Goal: Information Seeking & Learning: Learn about a topic

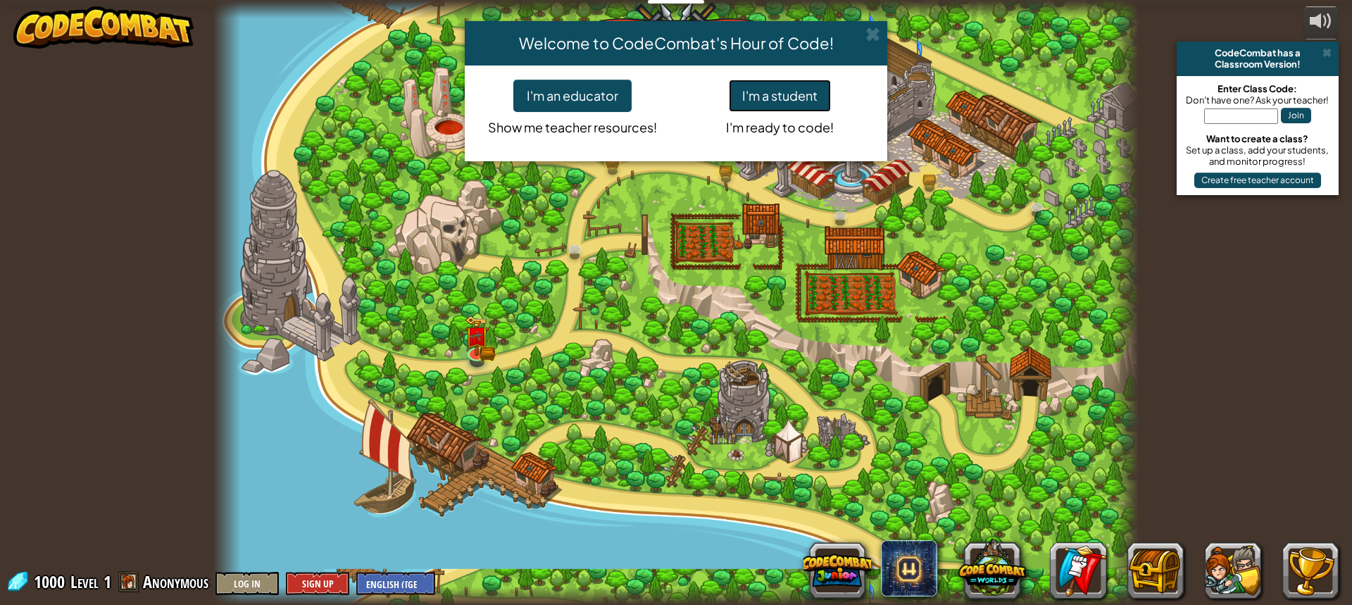
click at [806, 99] on button "I'm a student" at bounding box center [780, 96] width 102 height 32
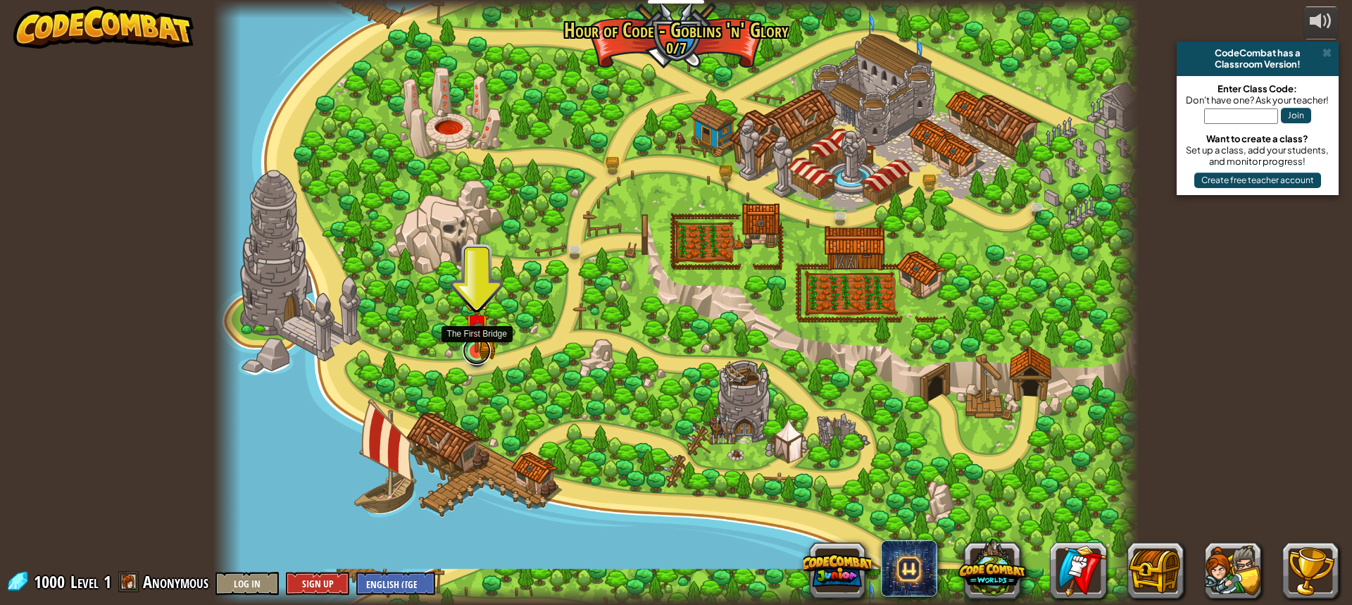
click at [470, 354] on link at bounding box center [477, 351] width 28 height 28
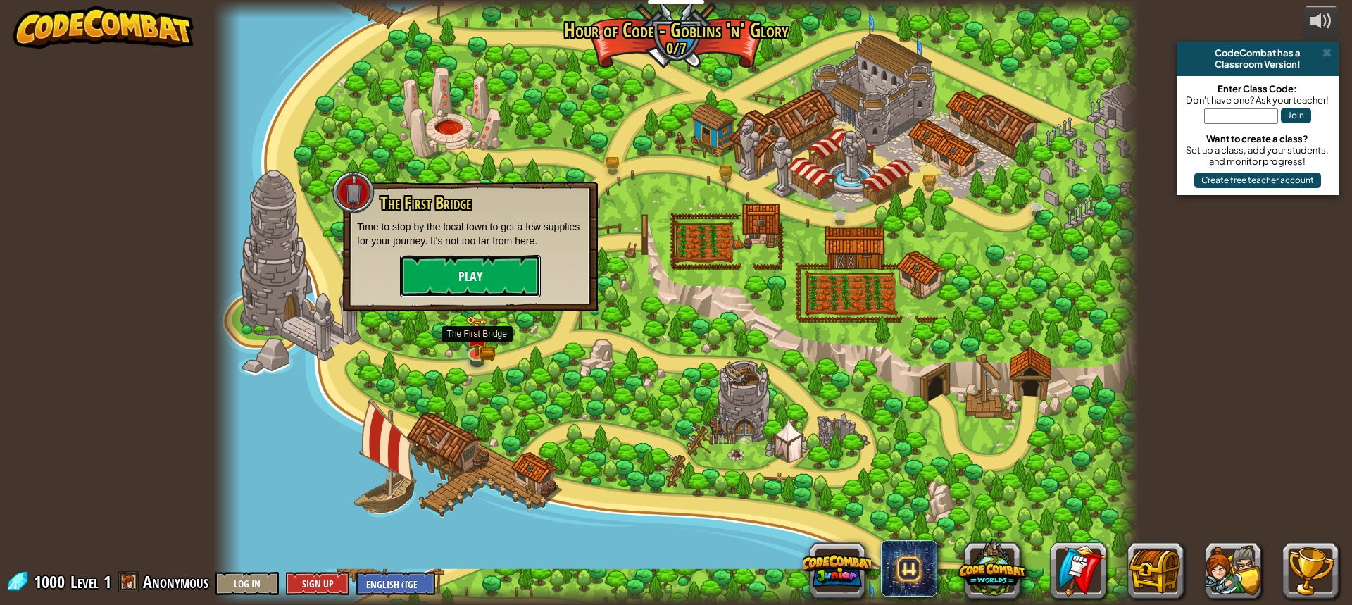
click at [483, 280] on button "Play" at bounding box center [470, 276] width 141 height 42
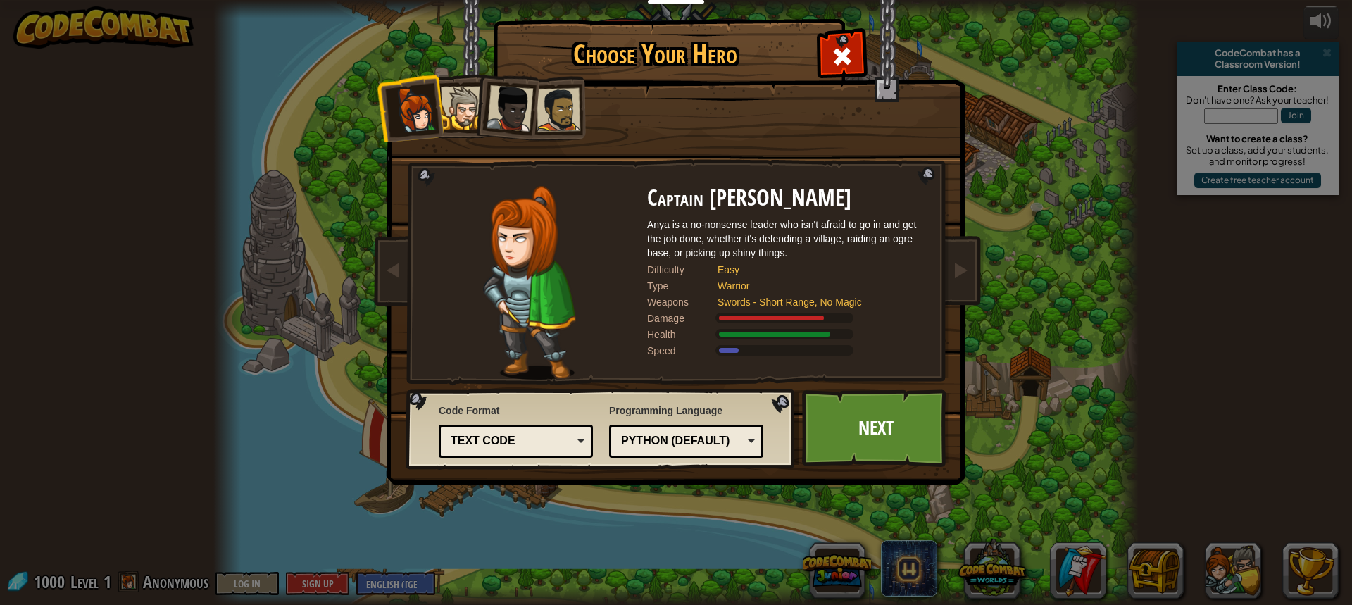
click at [513, 137] on li at bounding box center [505, 105] width 69 height 69
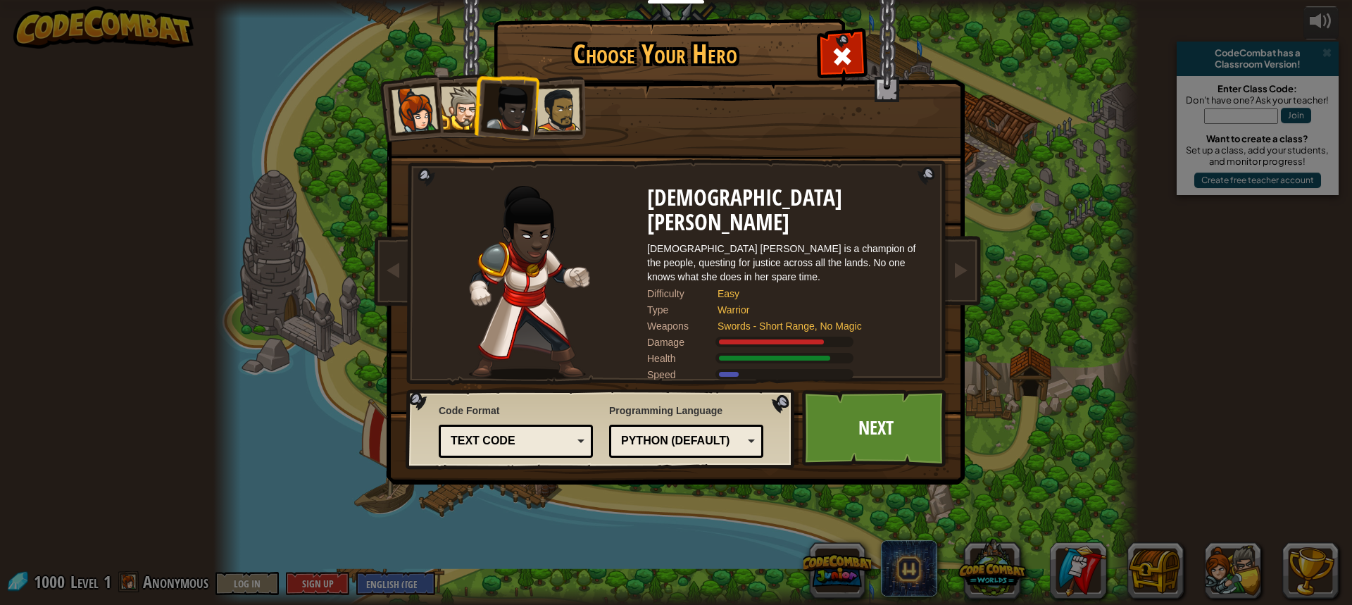
click at [565, 107] on div at bounding box center [559, 110] width 44 height 44
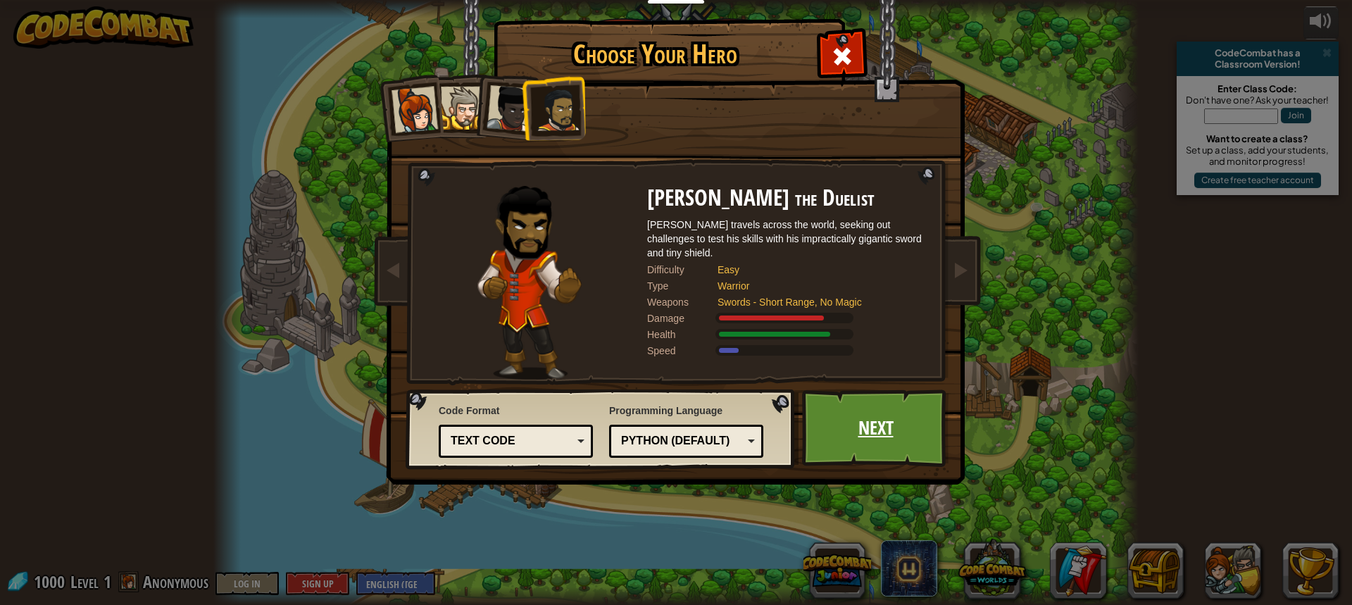
click at [872, 420] on link "Next" at bounding box center [875, 427] width 147 height 77
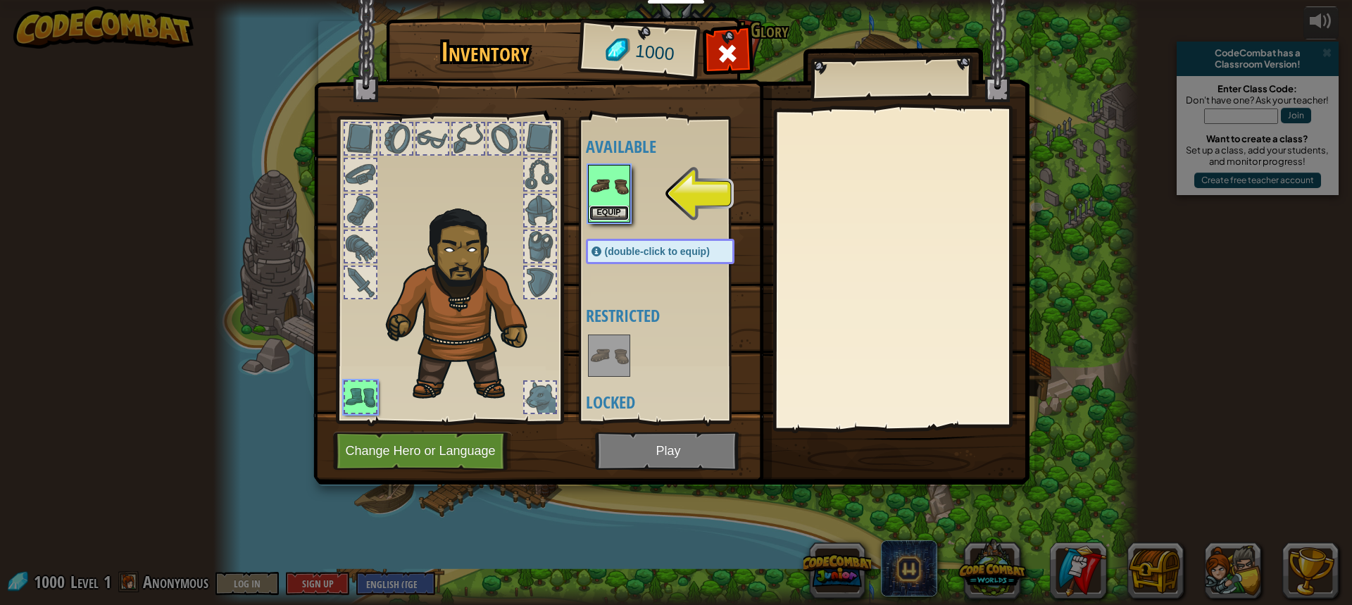
click at [611, 208] on button "Equip" at bounding box center [609, 213] width 39 height 15
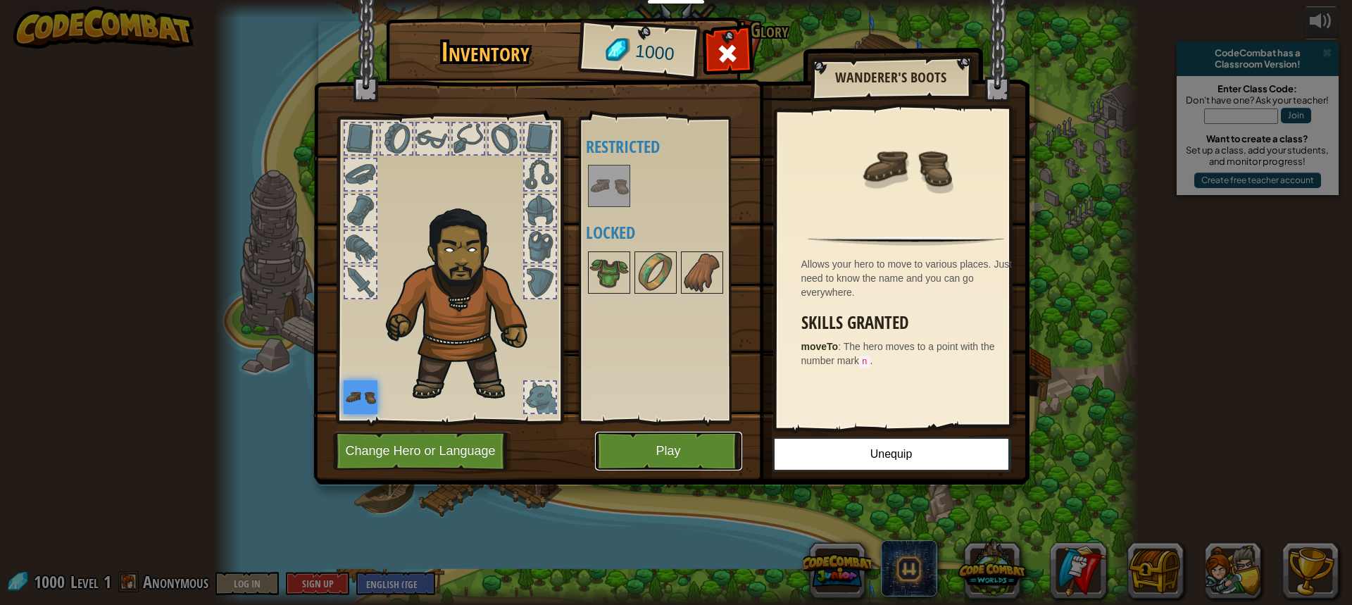
click at [694, 439] on button "Play" at bounding box center [668, 451] width 147 height 39
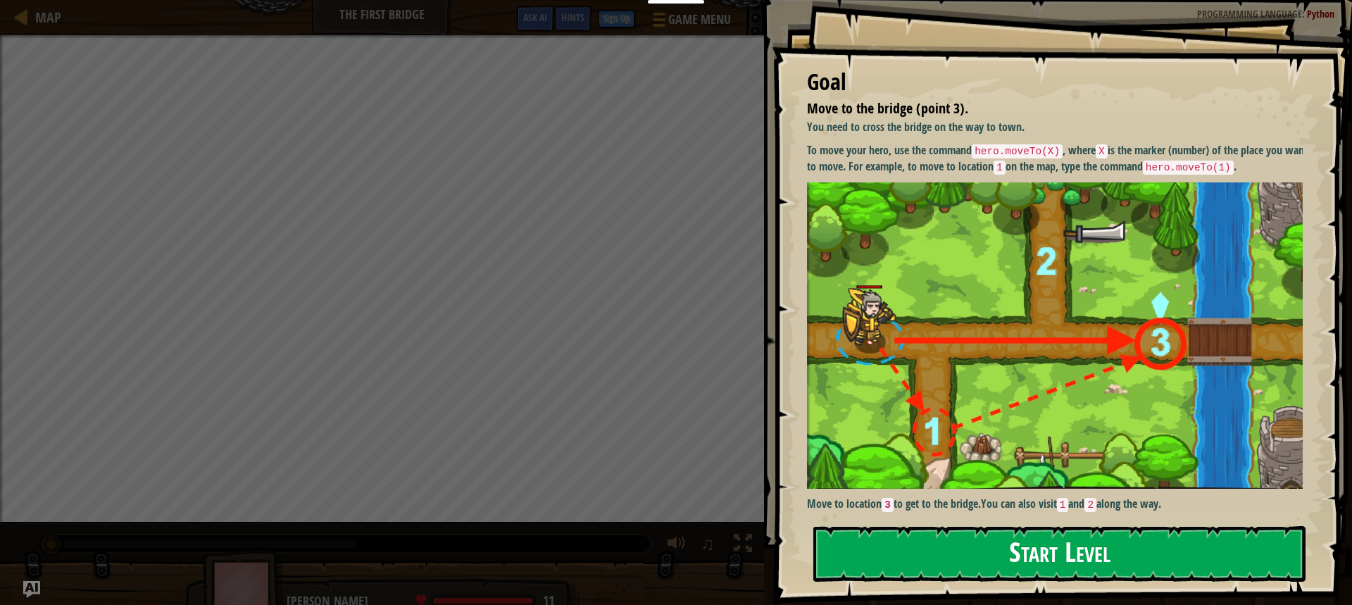
click at [1004, 548] on button "Start Level" at bounding box center [1059, 554] width 492 height 56
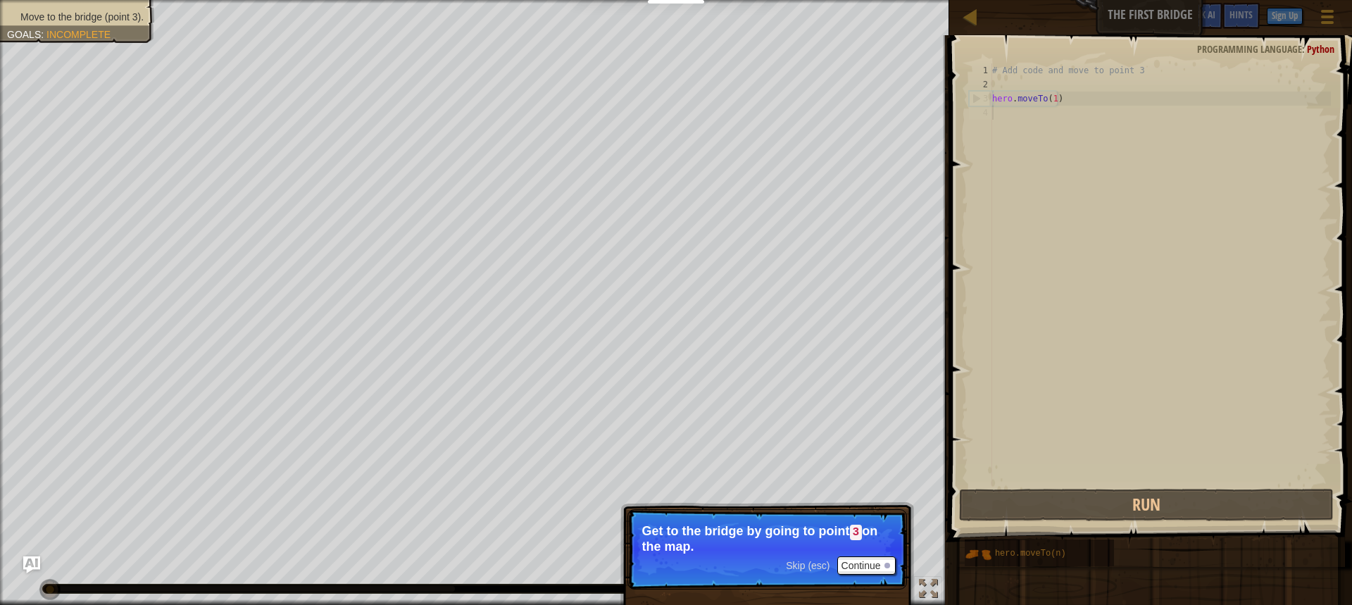
click at [827, 546] on p "Get to the bridge by going to point 3 on the map." at bounding box center [767, 539] width 250 height 30
click at [859, 562] on button "Continue" at bounding box center [866, 565] width 58 height 18
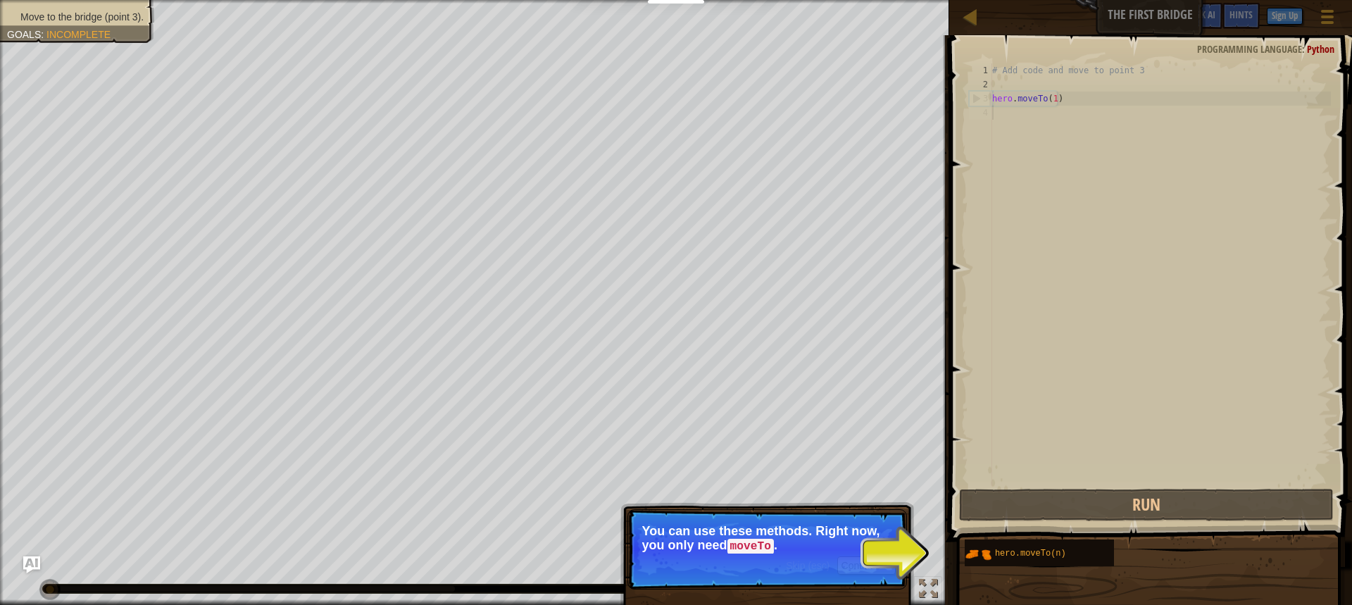
click at [787, 547] on p "You can use these methods. Right now, you only need moveTo ." at bounding box center [767, 539] width 250 height 30
click at [857, 557] on button "Continue" at bounding box center [866, 565] width 58 height 18
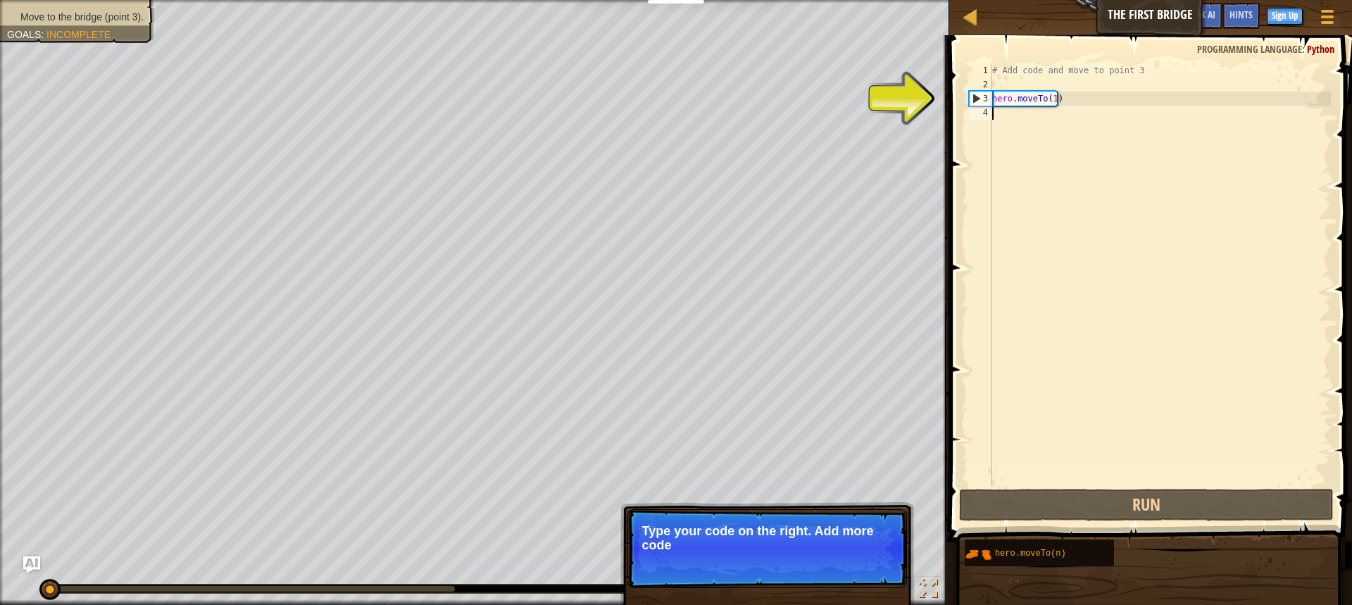
click at [1047, 96] on div "# Add code and move to point 3 hero . moveTo ( 1 )" at bounding box center [1161, 288] width 342 height 451
click at [1049, 96] on div "# Add code and move to point 3 hero . moveTo ( 1 )" at bounding box center [1161, 288] width 342 height 451
click at [1052, 96] on div "# Add code and move to point 3 hero . moveTo ( 1 )" at bounding box center [1161, 288] width 342 height 451
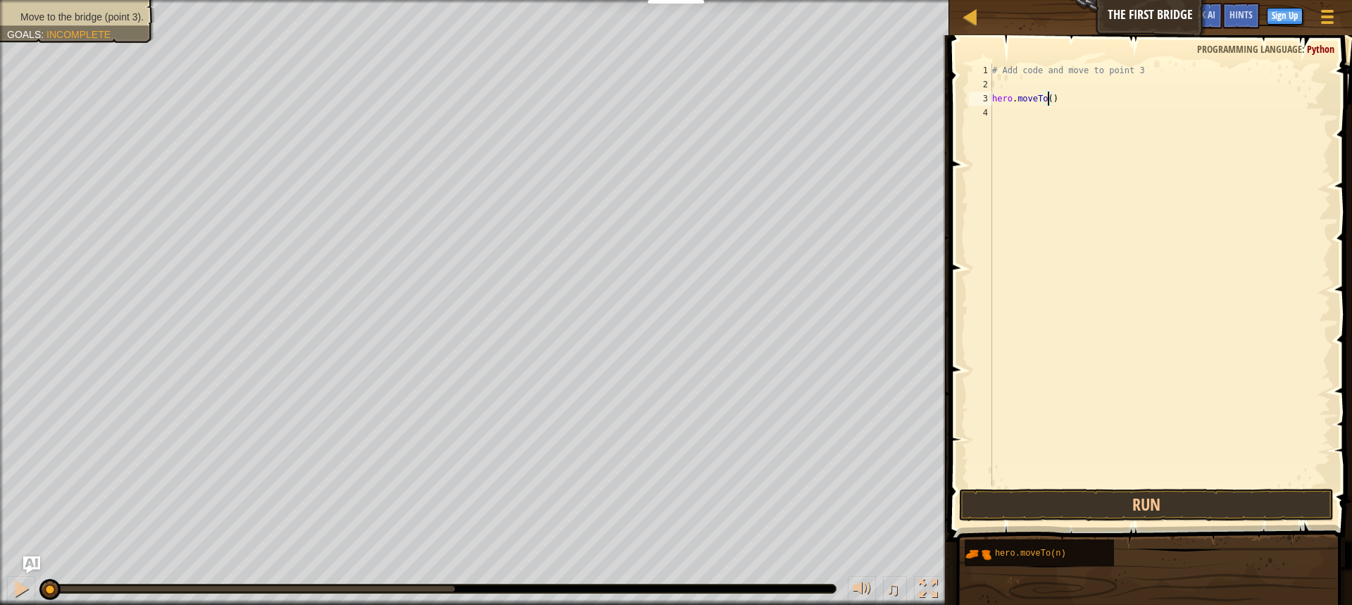
scroll to position [6, 4]
click at [1167, 122] on div "hero.moveTo( 3 ) press enter" at bounding box center [1178, 138] width 266 height 63
type textarea "hero.moveTo(3)"
click at [1228, 497] on button "Run" at bounding box center [1146, 505] width 375 height 32
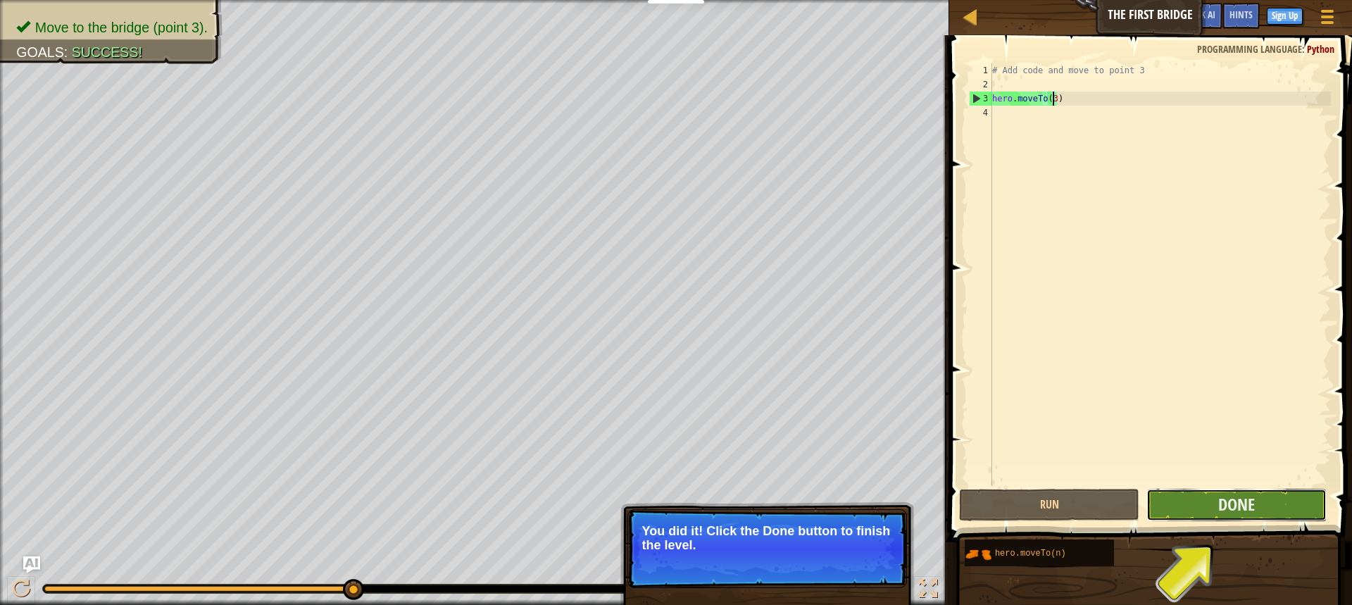
click at [1171, 511] on button "Done" at bounding box center [1237, 505] width 180 height 32
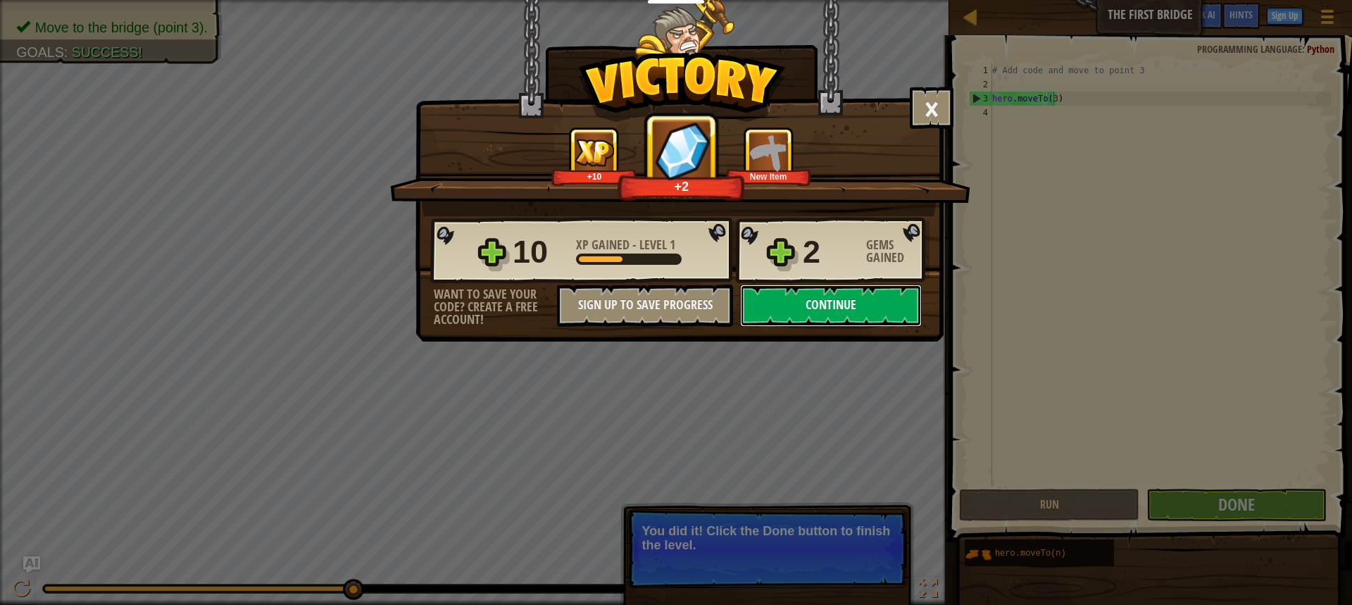
click at [859, 297] on button "Continue" at bounding box center [831, 306] width 182 height 42
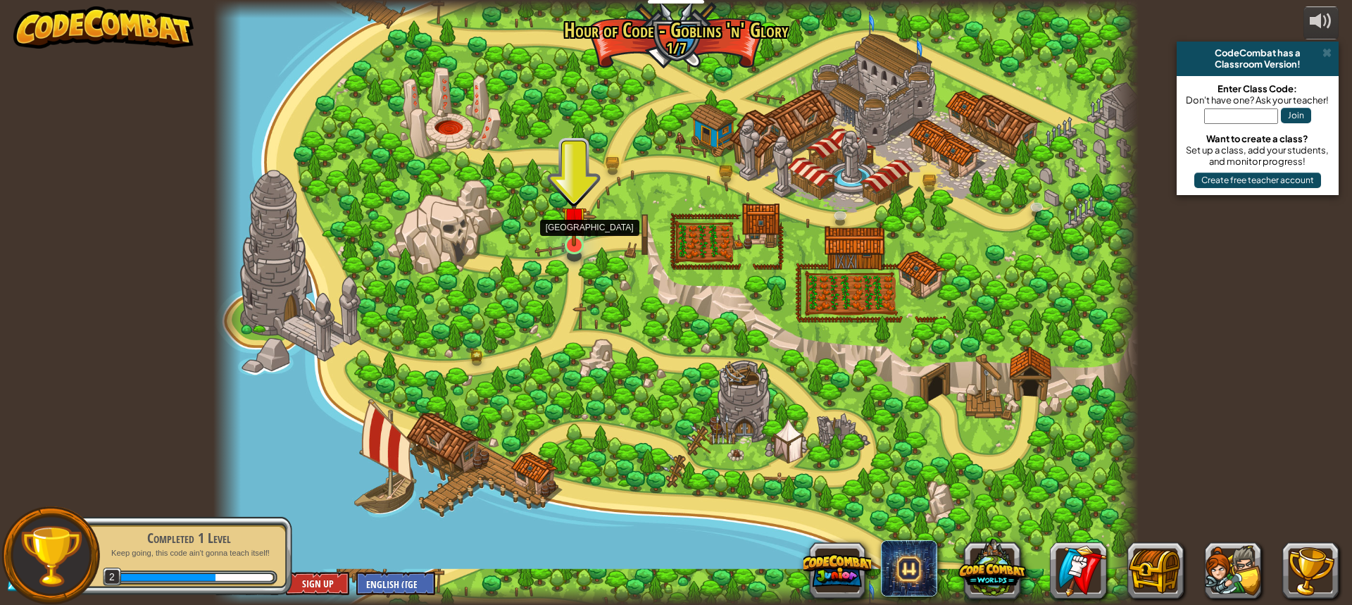
click at [582, 224] on img at bounding box center [574, 219] width 24 height 56
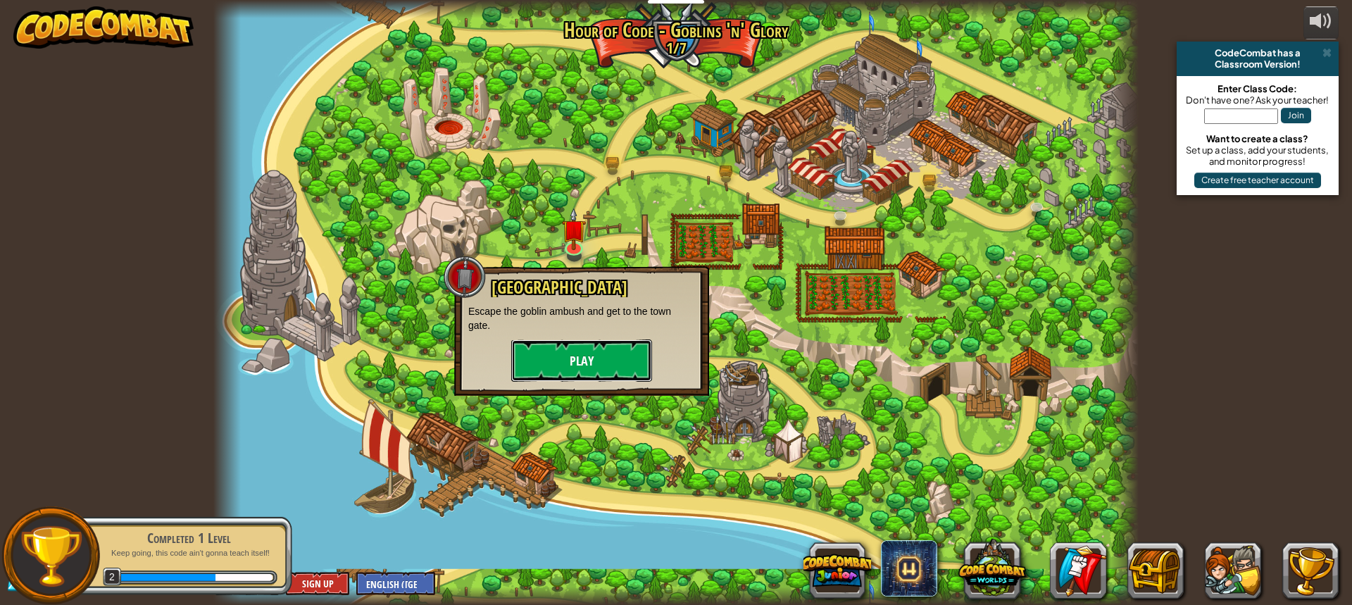
click at [596, 351] on button "Play" at bounding box center [581, 360] width 141 height 42
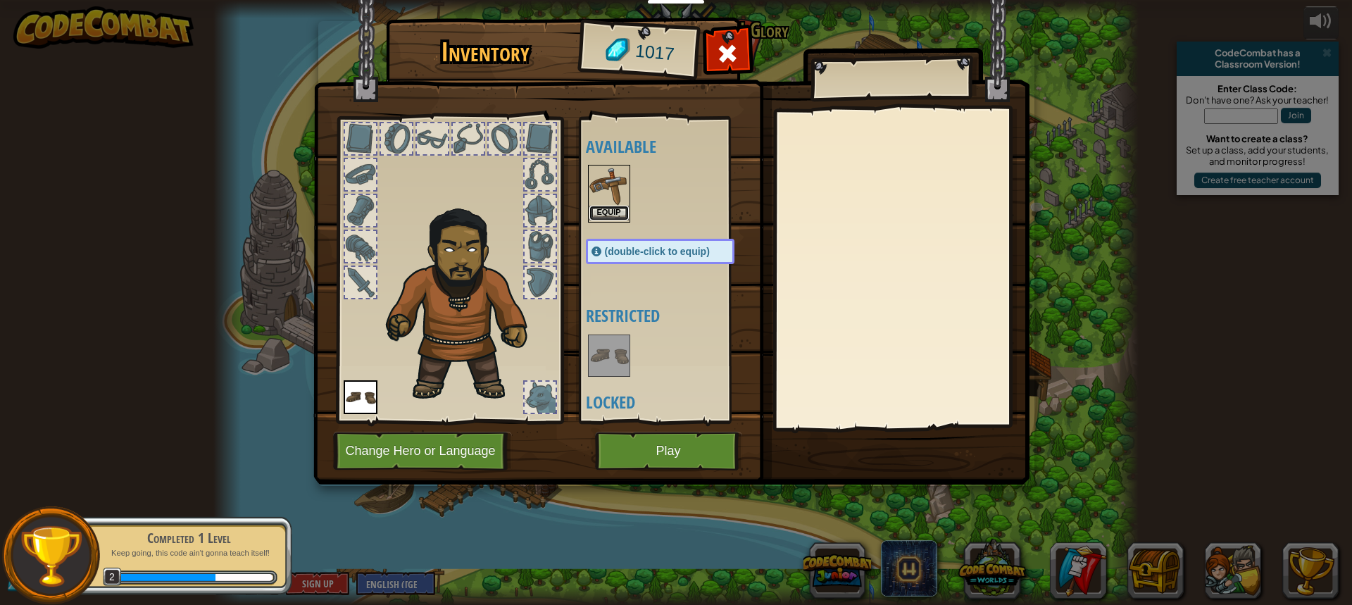
click at [606, 212] on button "Equip" at bounding box center [609, 213] width 39 height 15
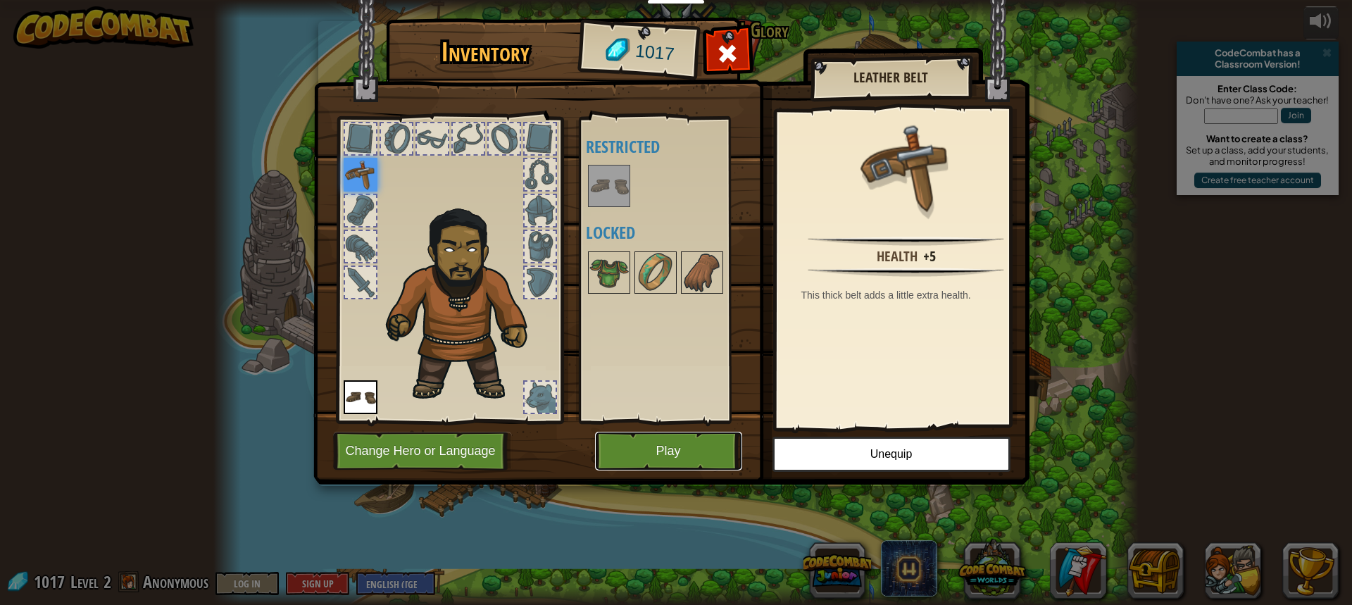
click at [639, 460] on button "Play" at bounding box center [668, 451] width 147 height 39
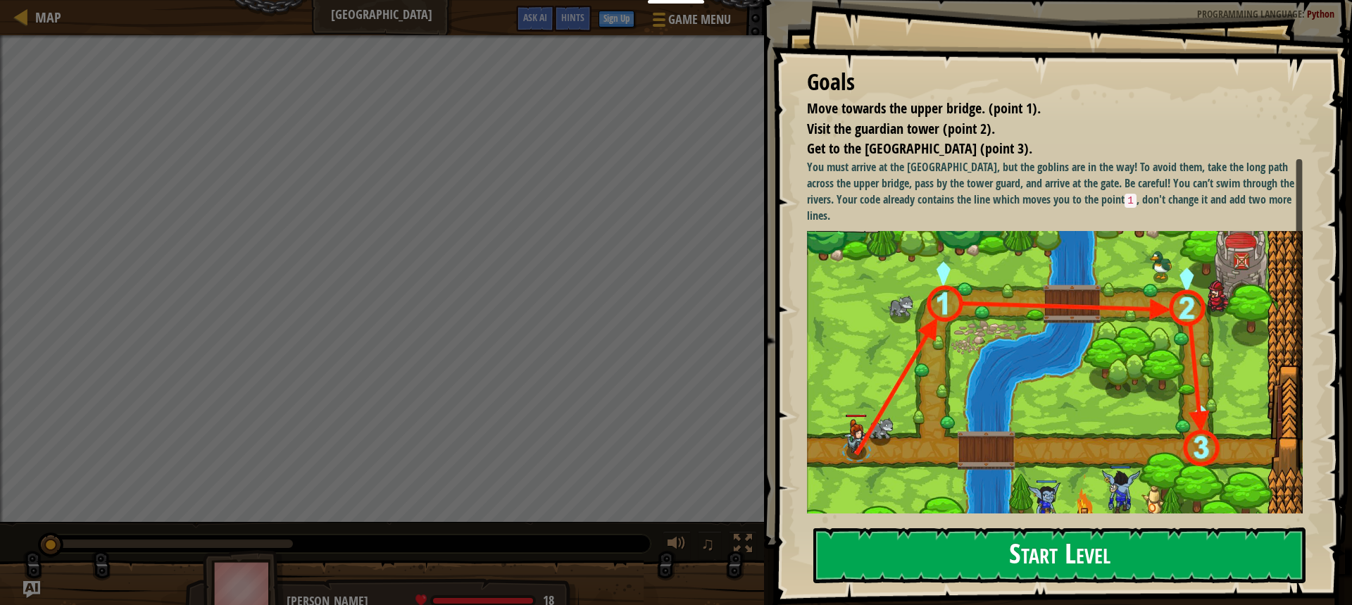
click at [957, 555] on button "Start Level" at bounding box center [1059, 556] width 492 height 56
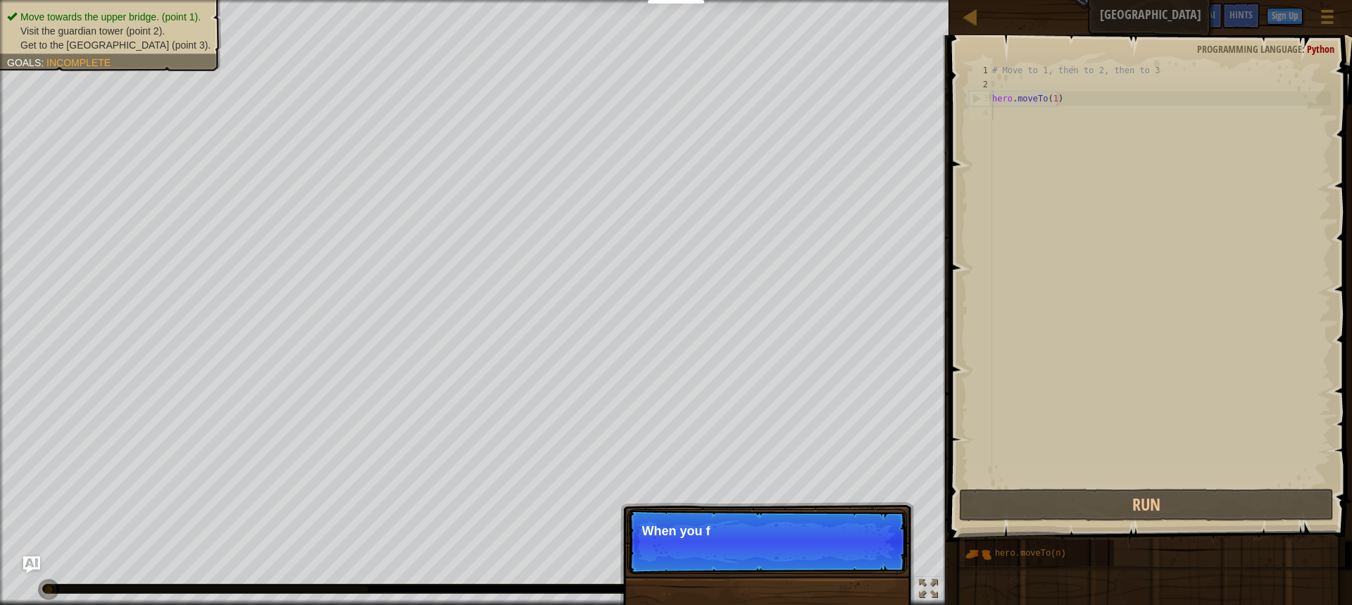
click at [1052, 98] on div "# Move to 1, then to 2, then to 3 hero . moveTo ( 1 )" at bounding box center [1161, 288] width 342 height 451
type textarea "hero.moveTo(1)"
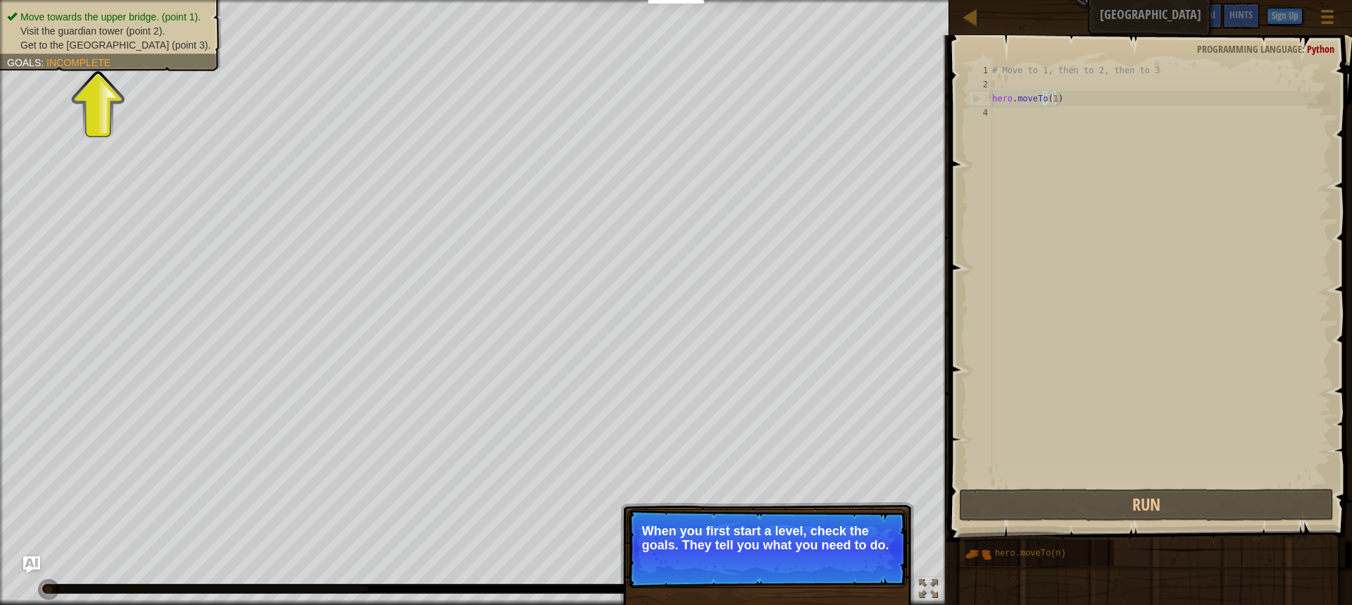
click at [780, 569] on p "Skip (esc) Continue When you first start a level, check the goals. They tell yo…" at bounding box center [768, 548] width 280 height 79
click at [809, 532] on p "When you first start a level, check the goals. They tell you what you need to d…" at bounding box center [767, 538] width 250 height 28
click at [828, 557] on div "Skip (esc) Continue" at bounding box center [840, 564] width 109 height 18
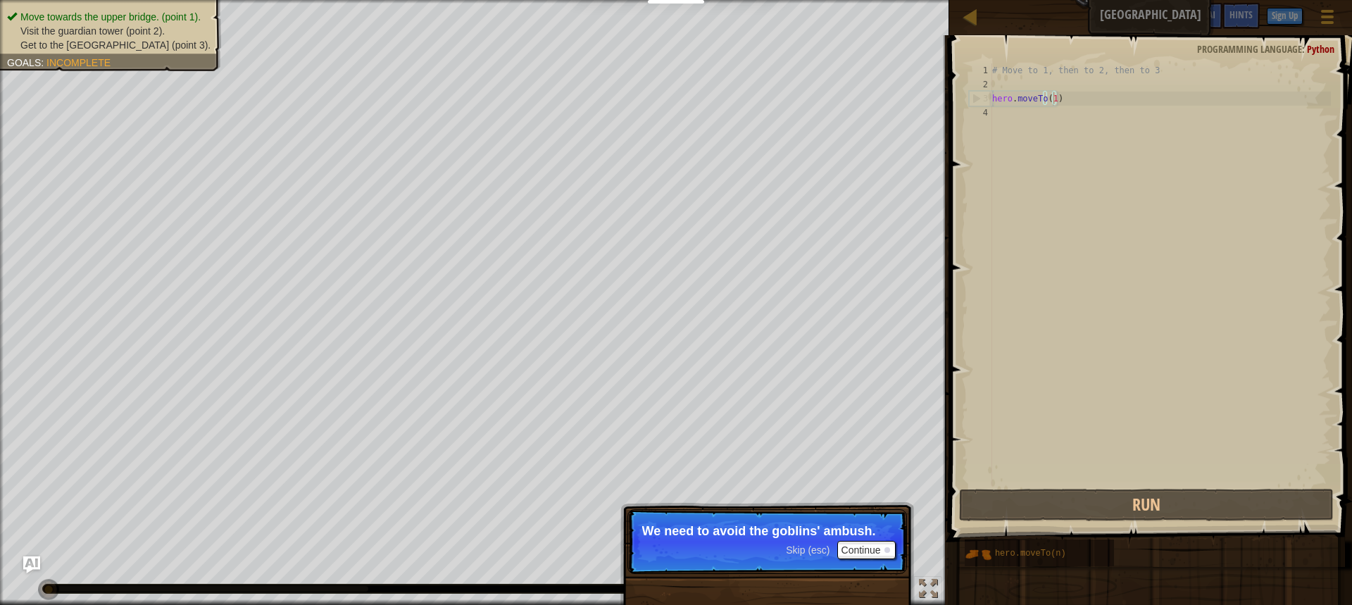
click at [859, 540] on p "Skip (esc) Continue We need to avoid the goblins' ambush." at bounding box center [768, 541] width 280 height 65
click at [863, 551] on button "Continue" at bounding box center [866, 550] width 58 height 18
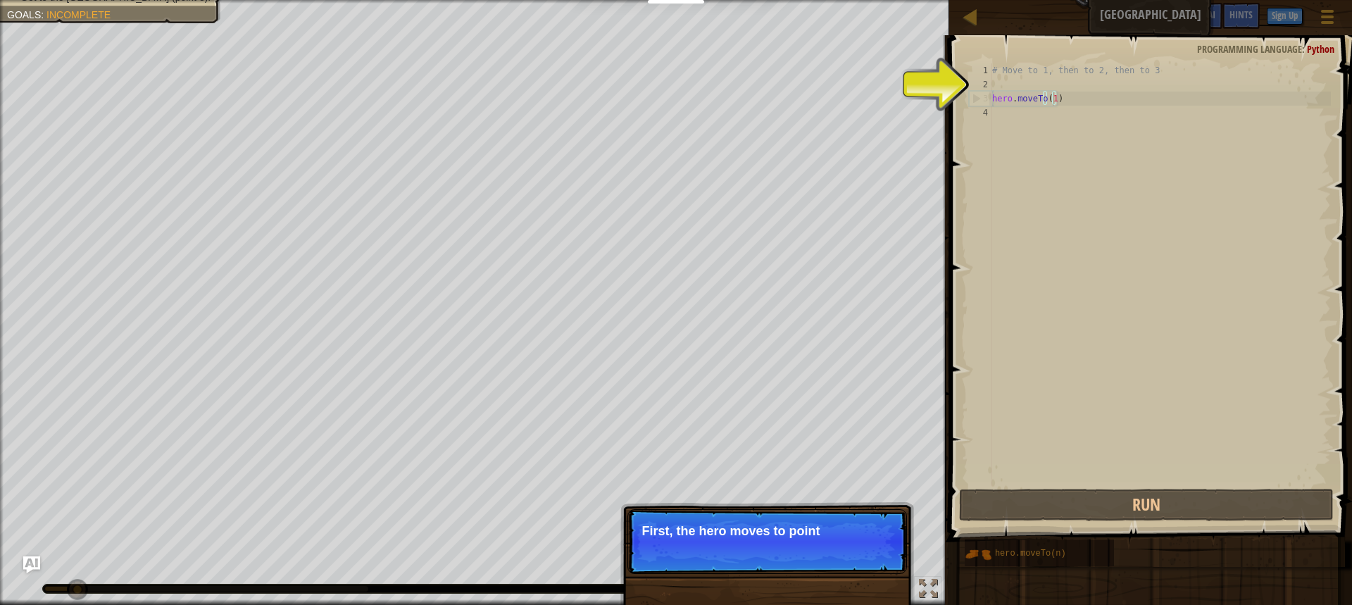
click at [867, 545] on p "Skip (esc) Continue First, the hero moves to point" at bounding box center [768, 541] width 280 height 65
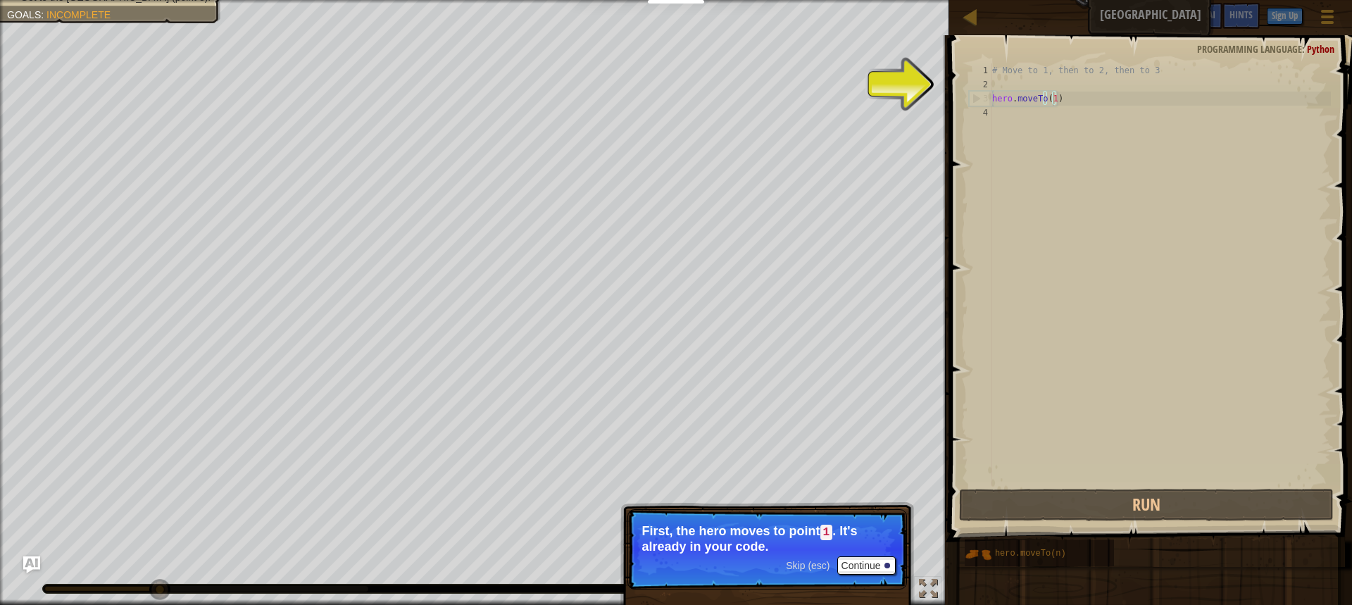
click at [1054, 97] on div "# Move to 1, then to 2, then to 3 hero . moveTo ( 1 )" at bounding box center [1161, 288] width 342 height 451
click at [1055, 98] on div "# Move to 1, then to 2, then to 3 hero . moveTo ( 1 )" at bounding box center [1161, 288] width 342 height 451
click at [861, 560] on button "Continue" at bounding box center [866, 565] width 58 height 18
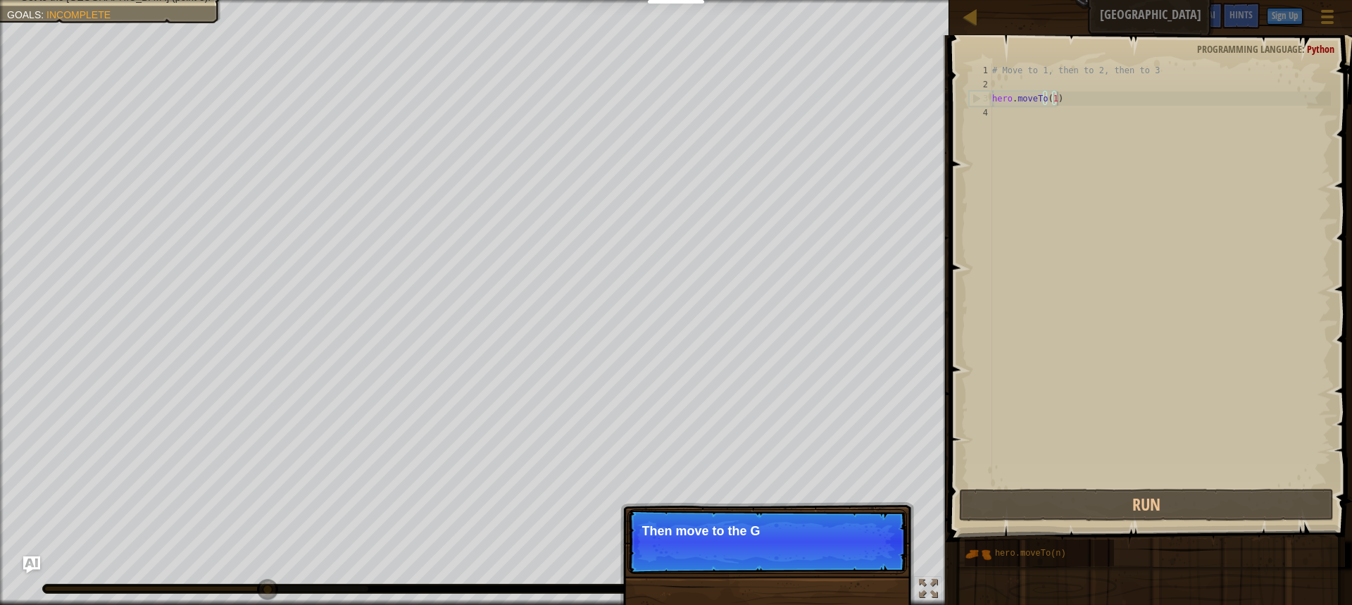
click at [864, 558] on p "Skip (esc) Continue Then move to the G" at bounding box center [768, 541] width 280 height 65
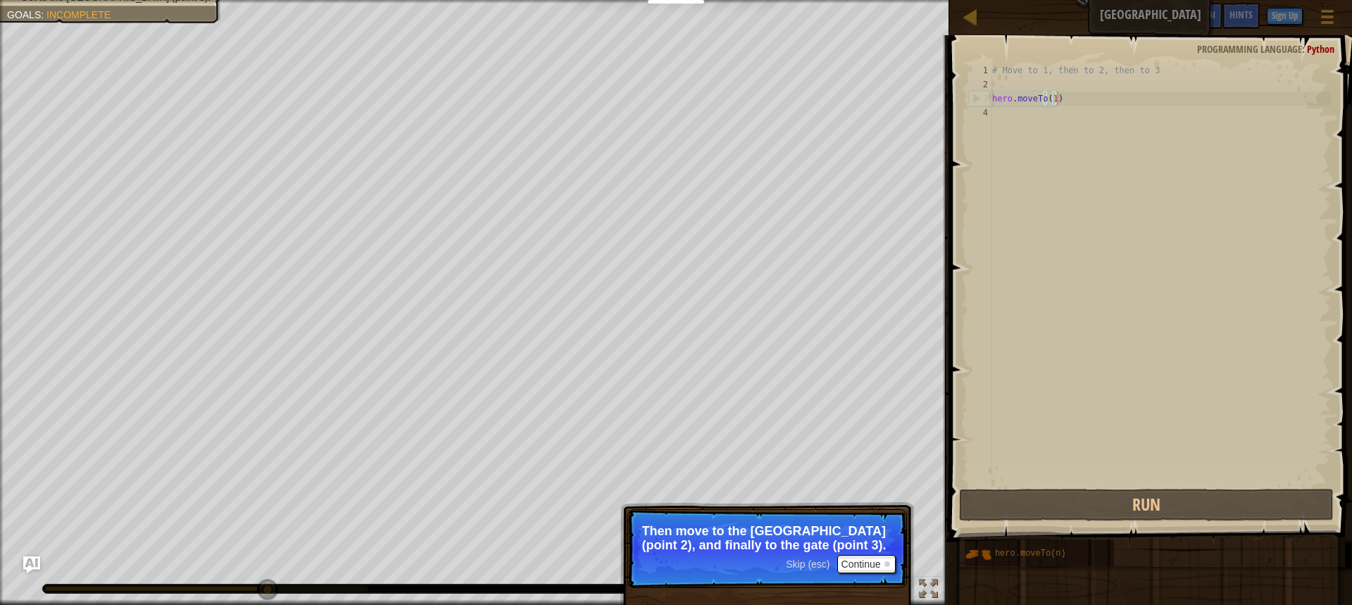
click at [811, 565] on span "Skip (esc)" at bounding box center [808, 564] width 44 height 11
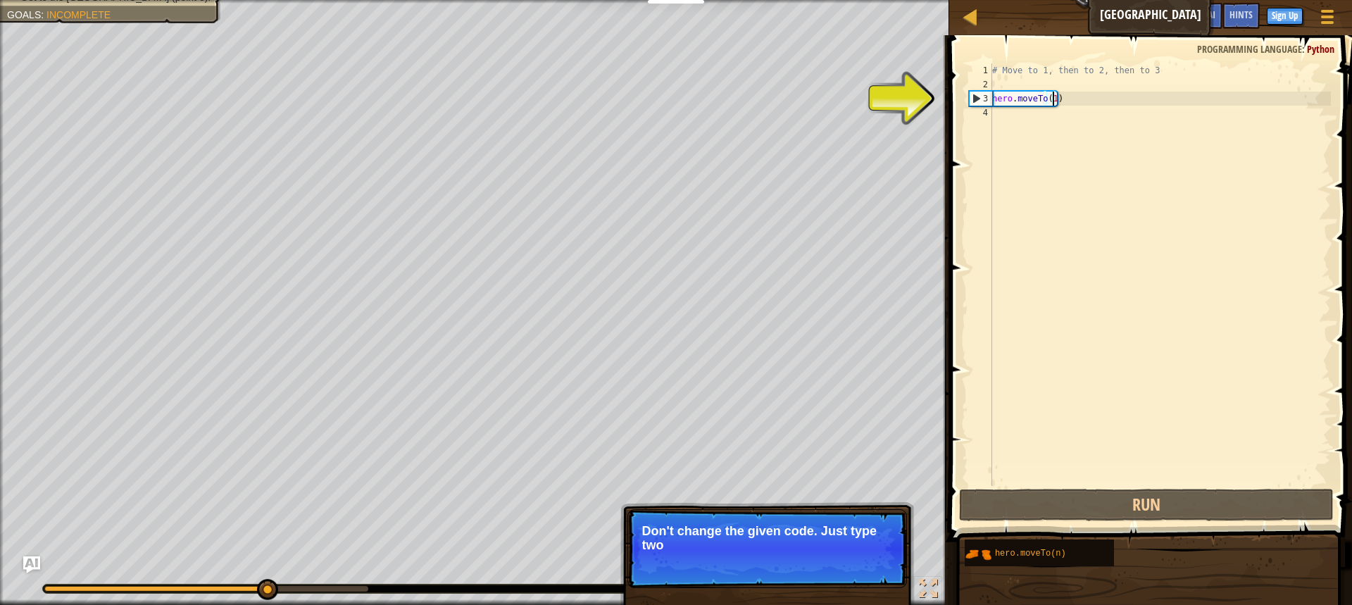
click at [1055, 94] on div "# Move to 1, then to 2, then to 3 hero . moveTo ( 1 )" at bounding box center [1161, 288] width 342 height 451
click at [1019, 115] on div "# Move to 1, then to 2, then to 3 hero . moveTo ( 1 )" at bounding box center [1161, 288] width 342 height 451
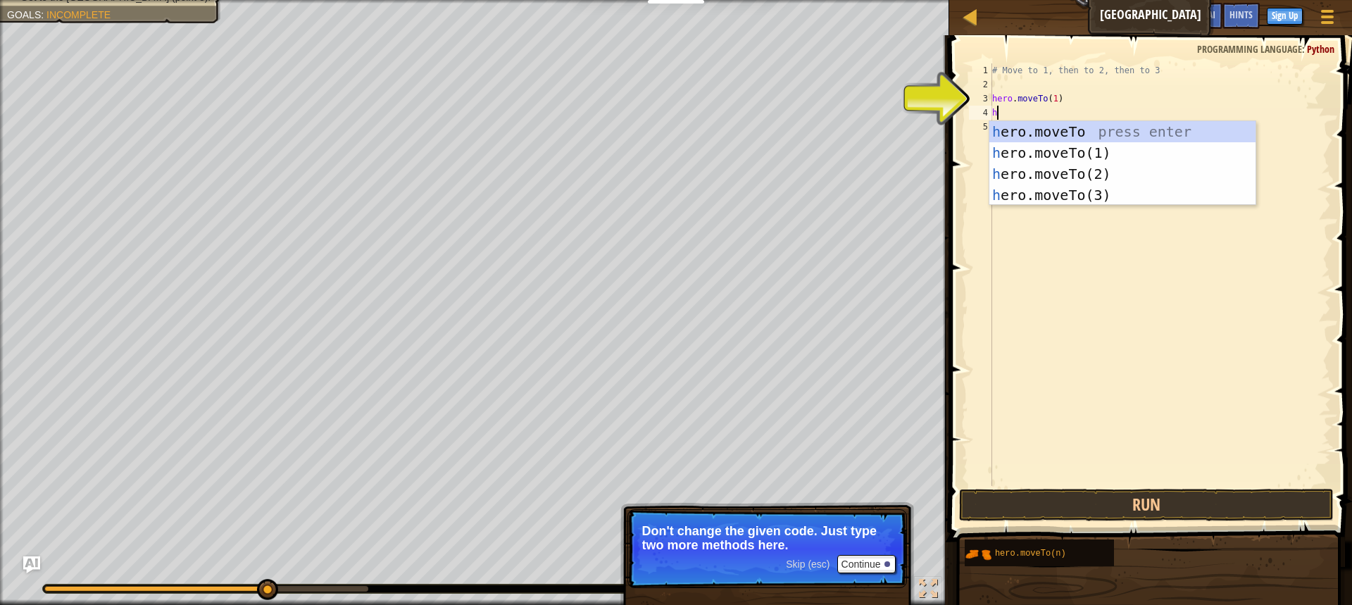
click at [1011, 123] on div "h ero.moveTo press enter h ero.moveTo(1) press enter h ero.moveTo(2) press ente…" at bounding box center [1123, 184] width 266 height 127
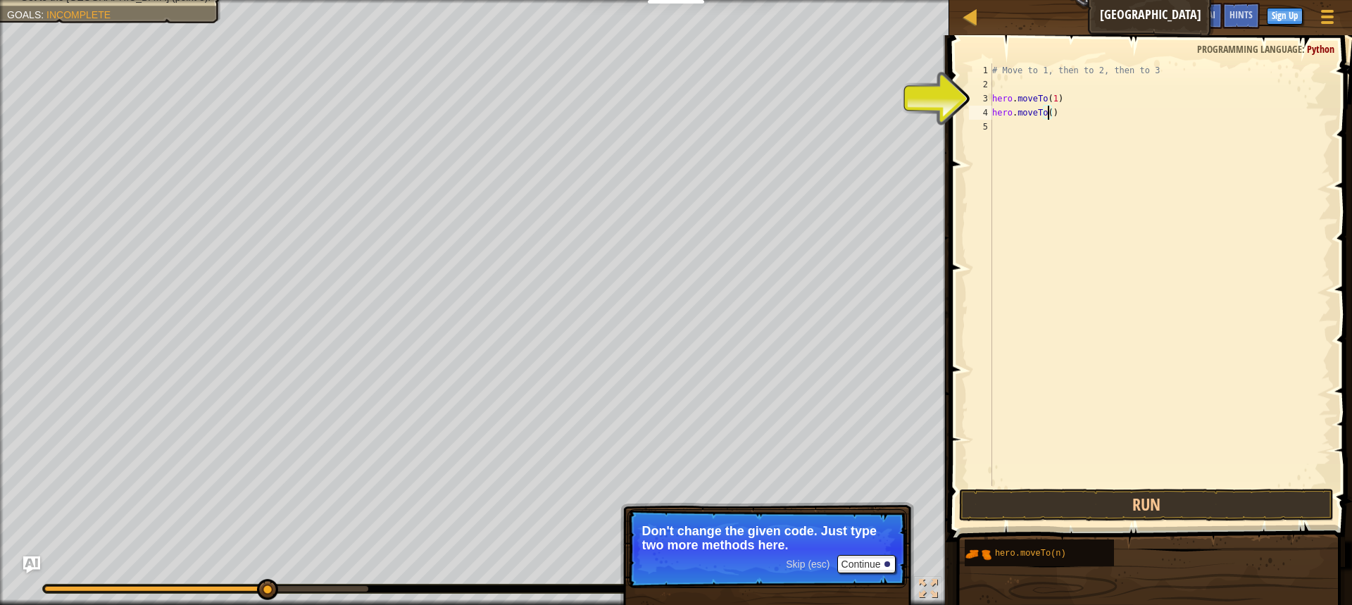
type textarea "hero.moveTo(2)"
click at [1007, 135] on div "# Move to 1, then to 2, then to 3 hero . moveTo ( 1 ) hero . moveTo ( 2 )" at bounding box center [1161, 288] width 342 height 451
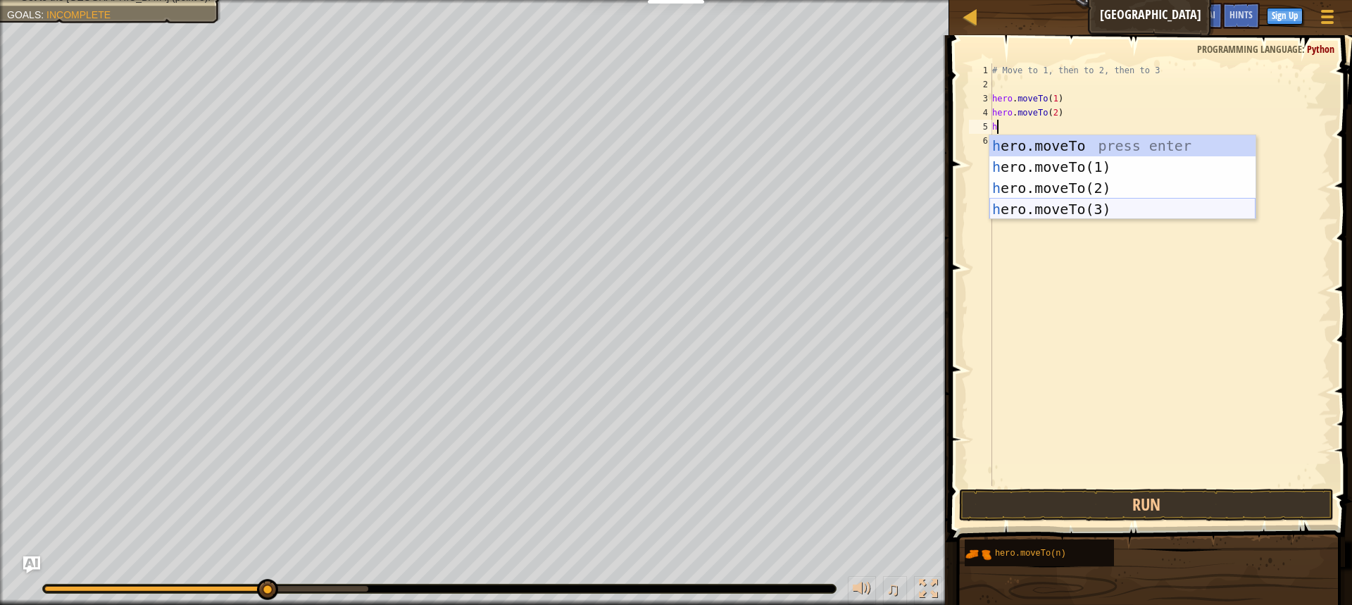
click at [1056, 201] on div "h ero.moveTo press enter h ero.moveTo(1) press enter h ero.moveTo(2) press ente…" at bounding box center [1123, 198] width 266 height 127
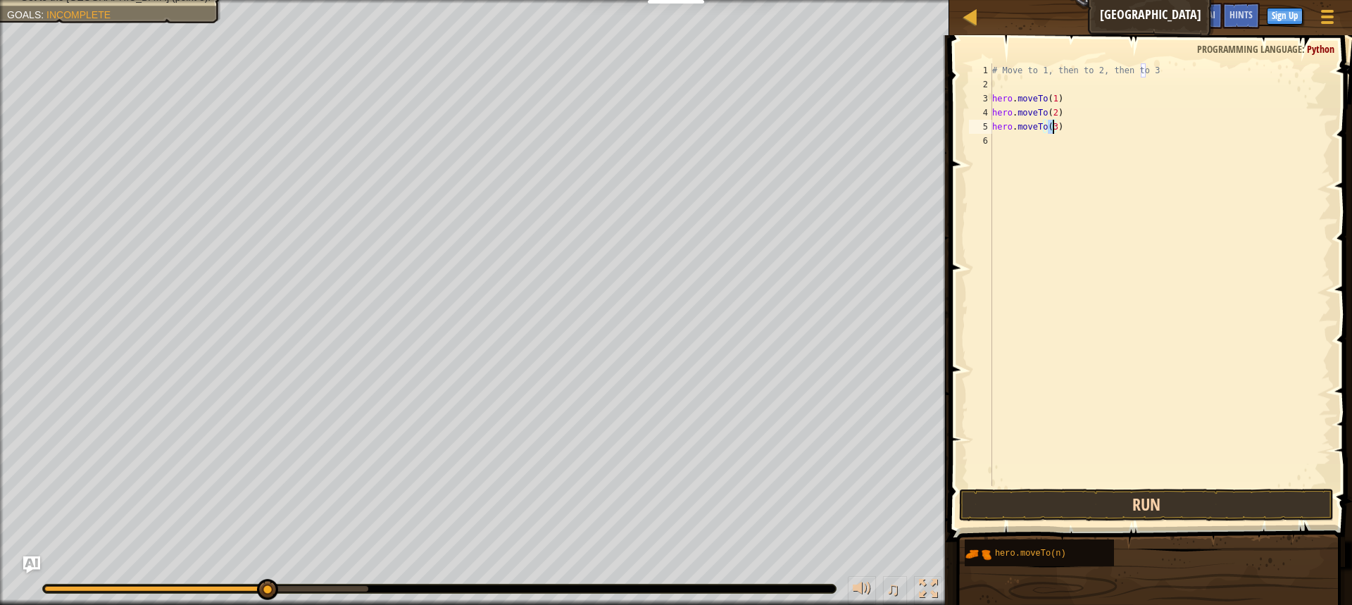
type textarea "hero.moveTo(3)"
click at [1116, 502] on button "Run" at bounding box center [1146, 505] width 375 height 32
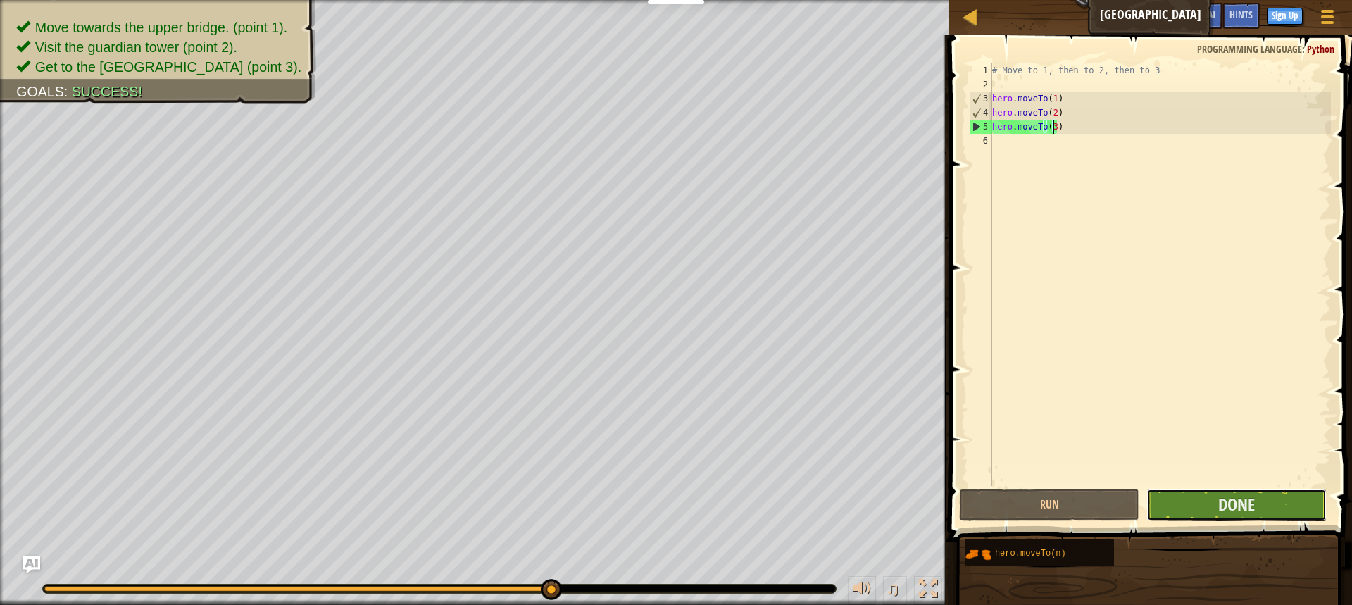
click at [1295, 504] on button "Done" at bounding box center [1237, 505] width 180 height 32
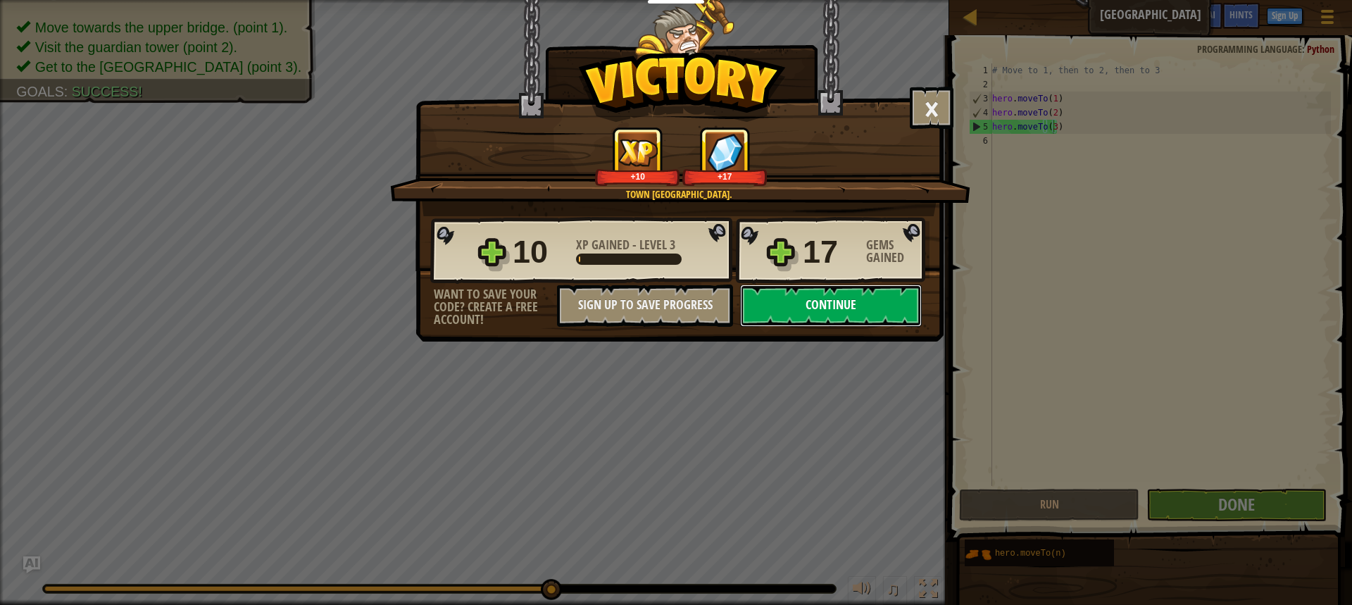
click at [837, 308] on button "Continue" at bounding box center [831, 306] width 182 height 42
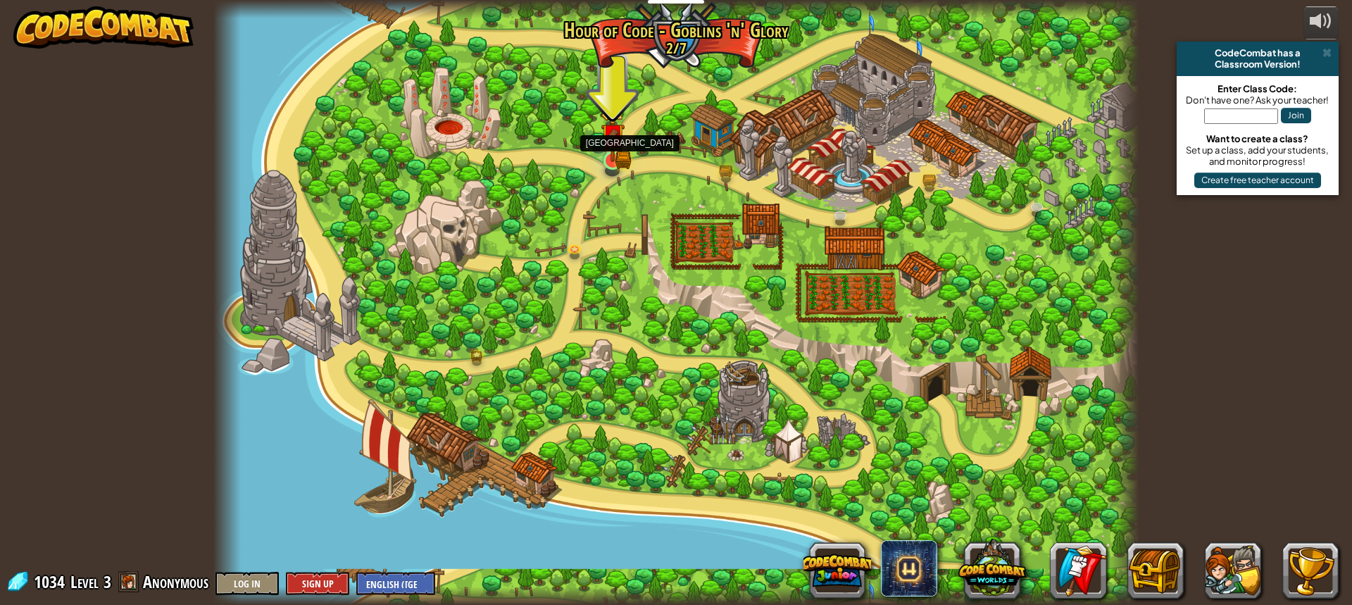
click at [618, 139] on img at bounding box center [613, 136] width 14 height 14
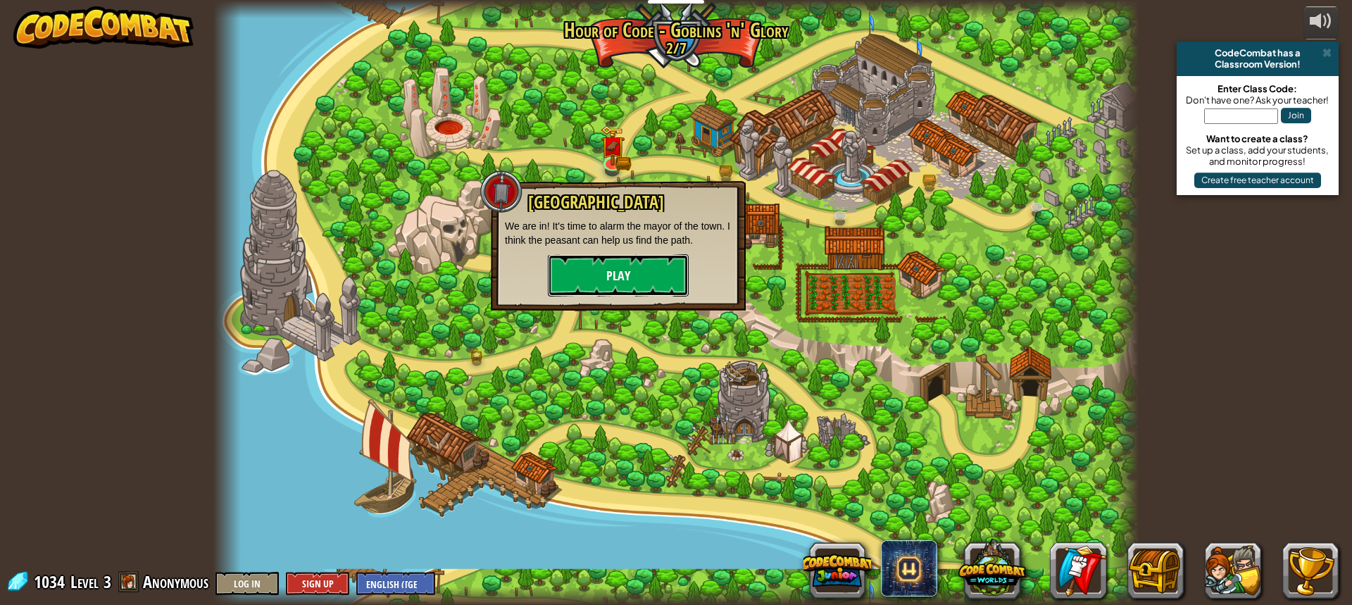
click at [666, 270] on button "Play" at bounding box center [618, 275] width 141 height 42
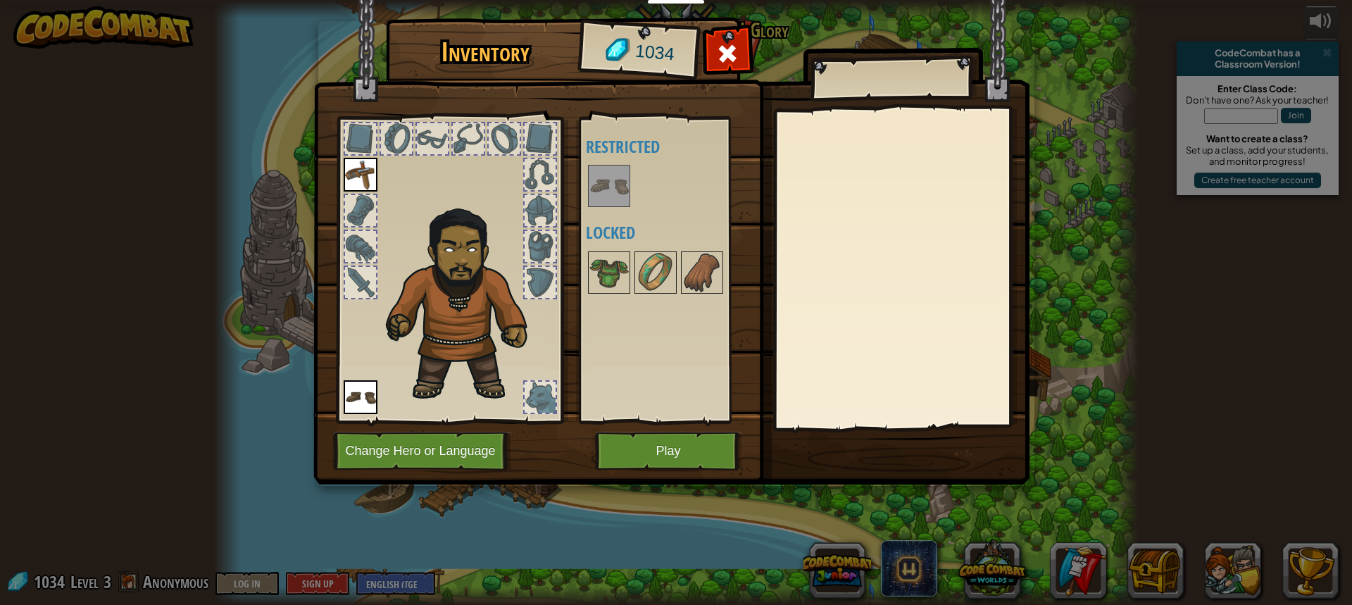
click at [593, 193] on img at bounding box center [609, 185] width 39 height 39
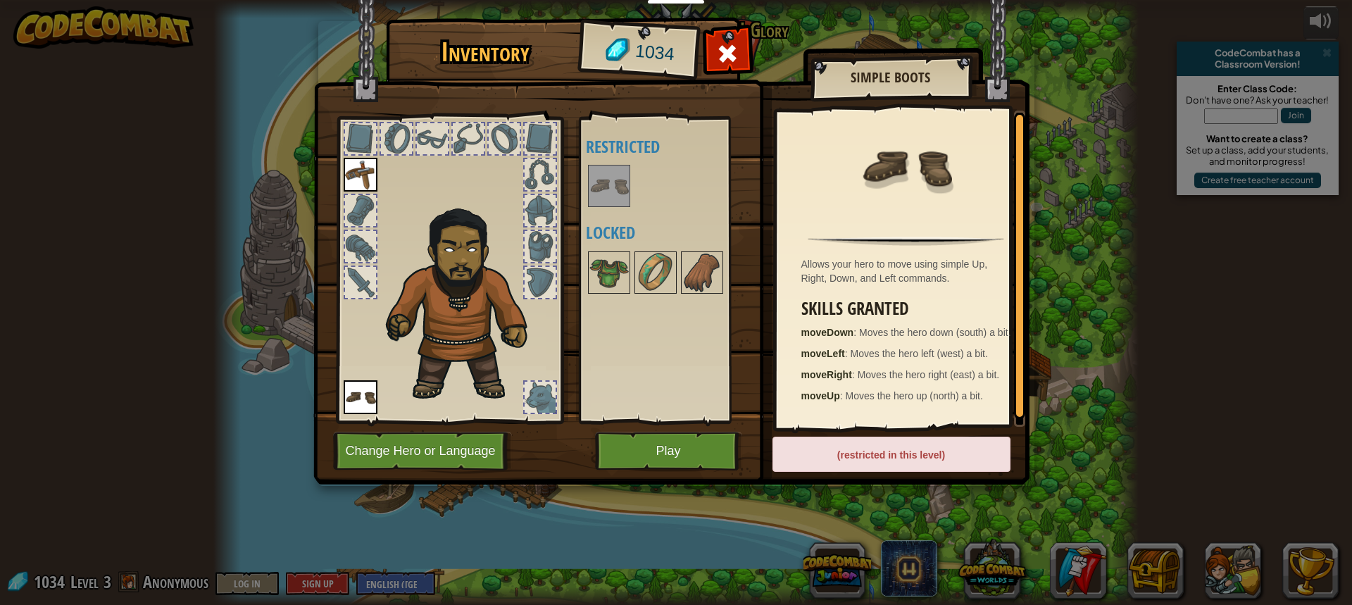
click at [586, 268] on div at bounding box center [674, 272] width 177 height 46
click at [597, 264] on img at bounding box center [609, 272] width 39 height 39
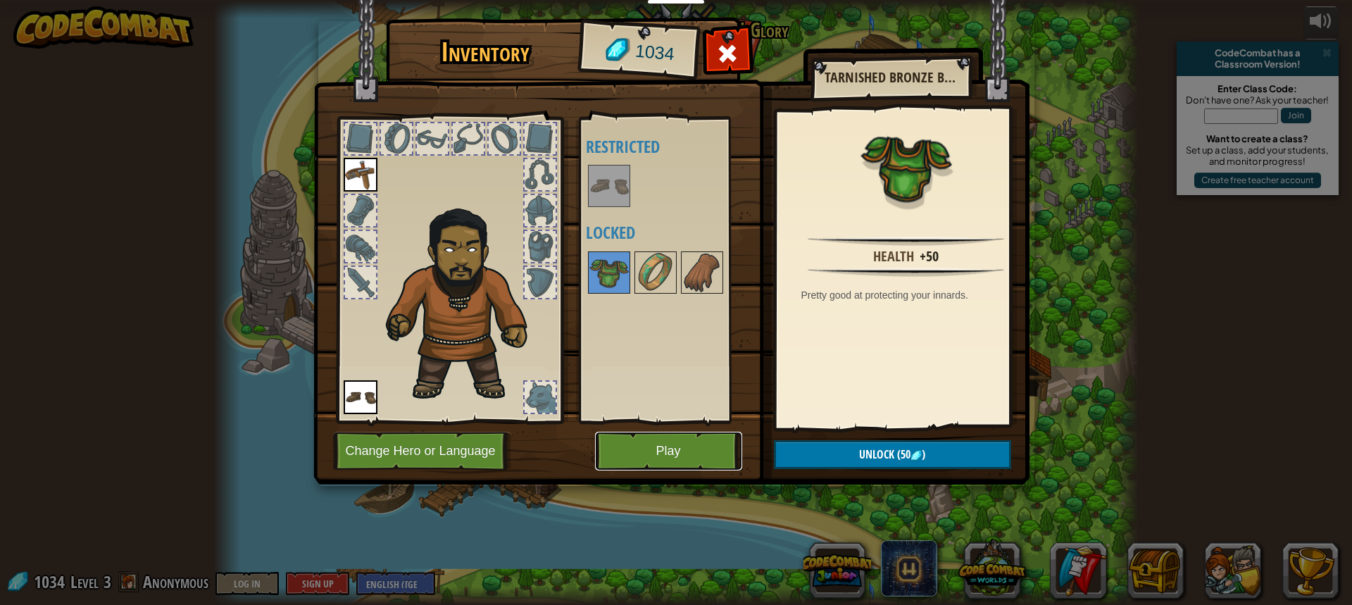
click at [685, 449] on button "Play" at bounding box center [668, 451] width 147 height 39
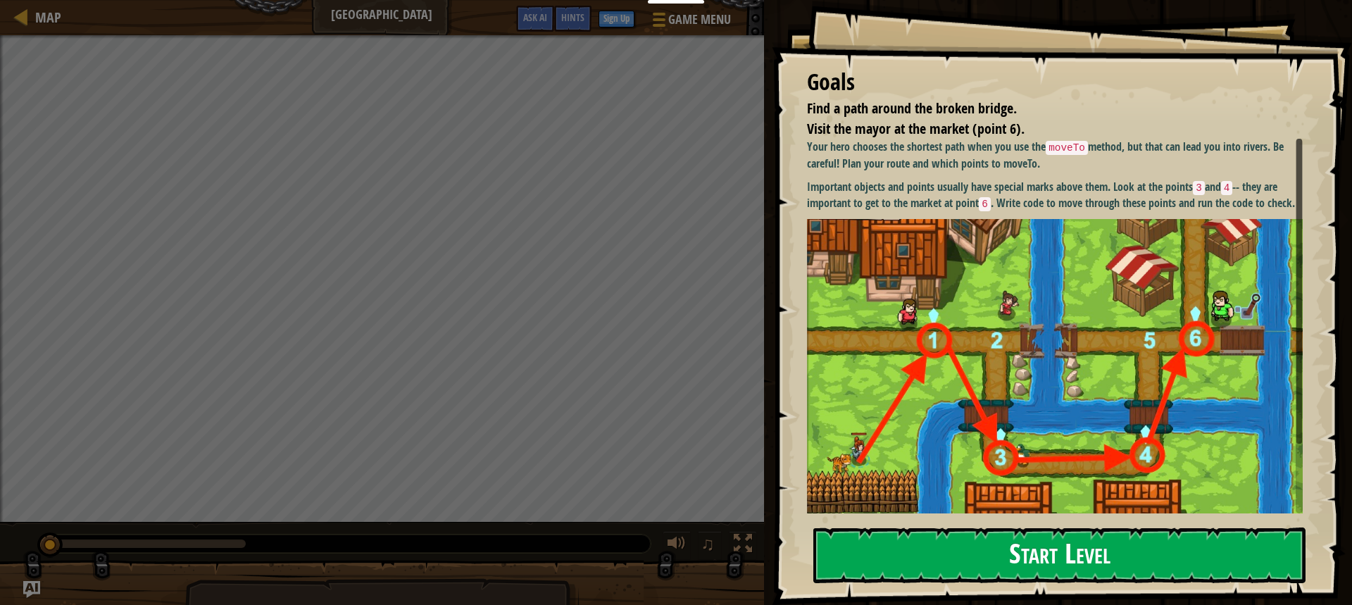
click at [877, 542] on button "Start Level" at bounding box center [1059, 556] width 492 height 56
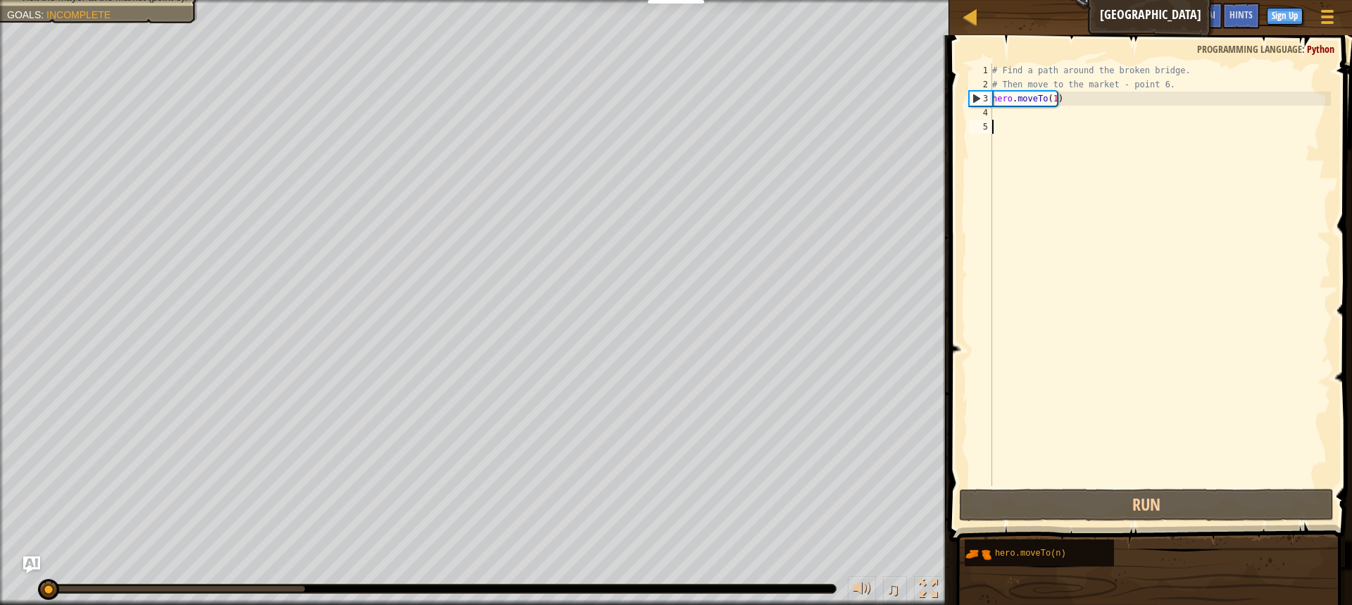
scroll to position [6, 0]
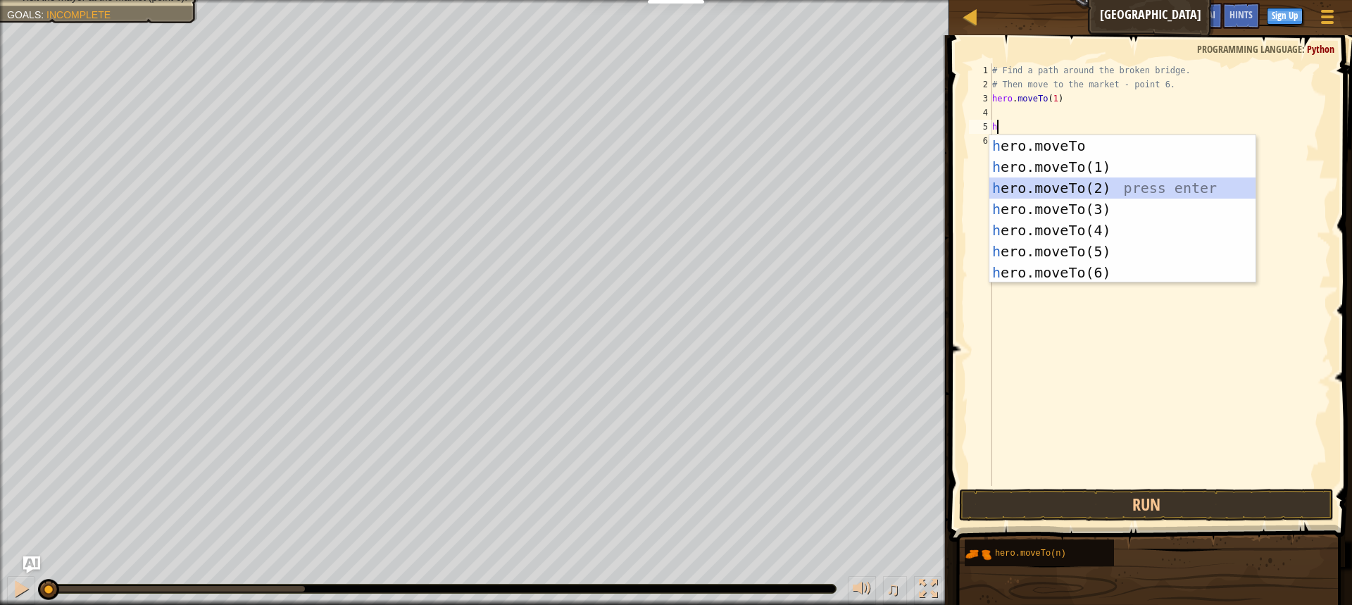
click at [1064, 184] on div "h ero.moveTo press enter h ero.moveTo(1) press enter h ero.moveTo(2) press ente…" at bounding box center [1123, 230] width 266 height 190
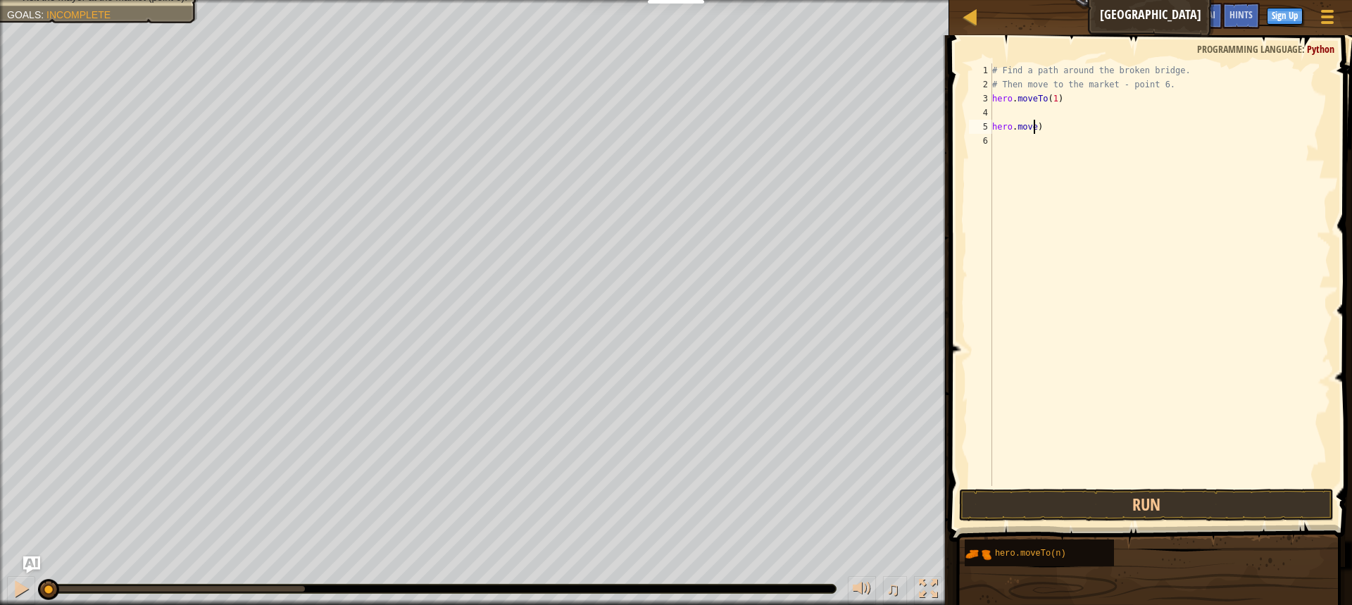
click at [1071, 130] on div "# Find a path around the broken bridge. # Then move to the market - point 6. he…" at bounding box center [1161, 288] width 342 height 451
type textarea "h"
click at [1030, 121] on div "# Find a path around the broken bridge. # Then move to the market - point 6. he…" at bounding box center [1161, 288] width 342 height 451
click at [1016, 113] on div "# Find a path around the broken bridge. # Then move to the market - point 6. he…" at bounding box center [1161, 288] width 342 height 451
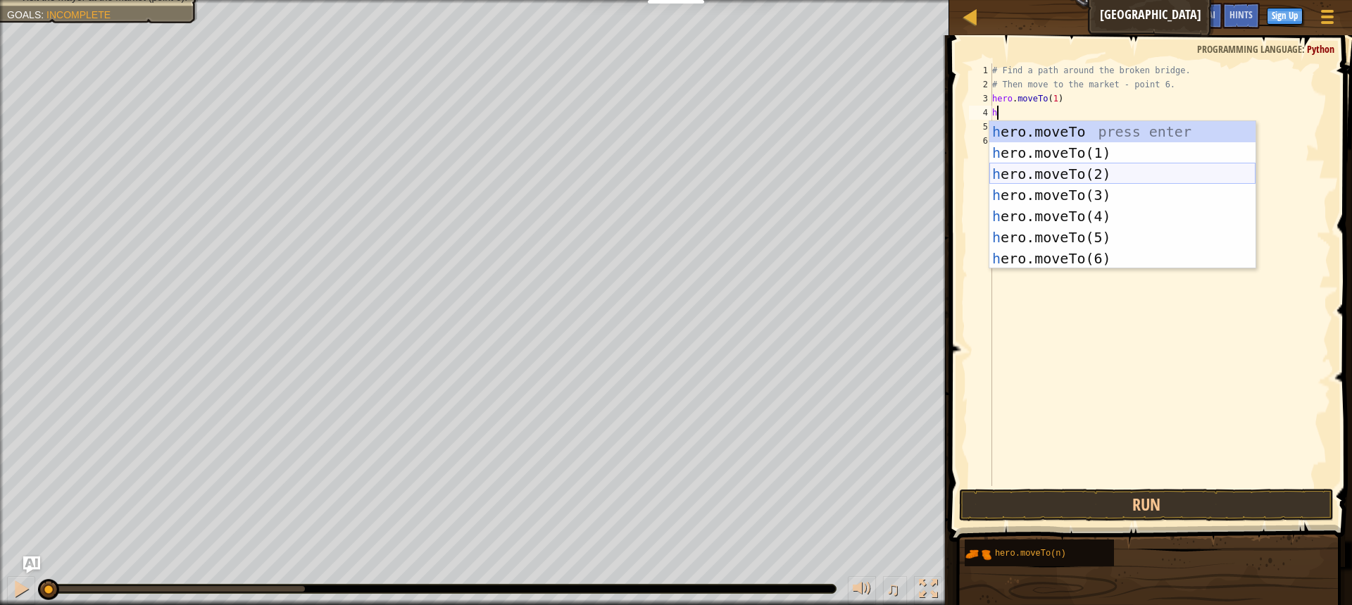
click at [1100, 177] on div "h ero.moveTo press enter h ero.moveTo(1) press enter h ero.moveTo(2) press ente…" at bounding box center [1123, 216] width 266 height 190
type textarea "hero.moveTo(2)"
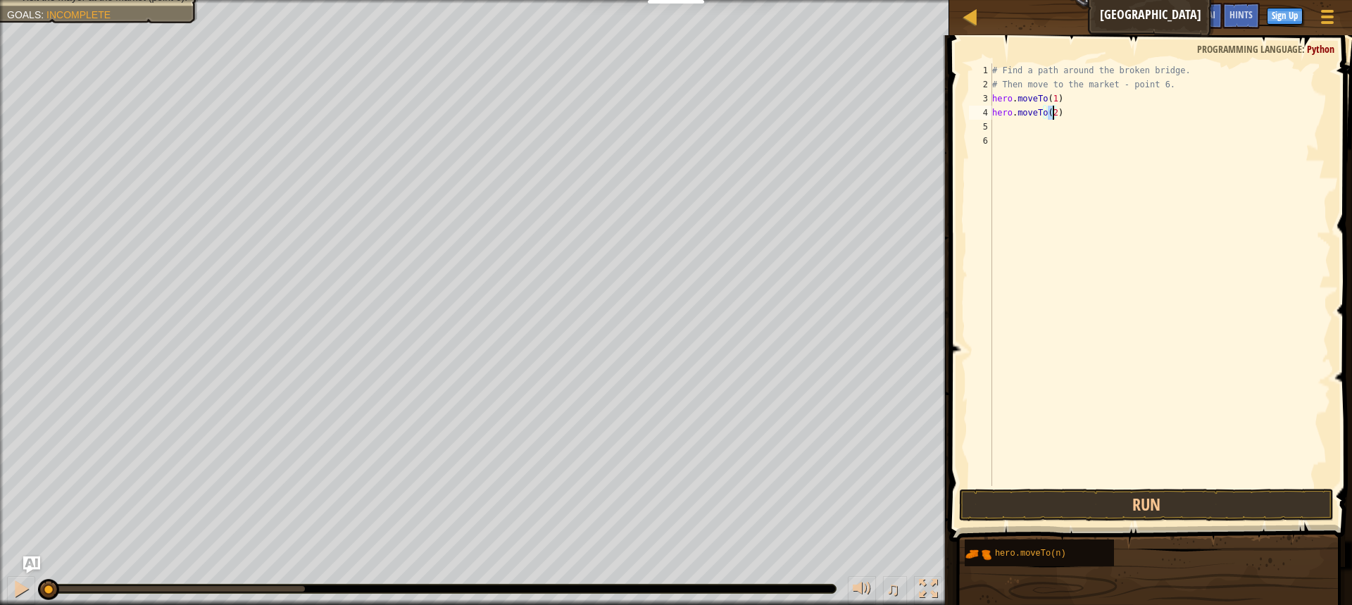
click at [1049, 144] on div "# Find a path around the broken bridge. # Then move to the market - point 6. he…" at bounding box center [1161, 288] width 342 height 451
click at [1049, 132] on div "# Find a path around the broken bridge. # Then move to the market - point 6. he…" at bounding box center [1161, 288] width 342 height 451
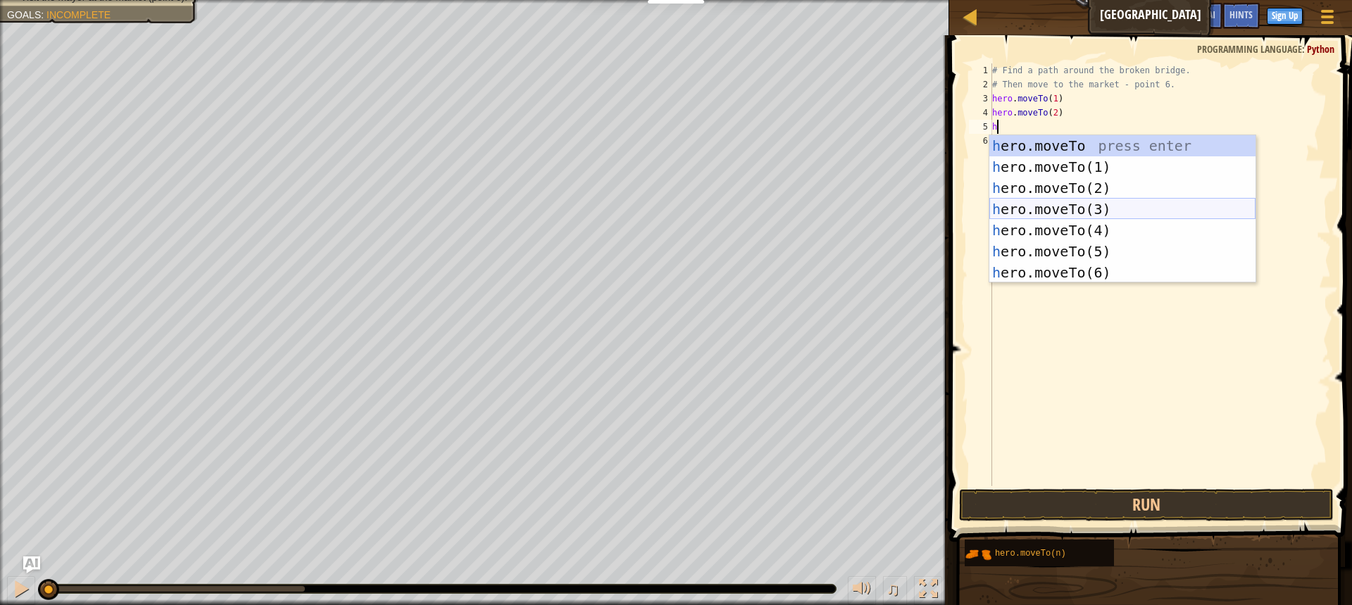
click at [1089, 201] on div "h ero.moveTo press enter h ero.moveTo(1) press enter h ero.moveTo(2) press ente…" at bounding box center [1123, 230] width 266 height 190
type textarea "hero.moveTo(3)"
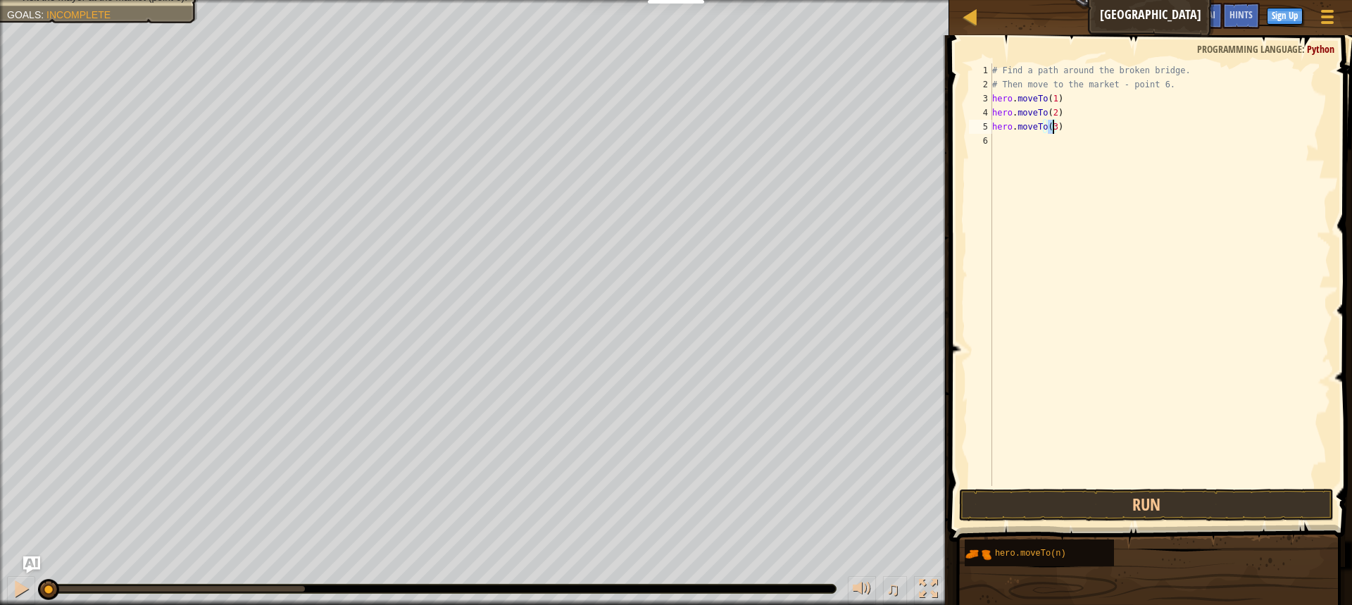
click at [1028, 147] on div "# Find a path around the broken bridge. # Then move to the market - point 6. he…" at bounding box center [1161, 288] width 342 height 451
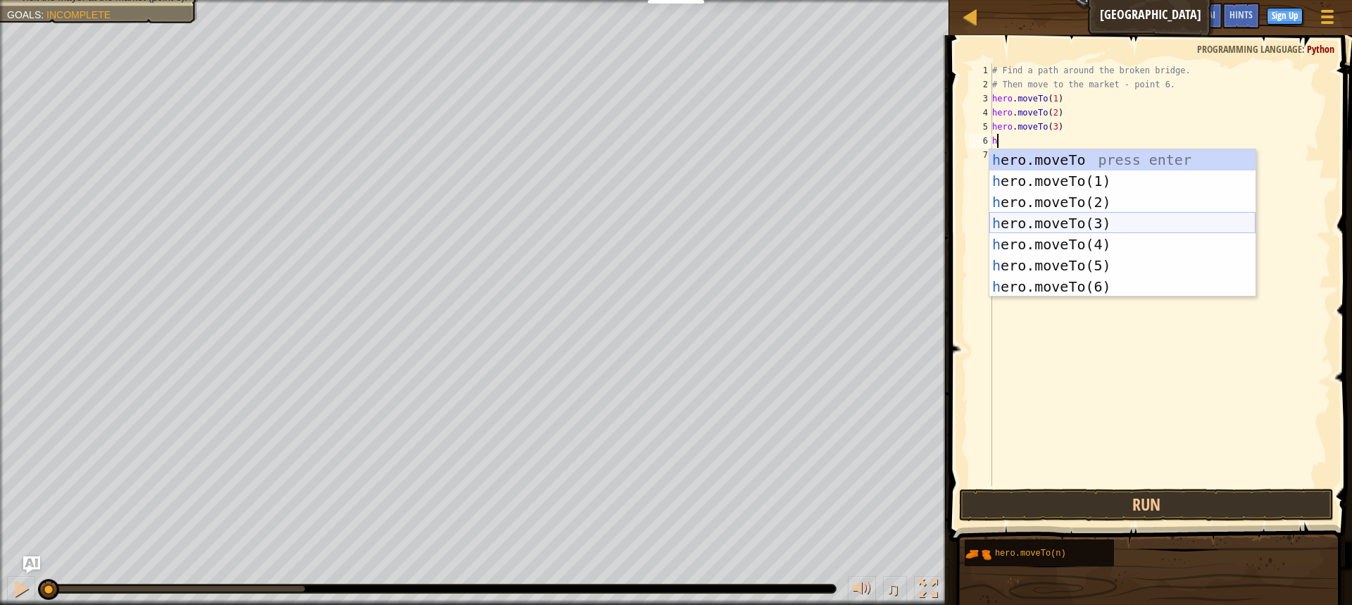
click at [1105, 231] on div "h ero.moveTo press enter h ero.moveTo(1) press enter h ero.moveTo(2) press ente…" at bounding box center [1123, 244] width 266 height 190
type textarea "hero.moveTo(3)"
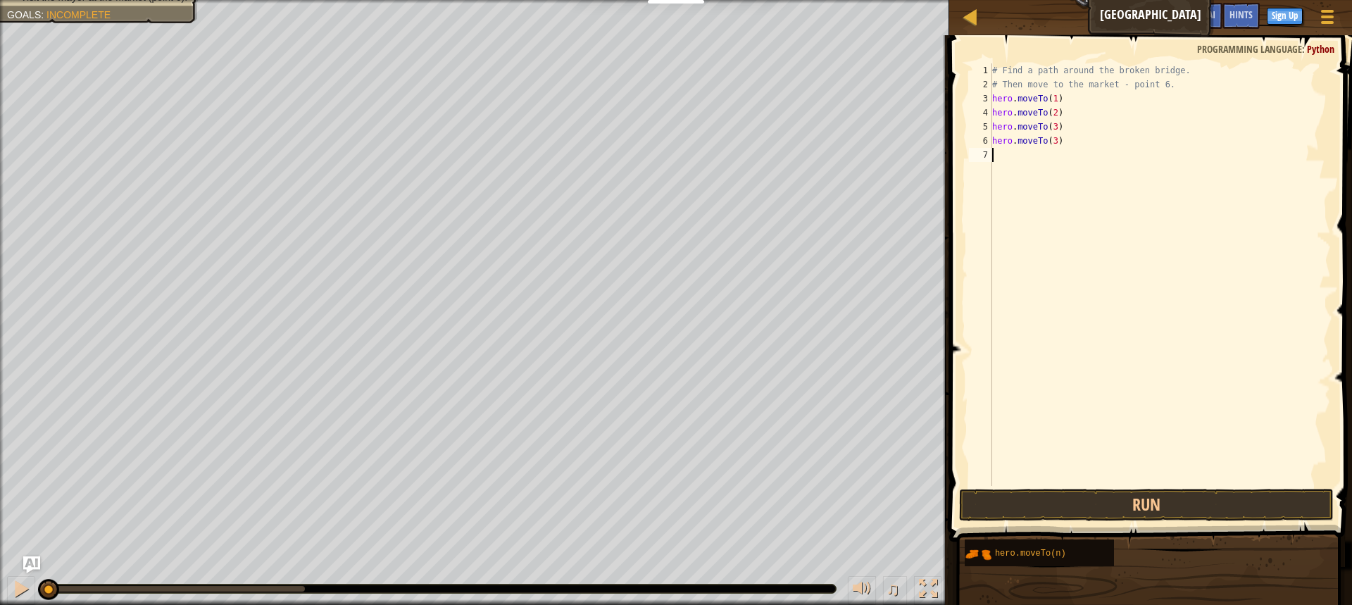
click at [1023, 177] on div "# Find a path around the broken bridge. # Then move to the market - point 6. he…" at bounding box center [1161, 288] width 342 height 451
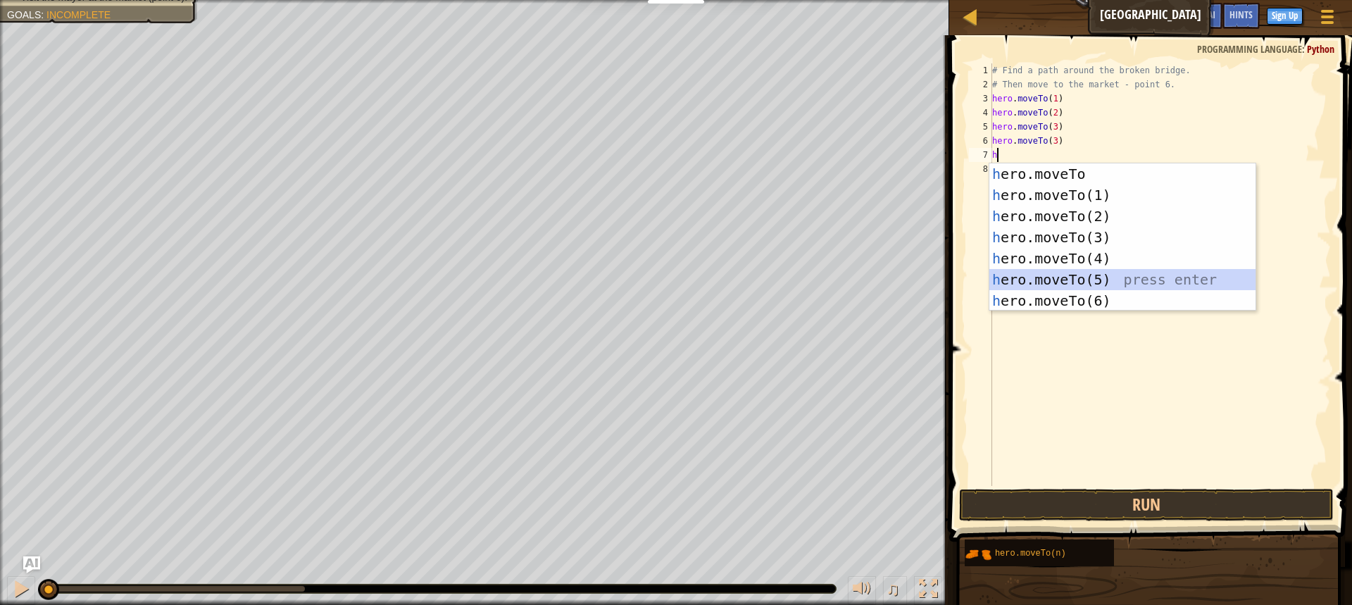
click at [1079, 283] on div "h ero.moveTo press enter h ero.moveTo(1) press enter h ero.moveTo(2) press ente…" at bounding box center [1123, 258] width 266 height 190
type textarea "hero.moveTo(5)"
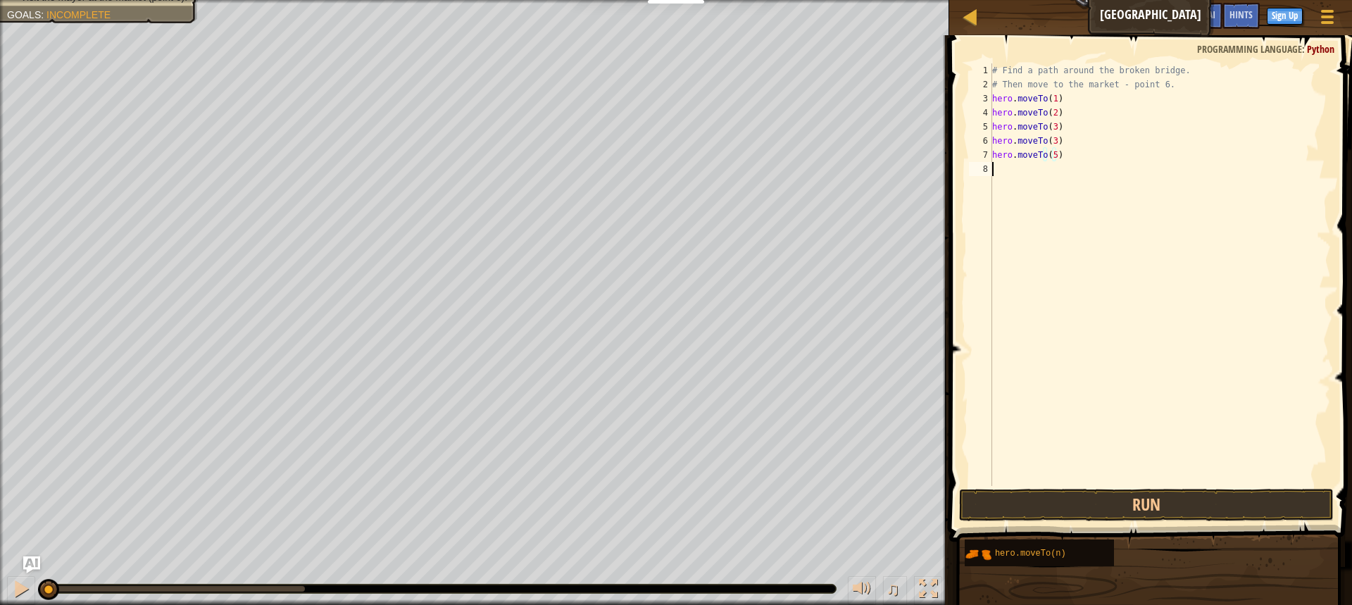
click at [989, 171] on div "8" at bounding box center [980, 169] width 23 height 14
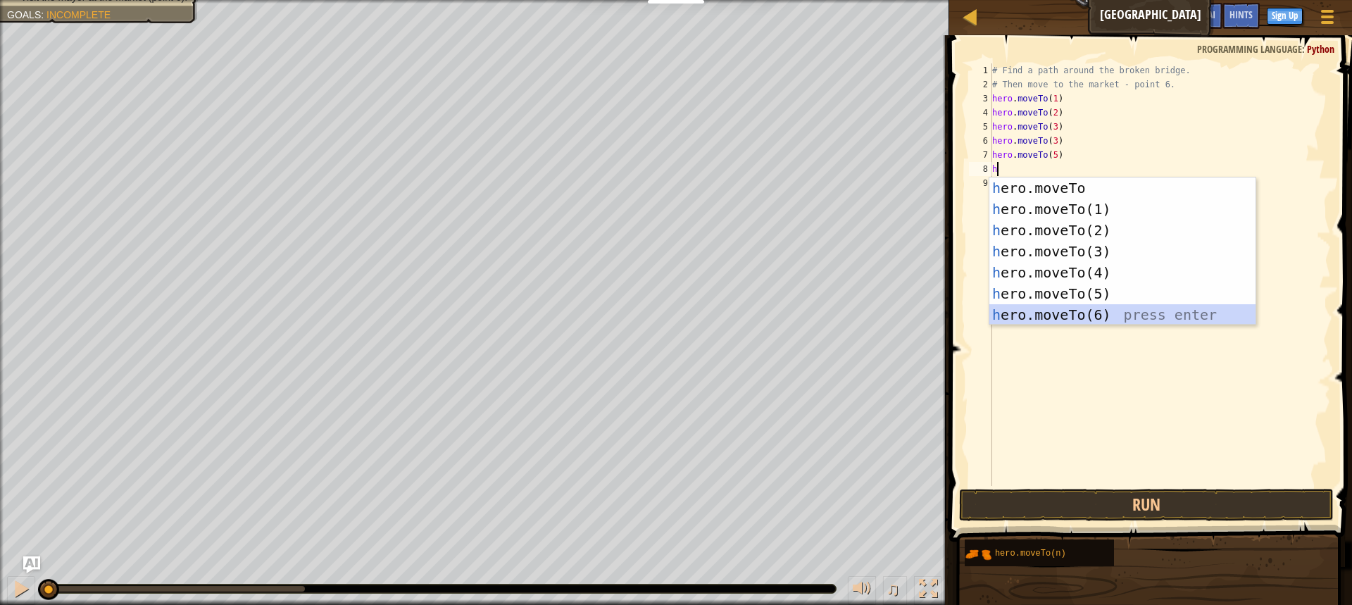
click at [1078, 308] on div "h ero.moveTo press enter h ero.moveTo(1) press enter h ero.moveTo(2) press ente…" at bounding box center [1123, 272] width 266 height 190
type textarea "hero.moveTo(6)"
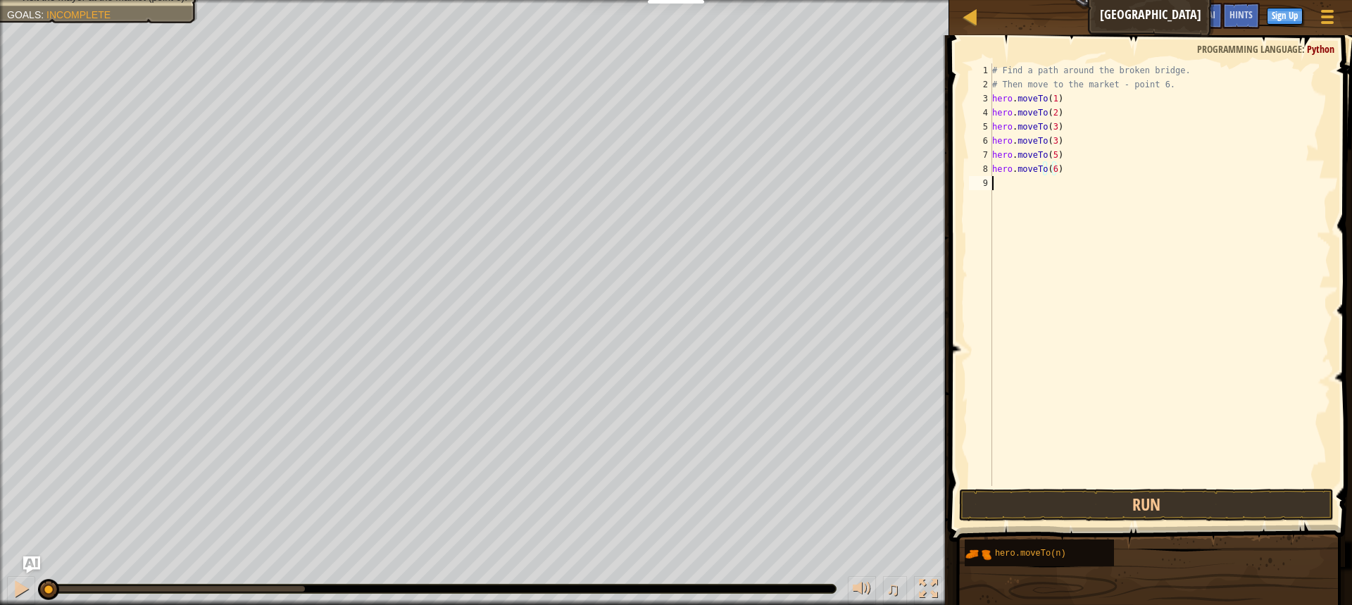
click at [1058, 486] on div "hero.moveTo(6) 1 2 3 4 5 6 7 8 9 # Find a path around the broken bridge. # Then…" at bounding box center [1148, 316] width 407 height 548
click at [1073, 496] on button "Run" at bounding box center [1146, 505] width 375 height 32
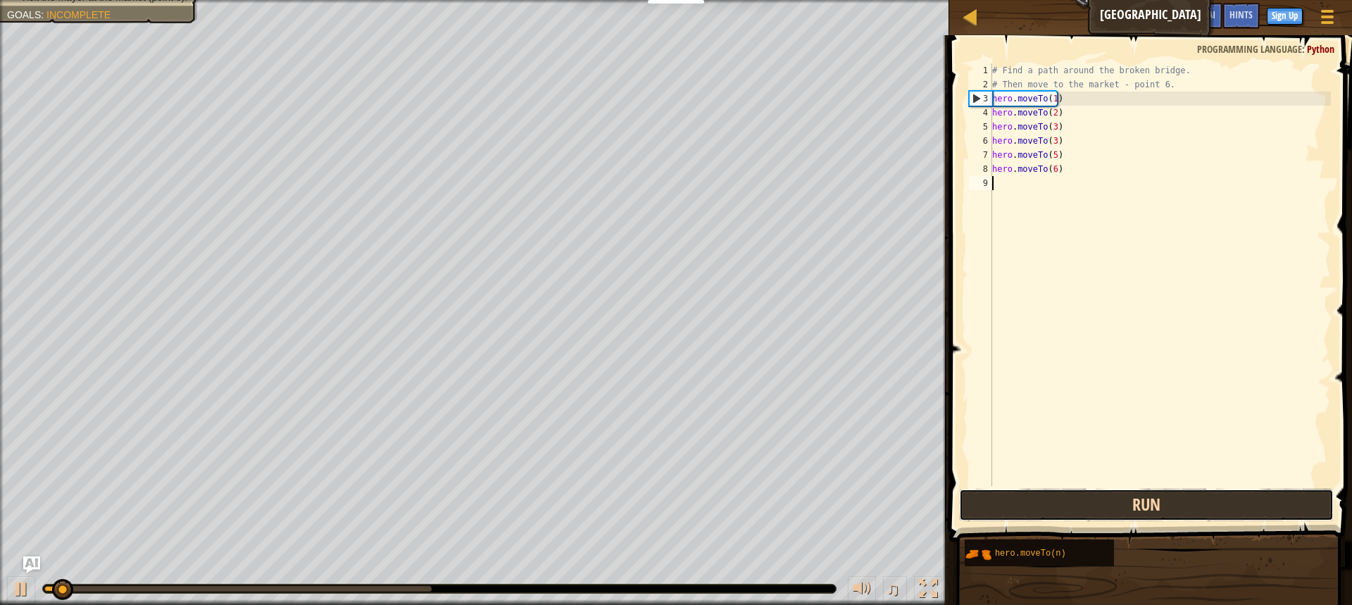
click at [1074, 495] on button "Run" at bounding box center [1146, 505] width 375 height 32
click at [1075, 492] on button "Run" at bounding box center [1146, 505] width 375 height 32
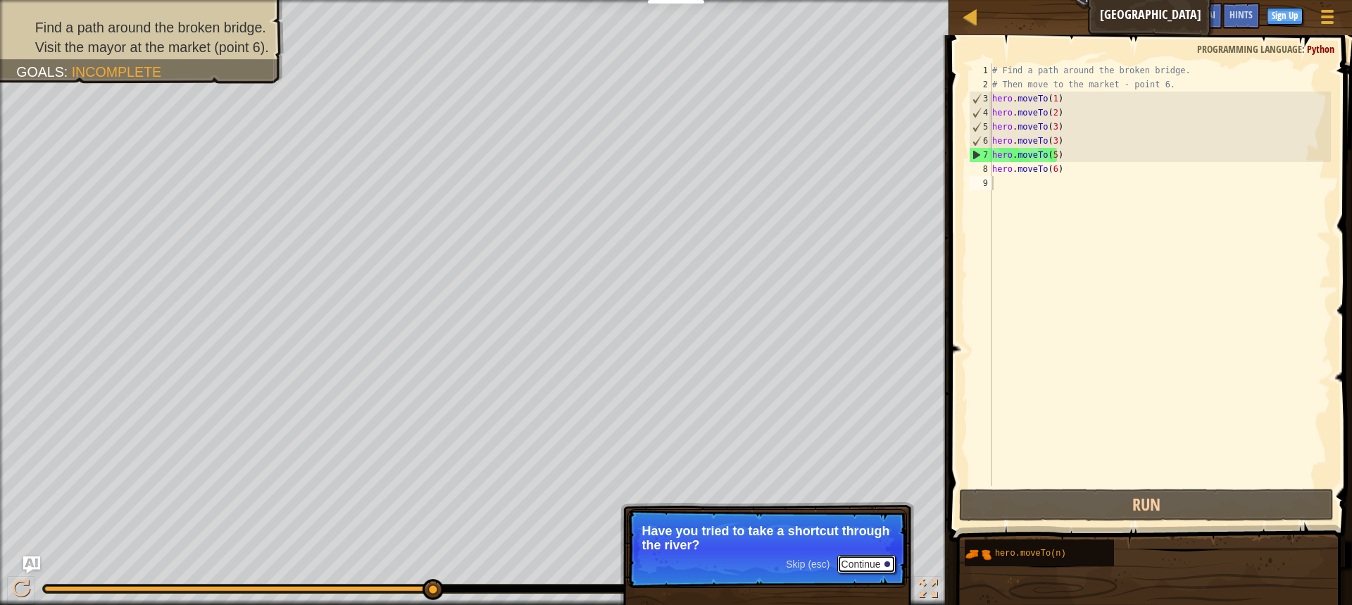
click at [871, 558] on button "Continue" at bounding box center [866, 564] width 58 height 18
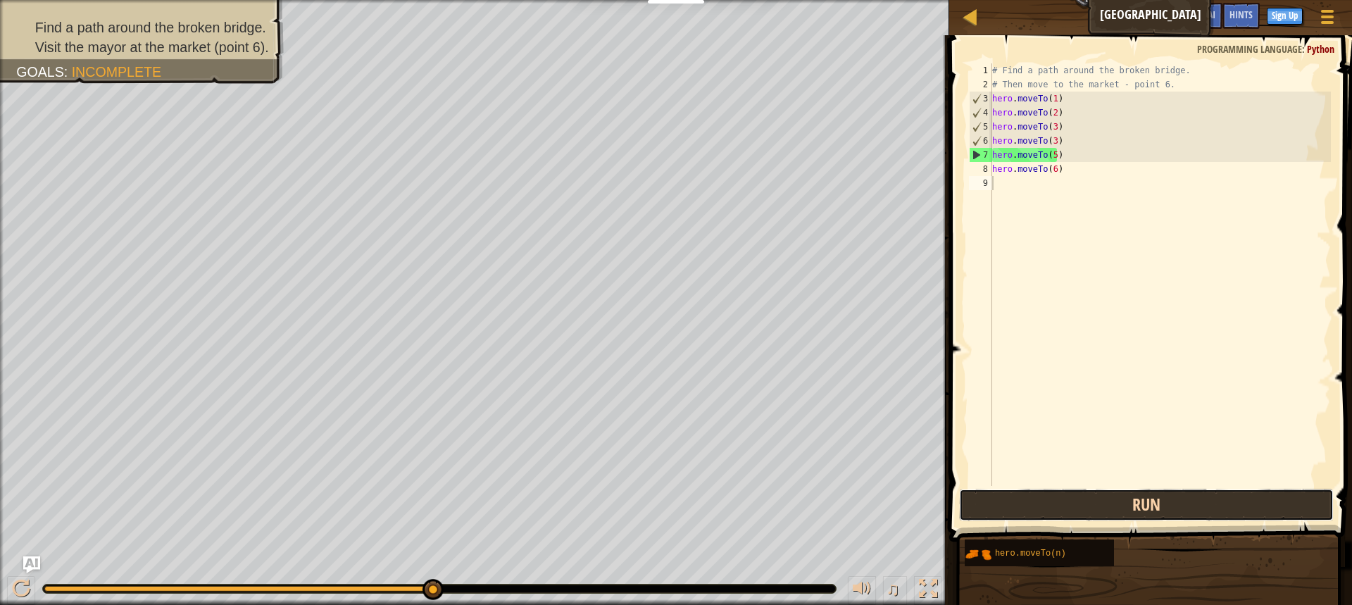
click at [1015, 498] on button "Run" at bounding box center [1146, 505] width 375 height 32
click at [1053, 140] on div "# Find a path around the broken bridge. # Then move to the market - point 6. he…" at bounding box center [1161, 288] width 342 height 451
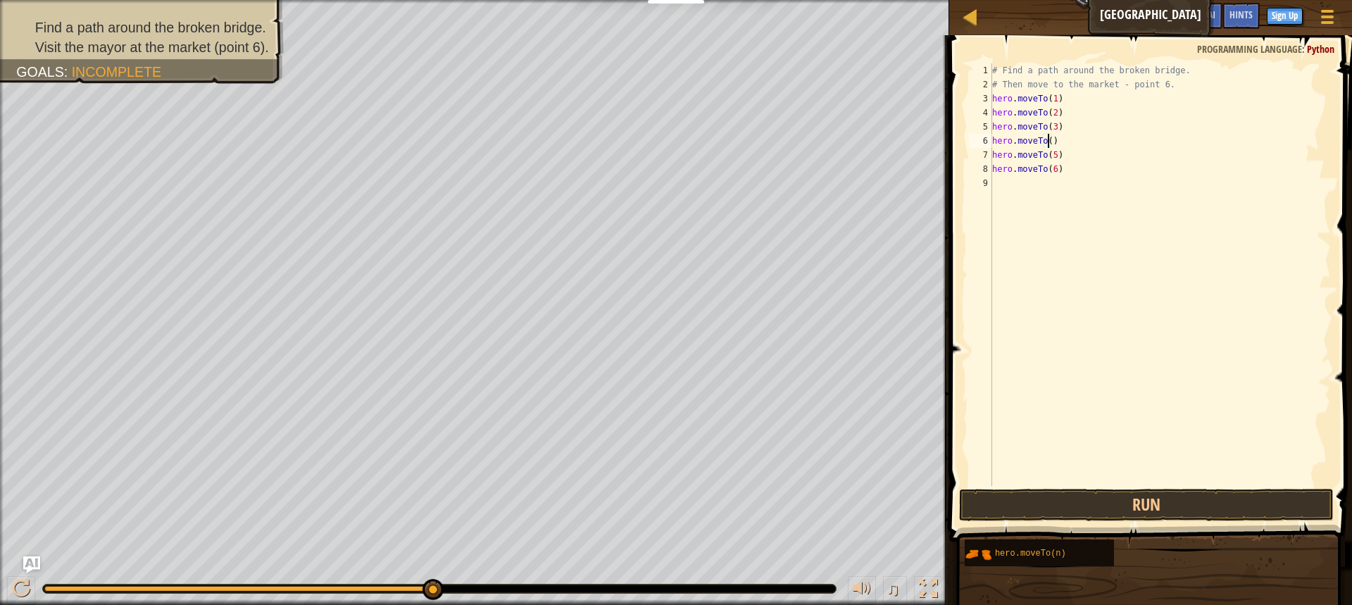
scroll to position [6, 4]
type textarea "hero.moveTo(4)"
drag, startPoint x: 1069, startPoint y: 497, endPoint x: 1062, endPoint y: 504, distance: 10.0
click at [1066, 507] on button "Run" at bounding box center [1146, 505] width 375 height 32
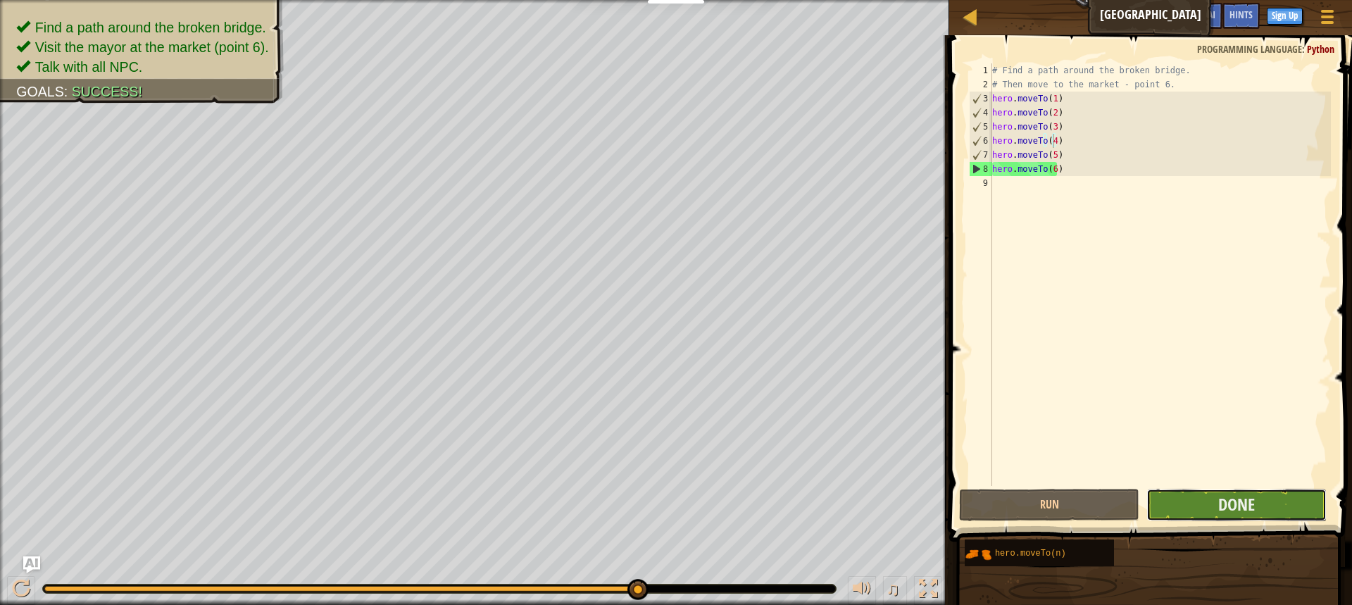
click at [1192, 500] on button "Done" at bounding box center [1237, 505] width 180 height 32
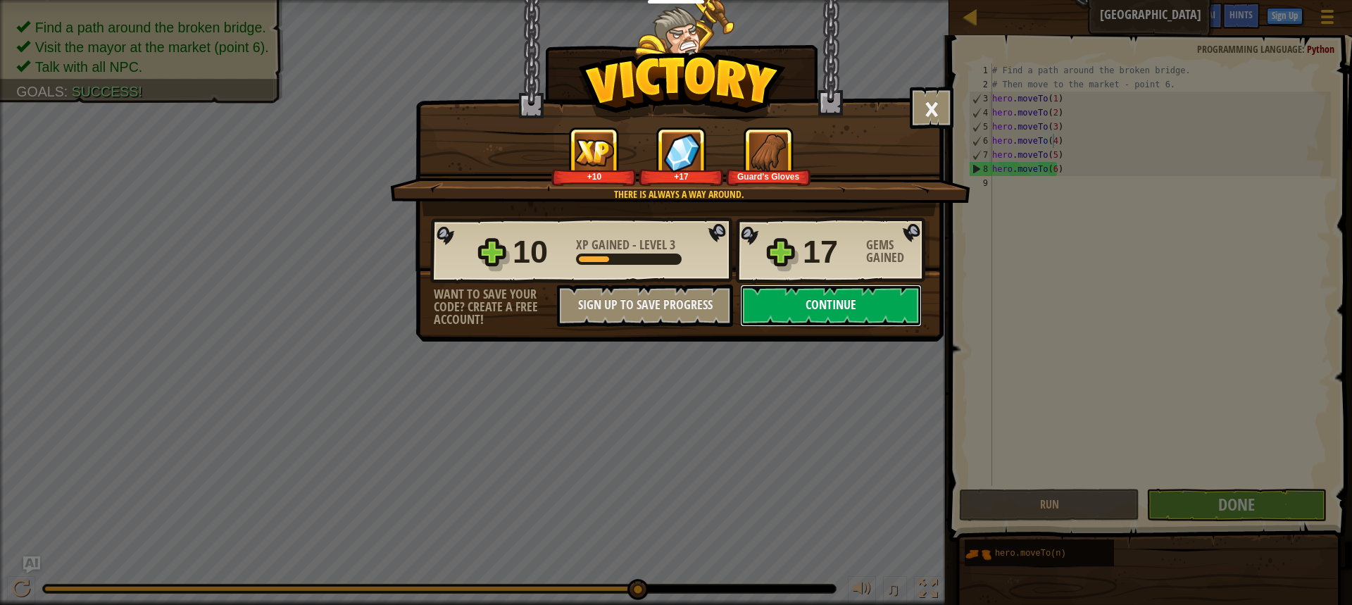
click at [750, 294] on button "Continue" at bounding box center [831, 306] width 182 height 42
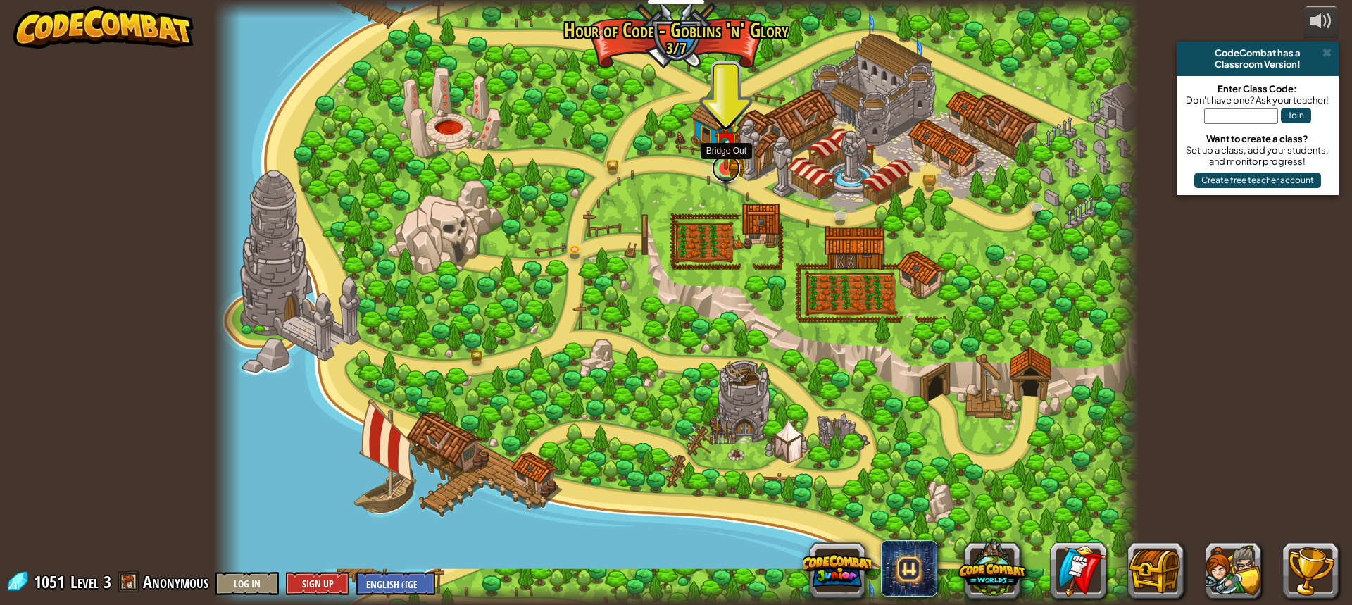
click at [729, 171] on link at bounding box center [726, 168] width 28 height 28
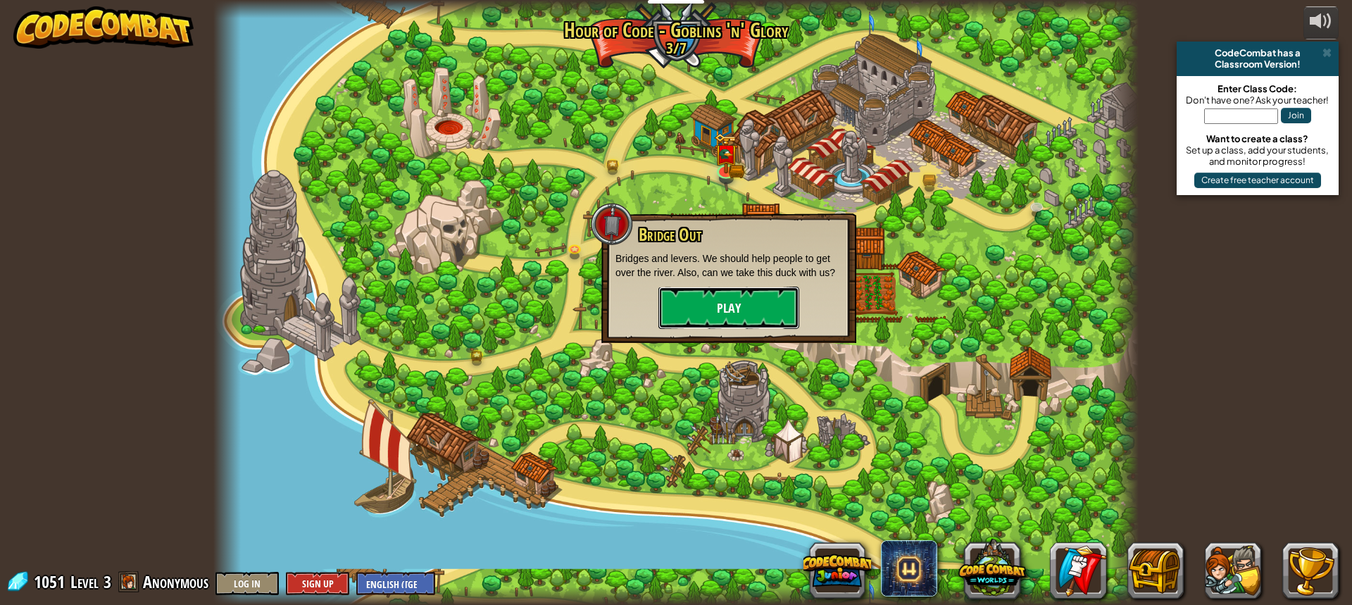
click at [719, 290] on button "Play" at bounding box center [729, 308] width 141 height 42
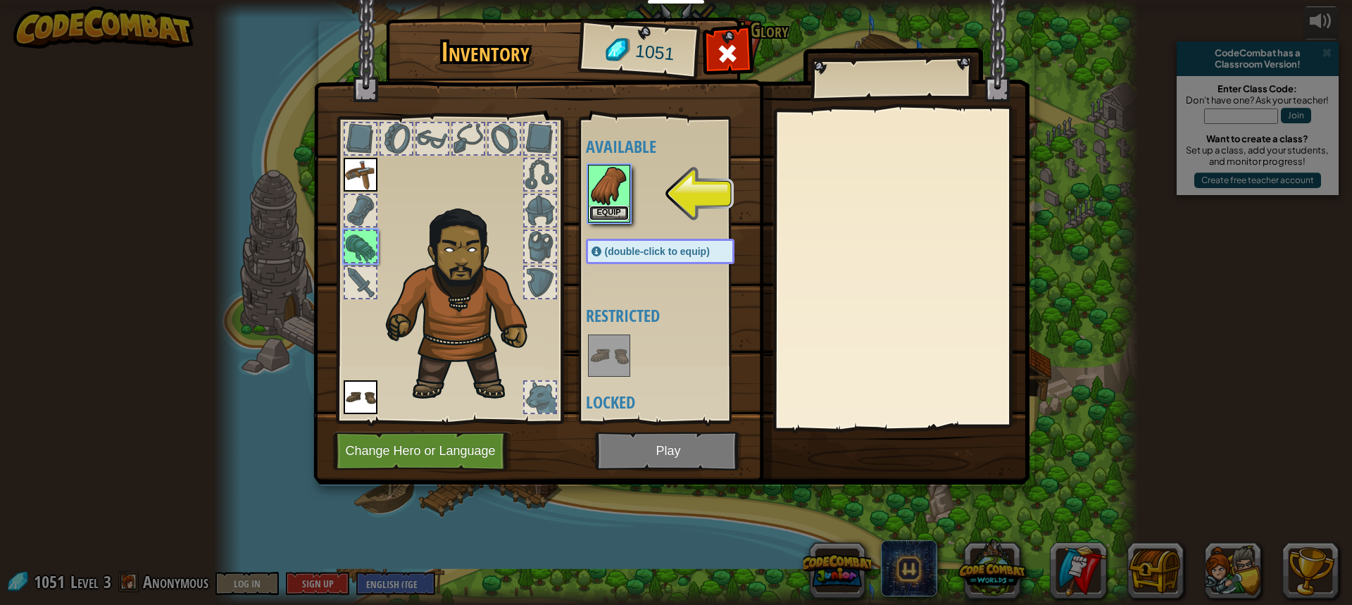
click at [612, 214] on button "Equip" at bounding box center [609, 213] width 39 height 15
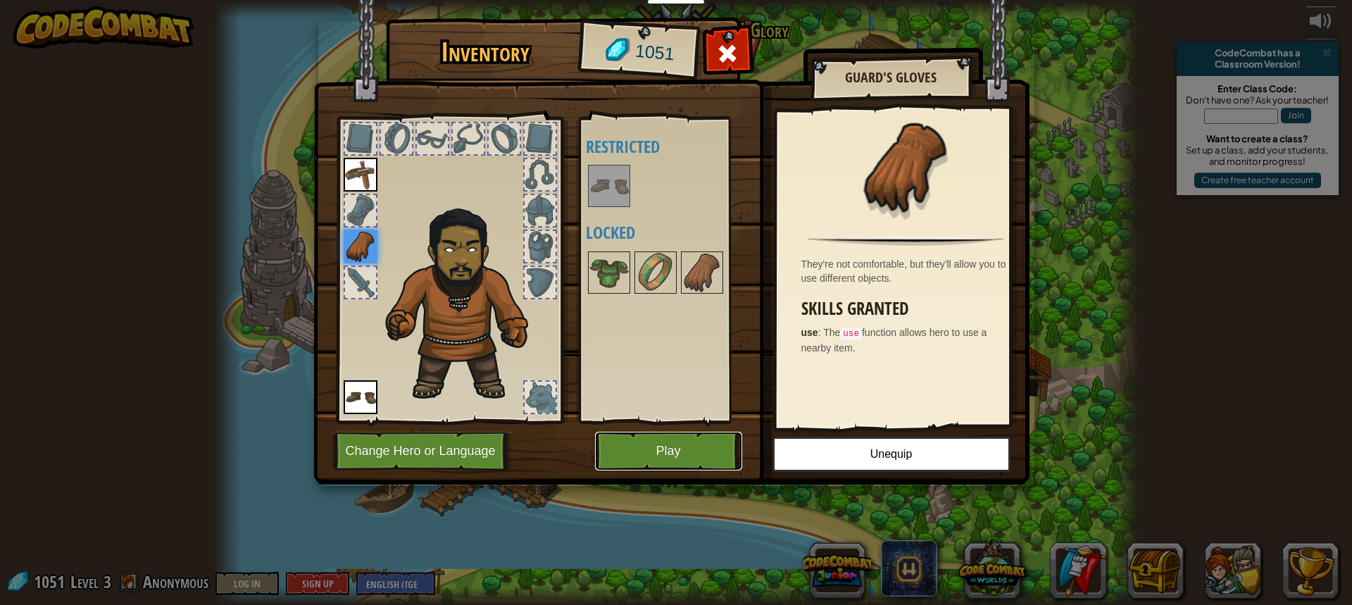
click at [663, 454] on button "Play" at bounding box center [668, 451] width 147 height 39
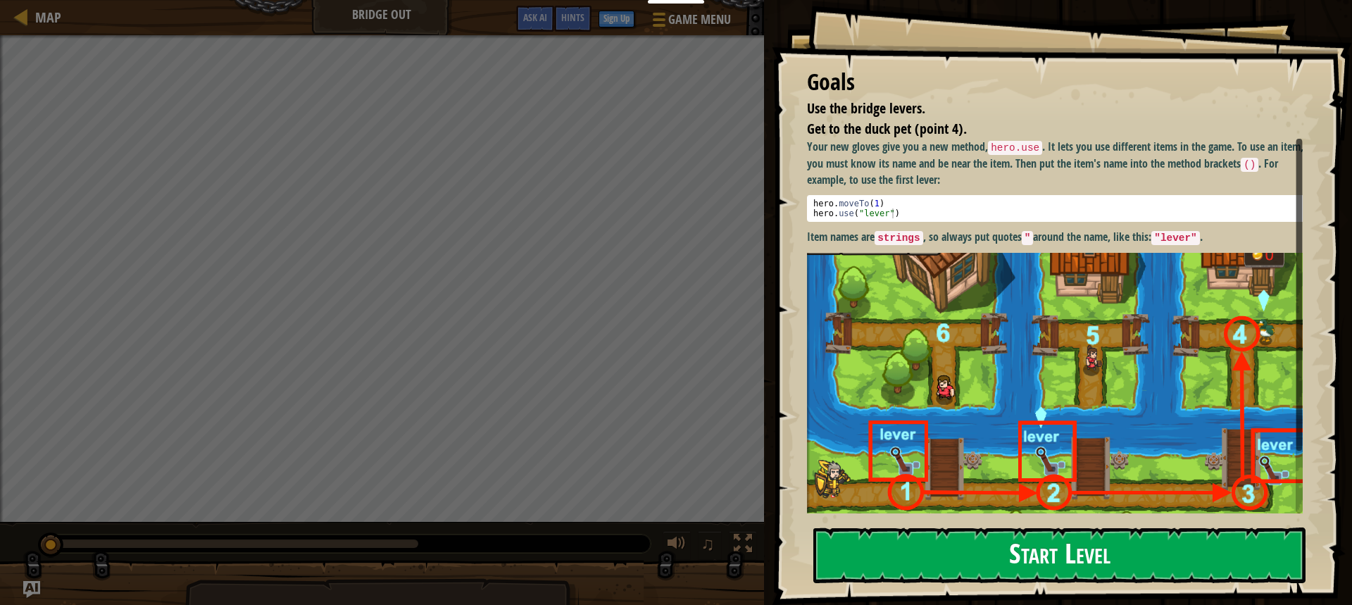
click at [847, 541] on button "Start Level" at bounding box center [1059, 556] width 492 height 56
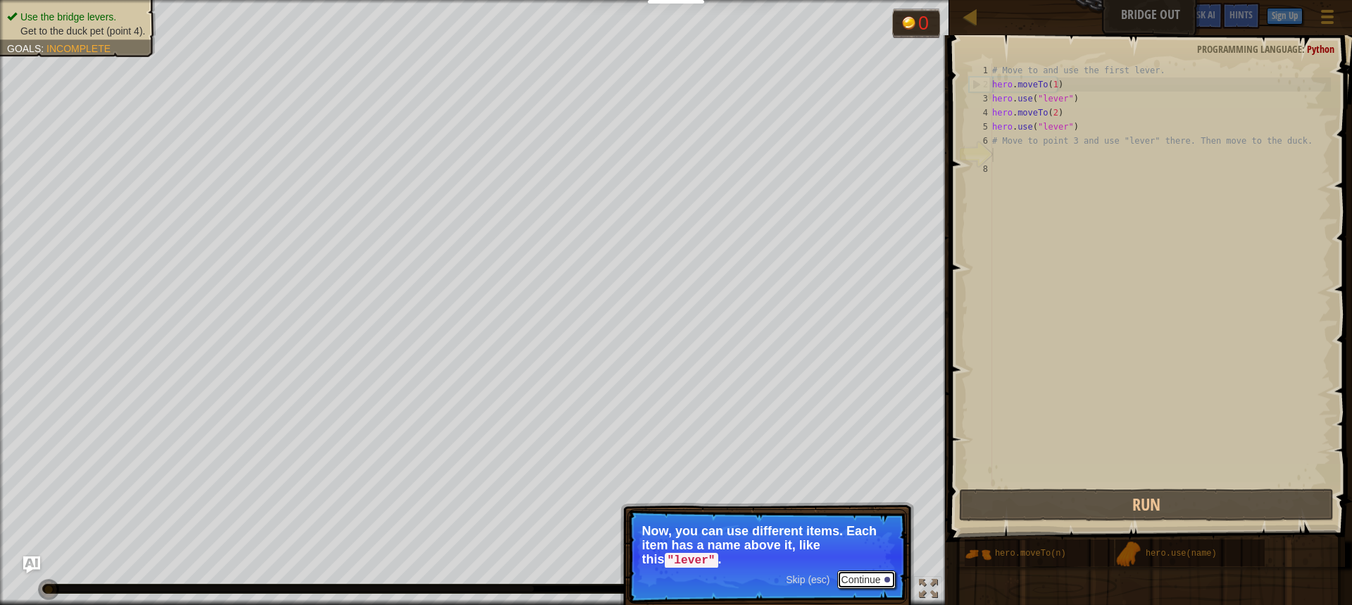
click at [854, 573] on button "Continue" at bounding box center [866, 579] width 58 height 18
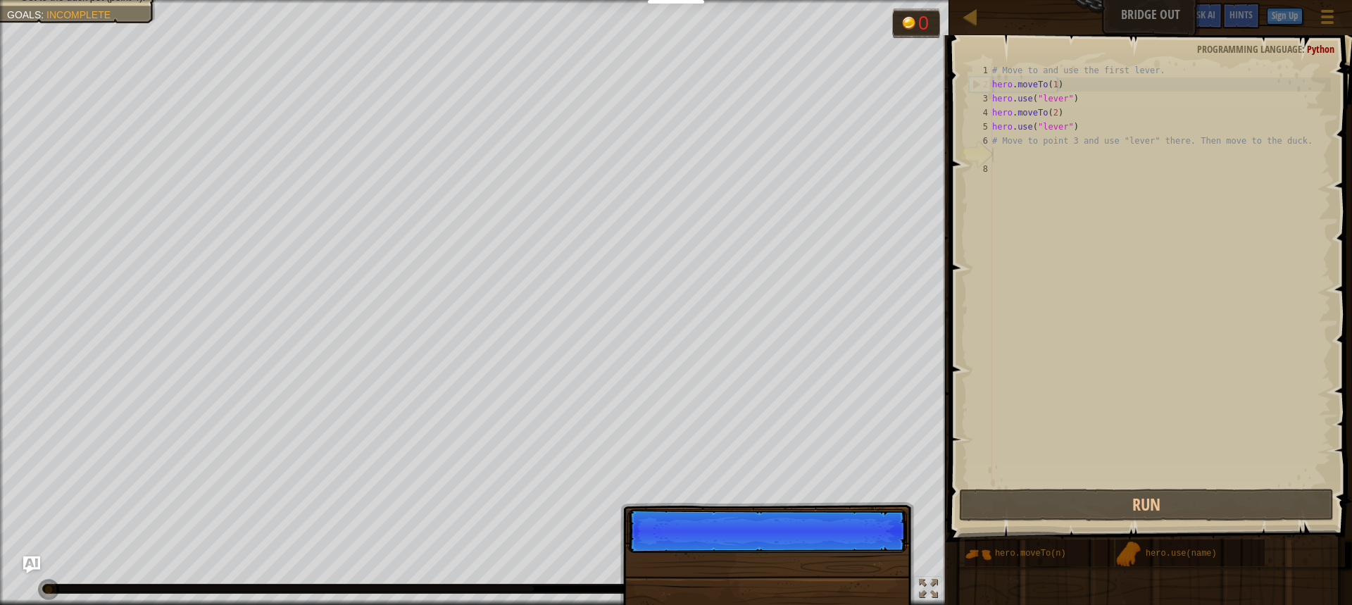
scroll to position [6, 0]
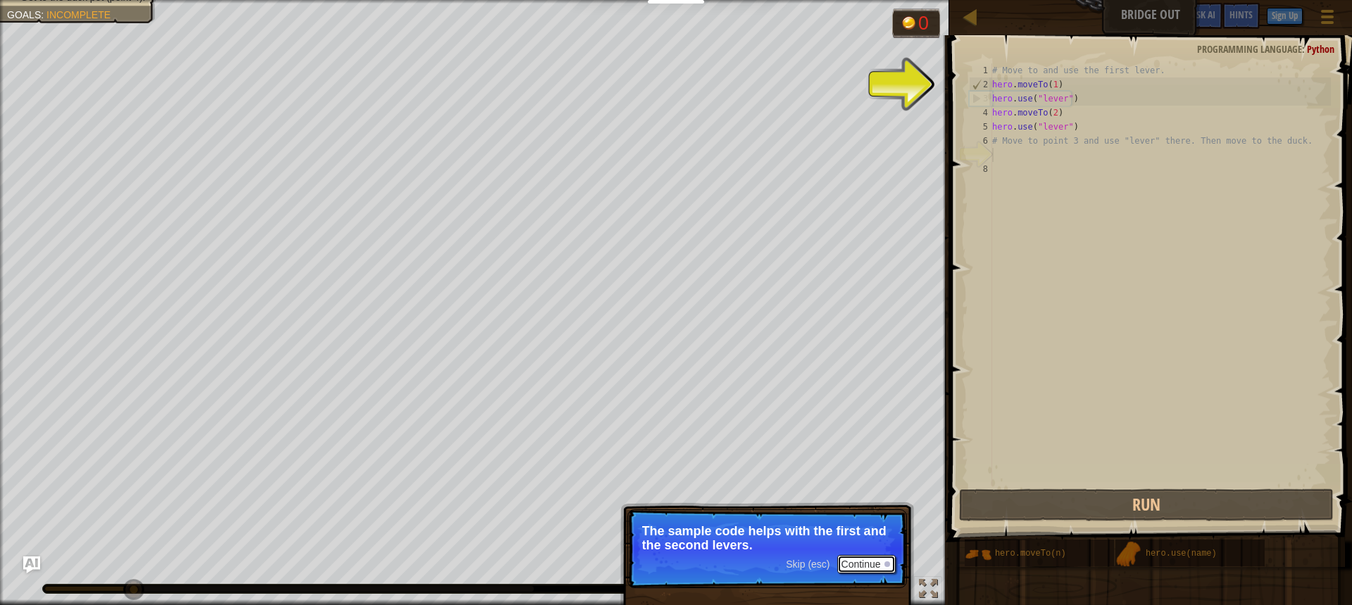
click at [842, 563] on button "Continue" at bounding box center [866, 564] width 58 height 18
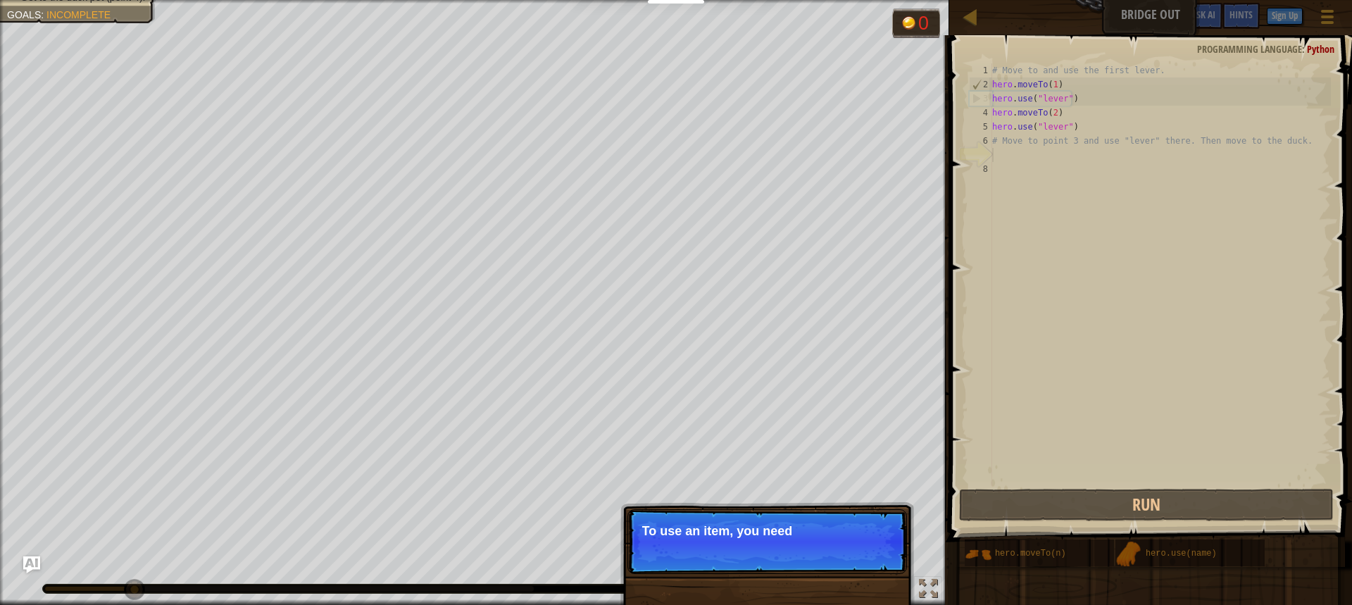
click at [843, 561] on p "Skip (esc) Continue To use an item, you need" at bounding box center [768, 541] width 280 height 65
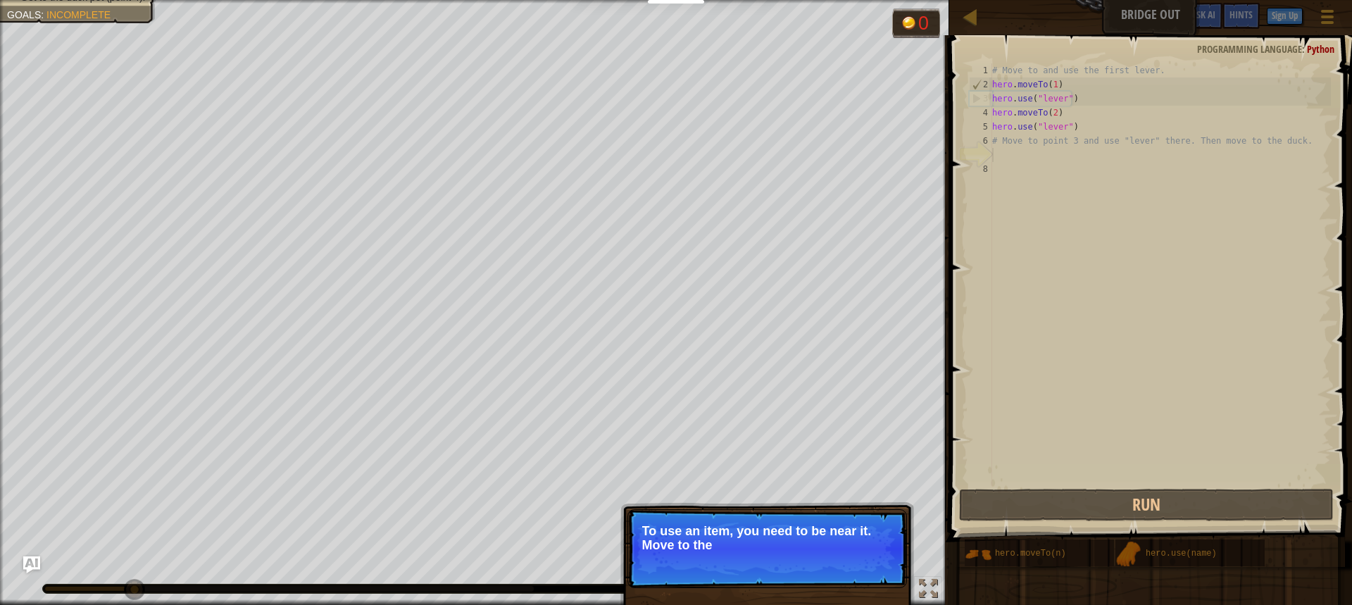
click at [844, 559] on p "Skip (esc) Continue To use an item, you need to be near it. Move to the" at bounding box center [768, 548] width 280 height 79
click at [844, 559] on p "Skip (esc) Continue To use an item, you need to be near it. Move to the next av…" at bounding box center [768, 548] width 280 height 79
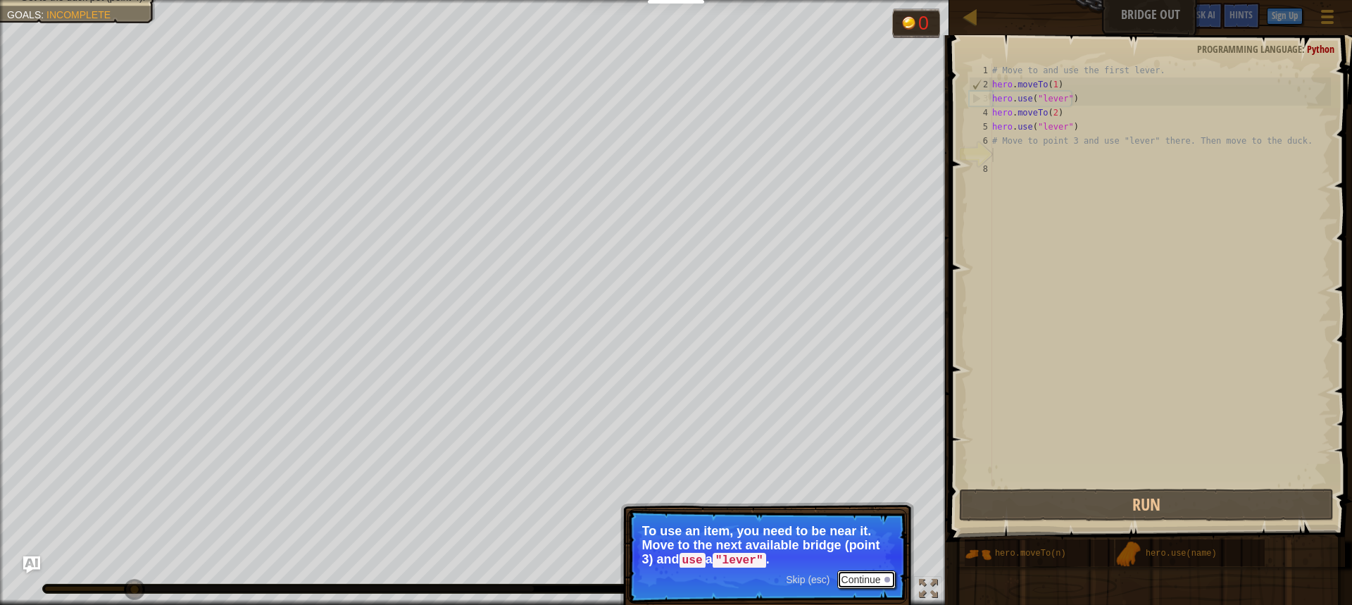
click at [855, 571] on button "Continue" at bounding box center [866, 579] width 58 height 18
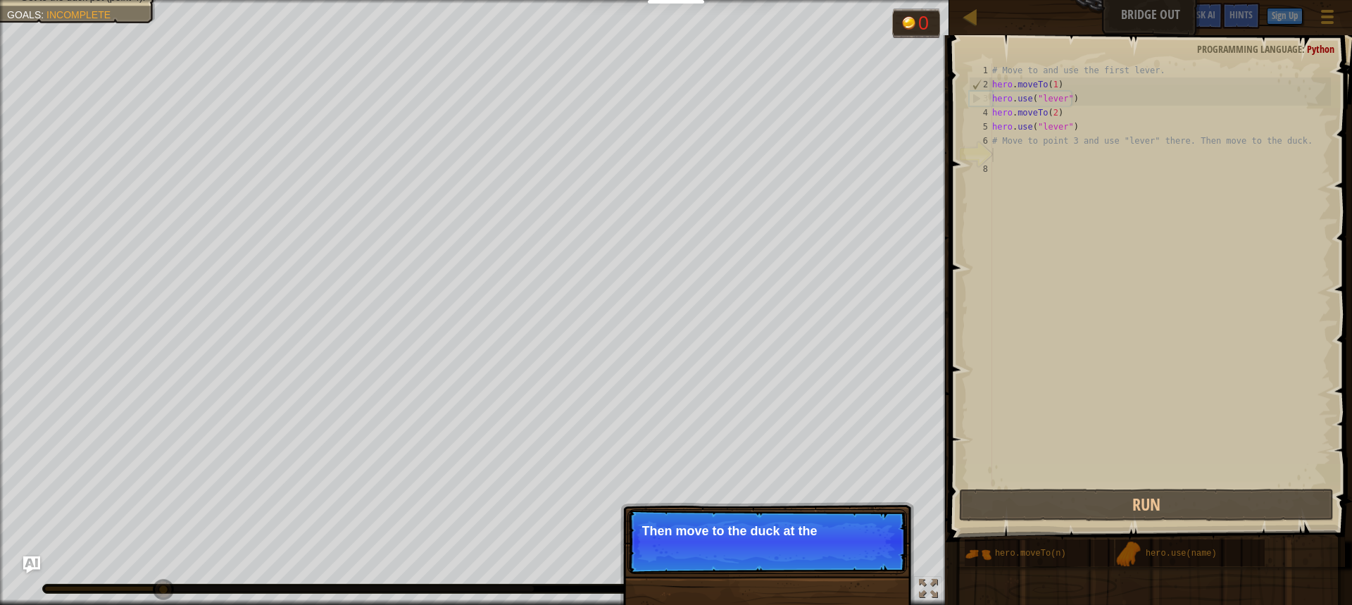
click at [856, 585] on div "Skip (esc) Continue Then move to the duck at the" at bounding box center [767, 613] width 294 height 208
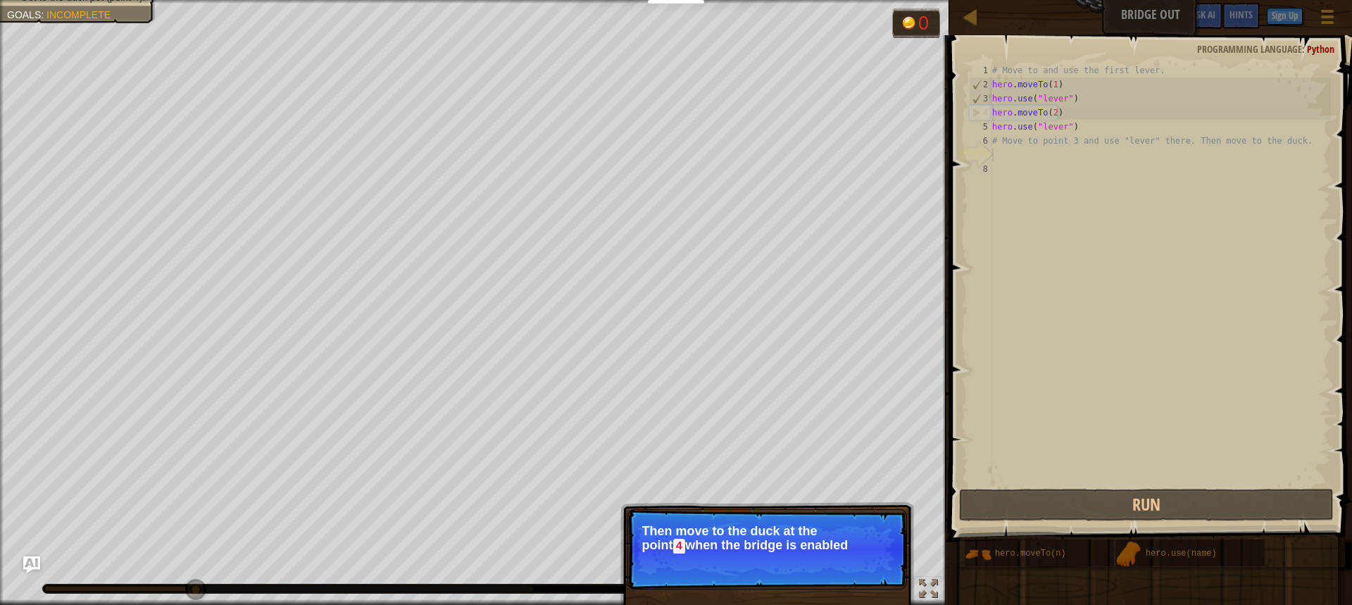
click at [856, 585] on p "Skip (esc) Continue Then move to the duck at the [GEOGRAPHIC_DATA] when the bri…" at bounding box center [768, 549] width 280 height 80
click at [812, 567] on span "Skip (esc)" at bounding box center [808, 565] width 44 height 11
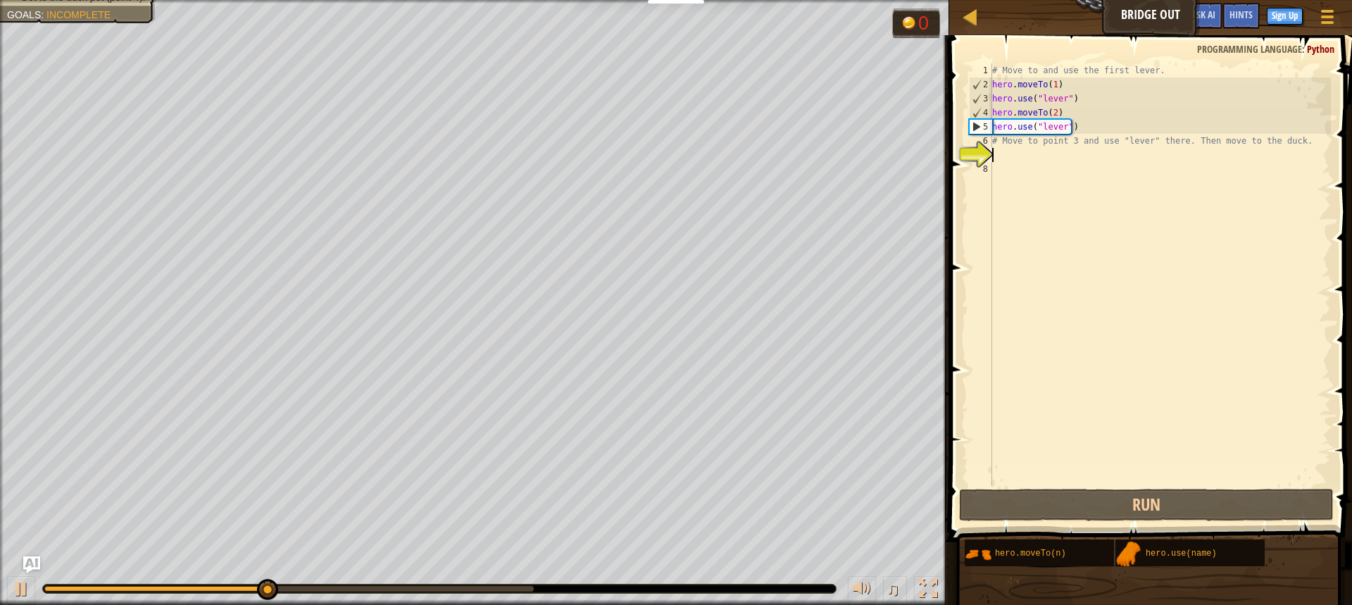
click at [1008, 156] on div "# Move to and use the first lever. hero . moveTo ( 1 ) hero . use ( "lever" ) h…" at bounding box center [1161, 288] width 342 height 451
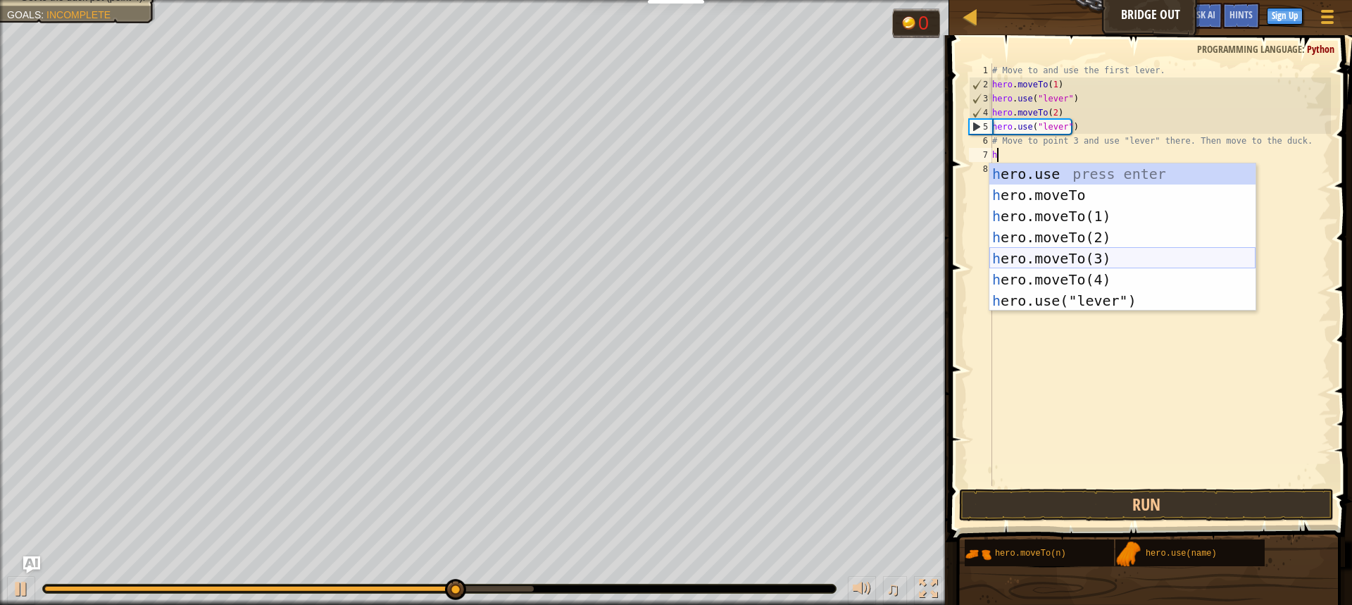
click at [1102, 261] on div "h ero.use press enter h ero.moveTo press enter h ero.moveTo(1) press enter h er…" at bounding box center [1123, 258] width 266 height 190
type textarea "hero.moveTo(3)"
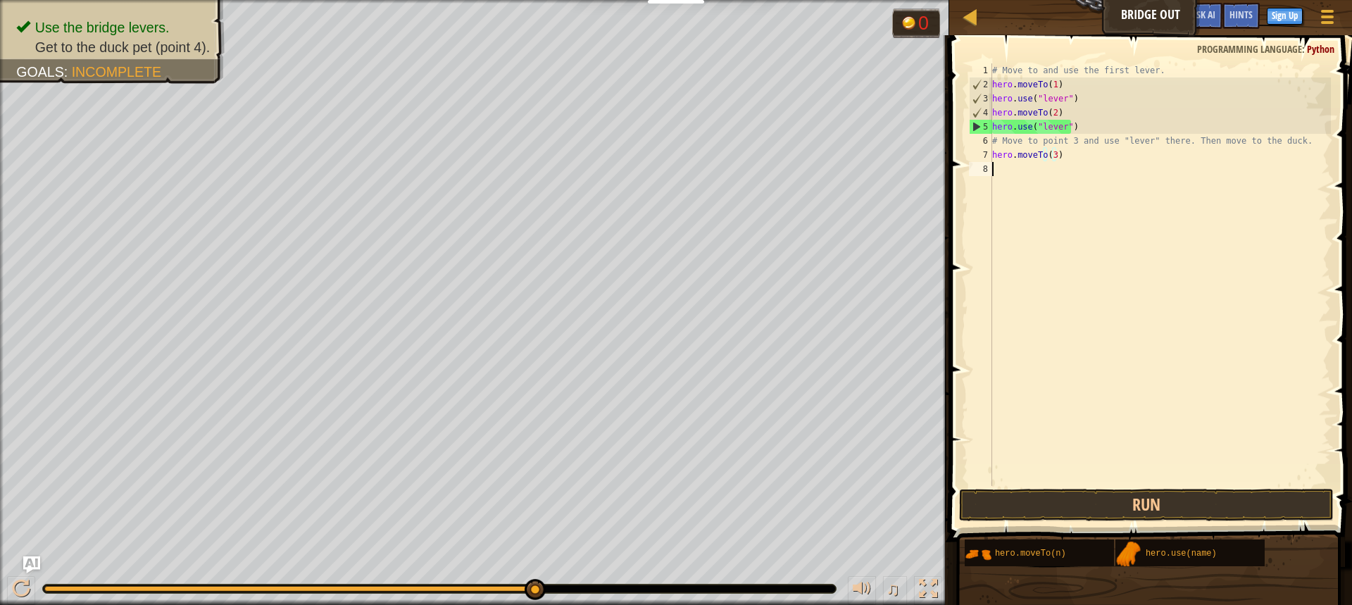
click at [1028, 176] on div "# Move to and use the first lever. hero . moveTo ( 1 ) hero . use ( "lever" ) h…" at bounding box center [1161, 288] width 342 height 451
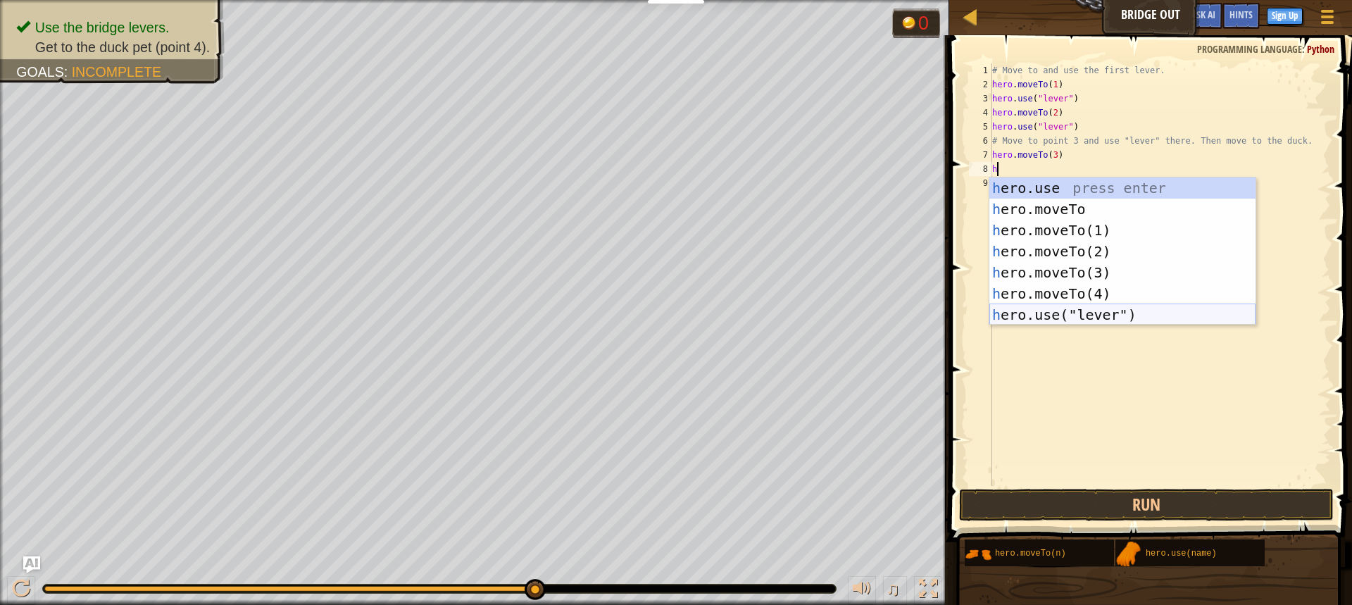
click at [1074, 320] on div "h ero.use press enter h ero.moveTo press enter h ero.moveTo(1) press enter h er…" at bounding box center [1123, 272] width 266 height 190
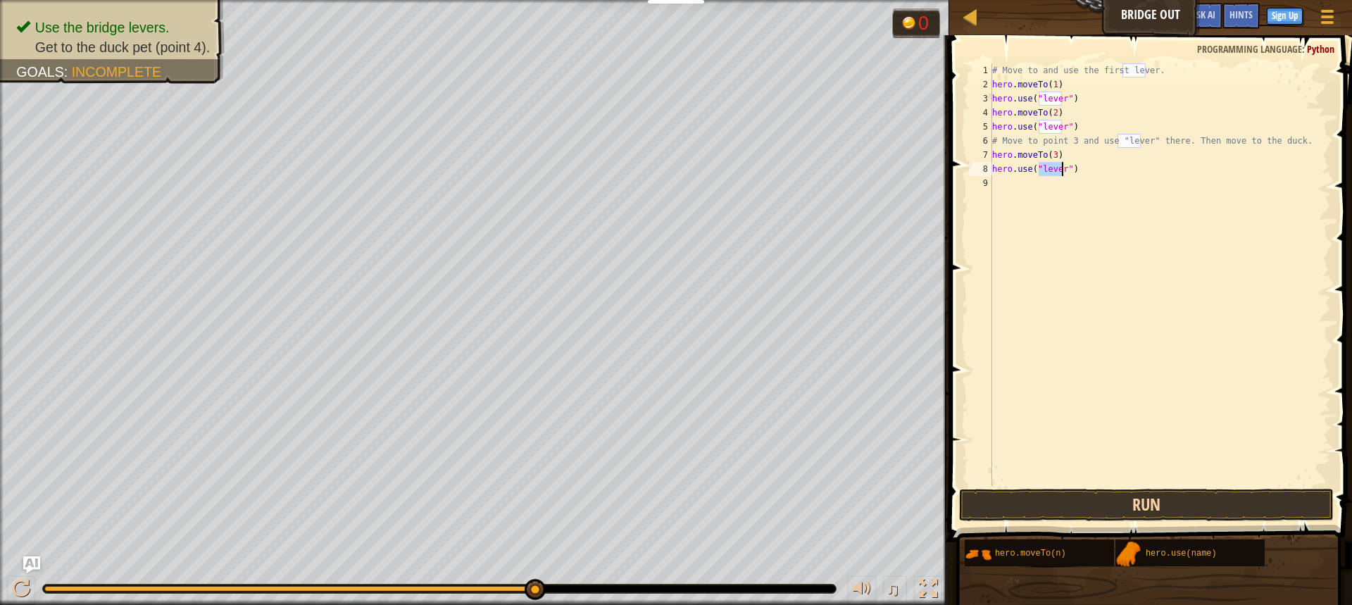
type textarea "hero.use("lever")"
click at [972, 501] on button "Run" at bounding box center [1146, 505] width 375 height 32
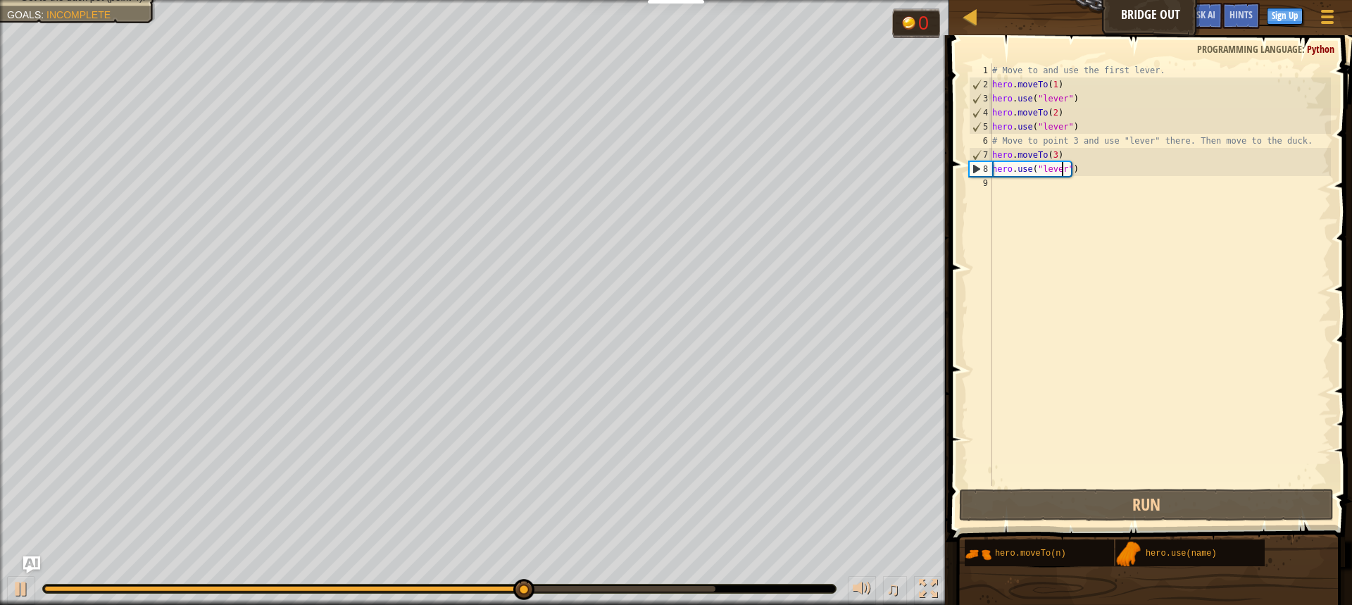
click at [1021, 182] on div "# Move to and use the first lever. hero . moveTo ( 1 ) hero . use ( "lever" ) h…" at bounding box center [1161, 288] width 342 height 451
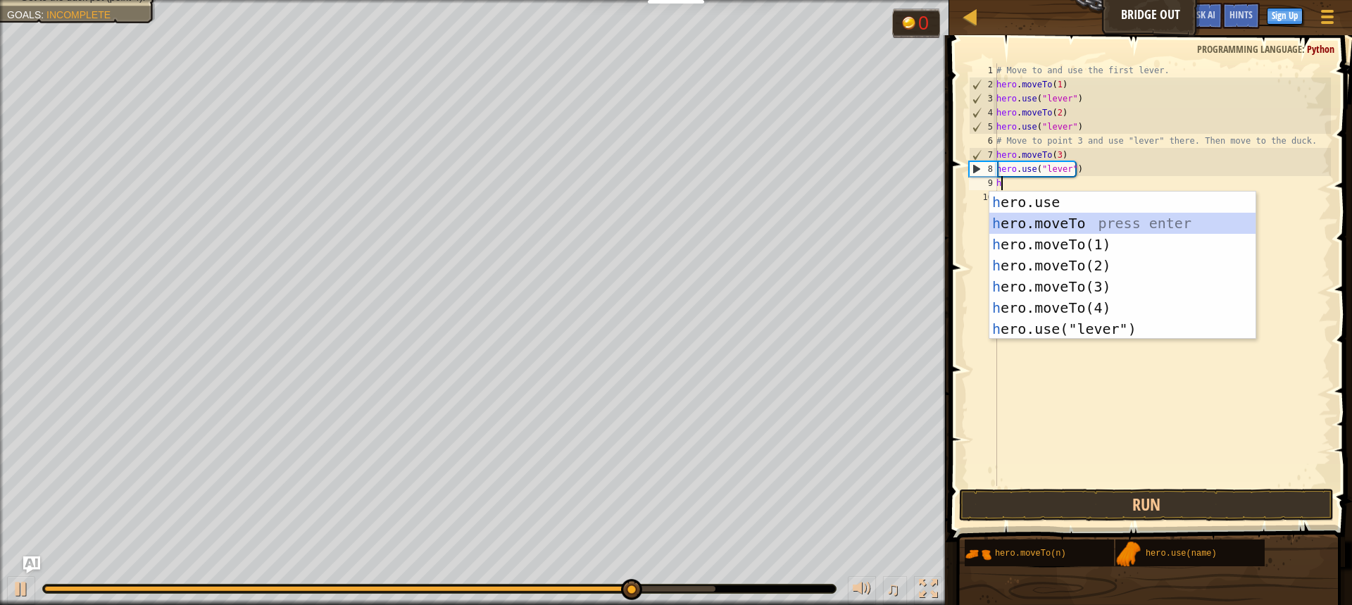
click at [1064, 218] on div "h ero.use press enter h ero.moveTo press enter h ero.moveTo(1) press enter h er…" at bounding box center [1123, 287] width 266 height 190
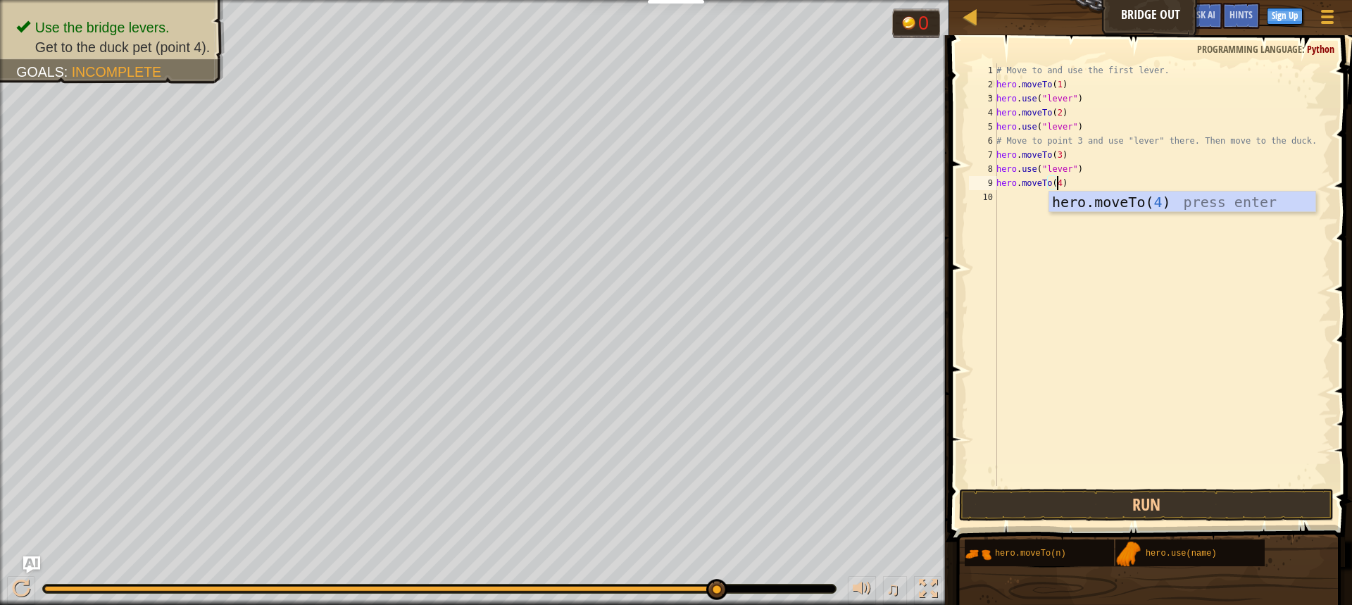
scroll to position [6, 4]
type textarea "hero.moveTo(4)"
click at [1018, 506] on button "Run" at bounding box center [1146, 505] width 375 height 32
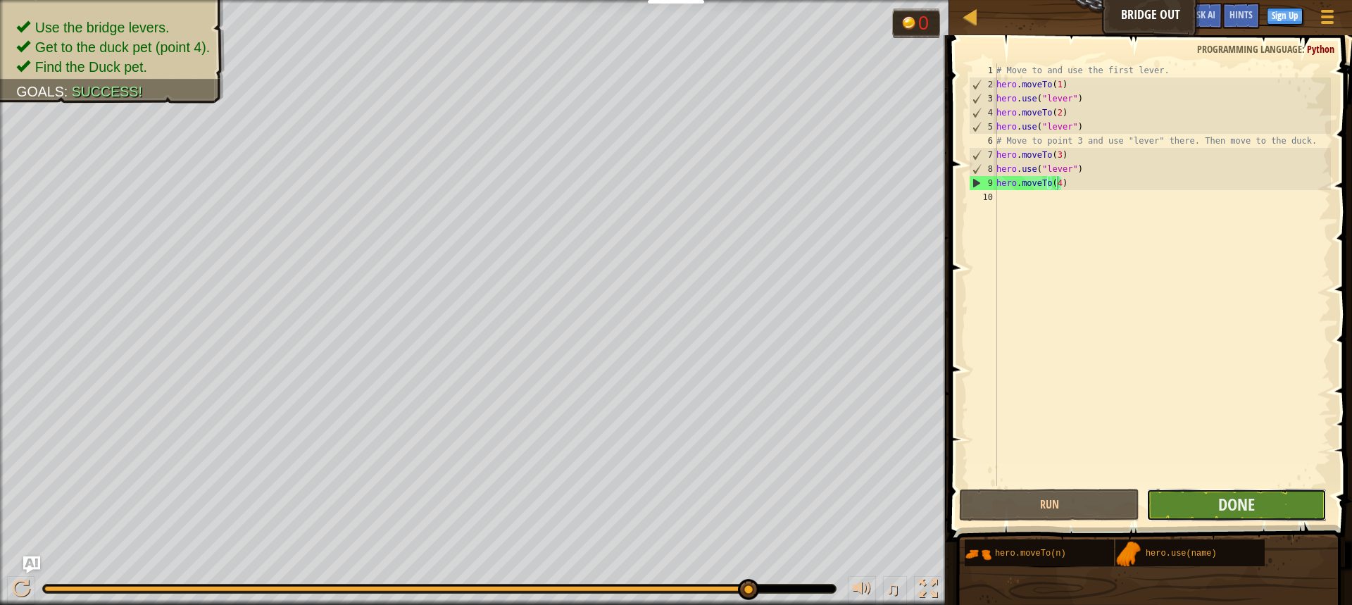
click at [1279, 518] on button "Done" at bounding box center [1237, 505] width 180 height 32
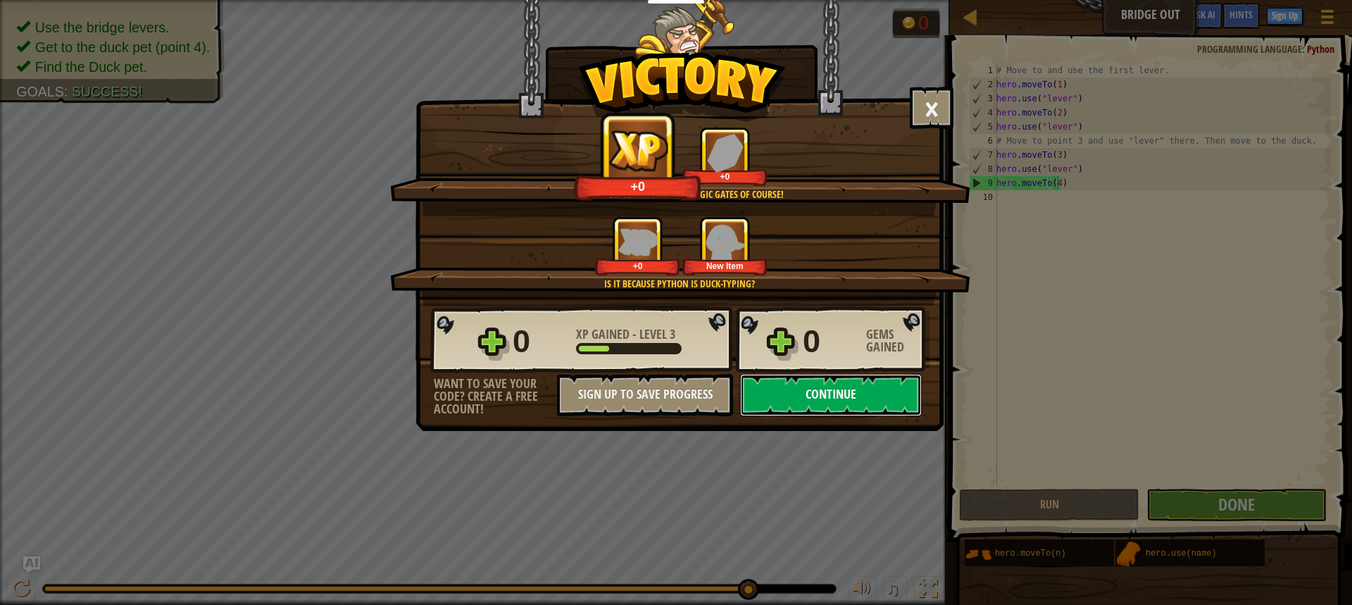
click at [871, 393] on button "Continue" at bounding box center [831, 395] width 182 height 42
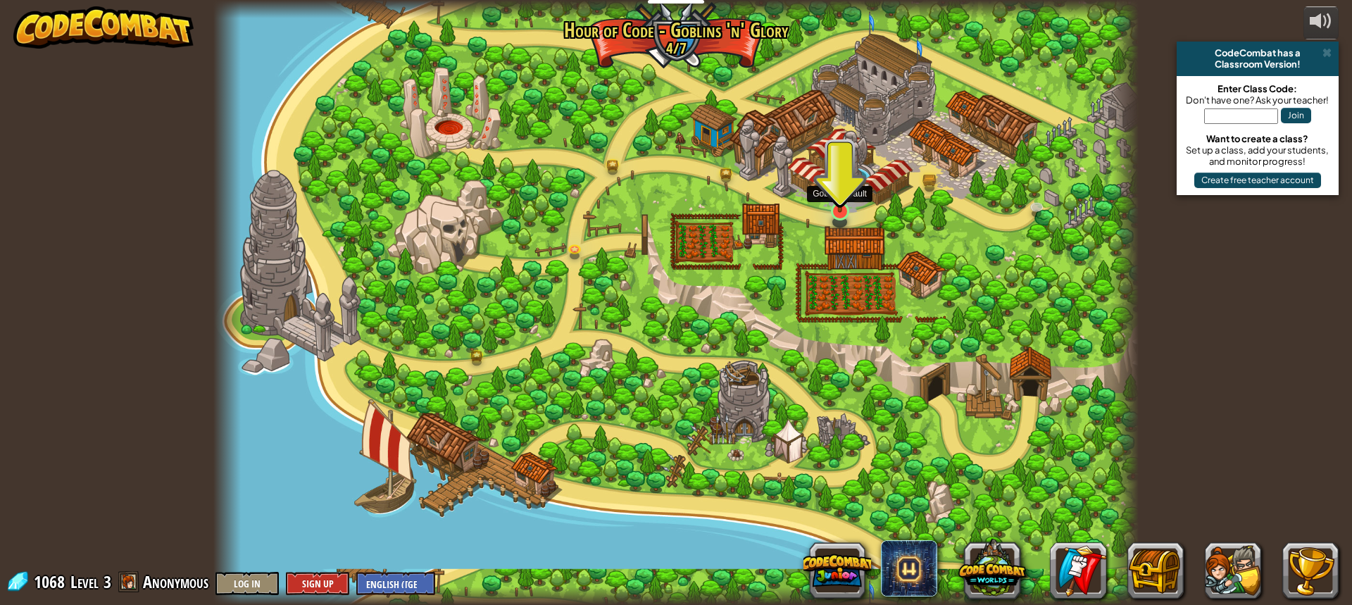
click at [832, 206] on img at bounding box center [840, 185] width 24 height 56
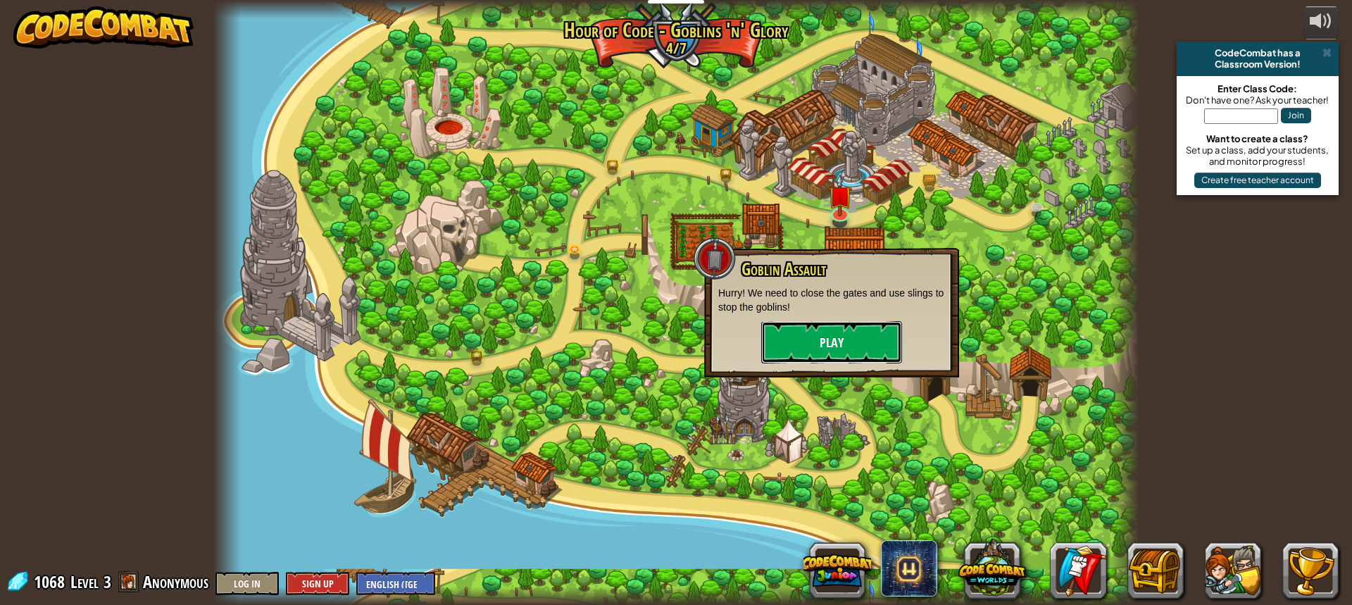
click at [782, 349] on button "Play" at bounding box center [831, 342] width 141 height 42
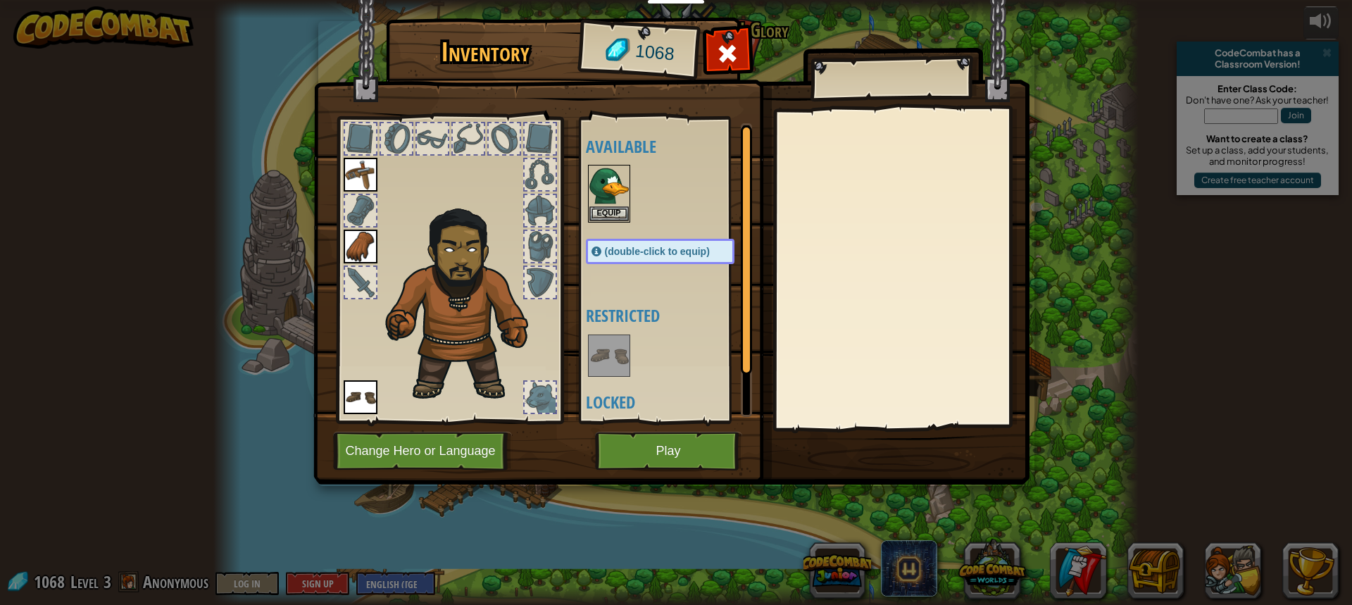
click at [364, 237] on img at bounding box center [361, 247] width 34 height 34
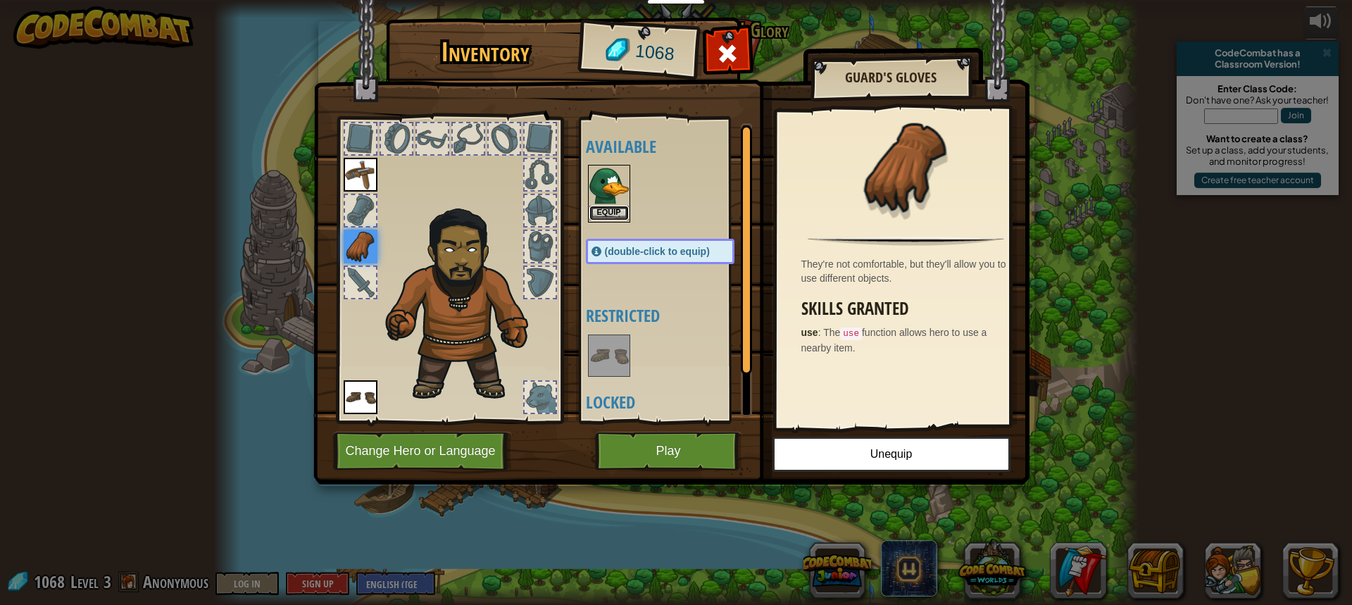
click at [609, 218] on button "Equip" at bounding box center [609, 213] width 39 height 15
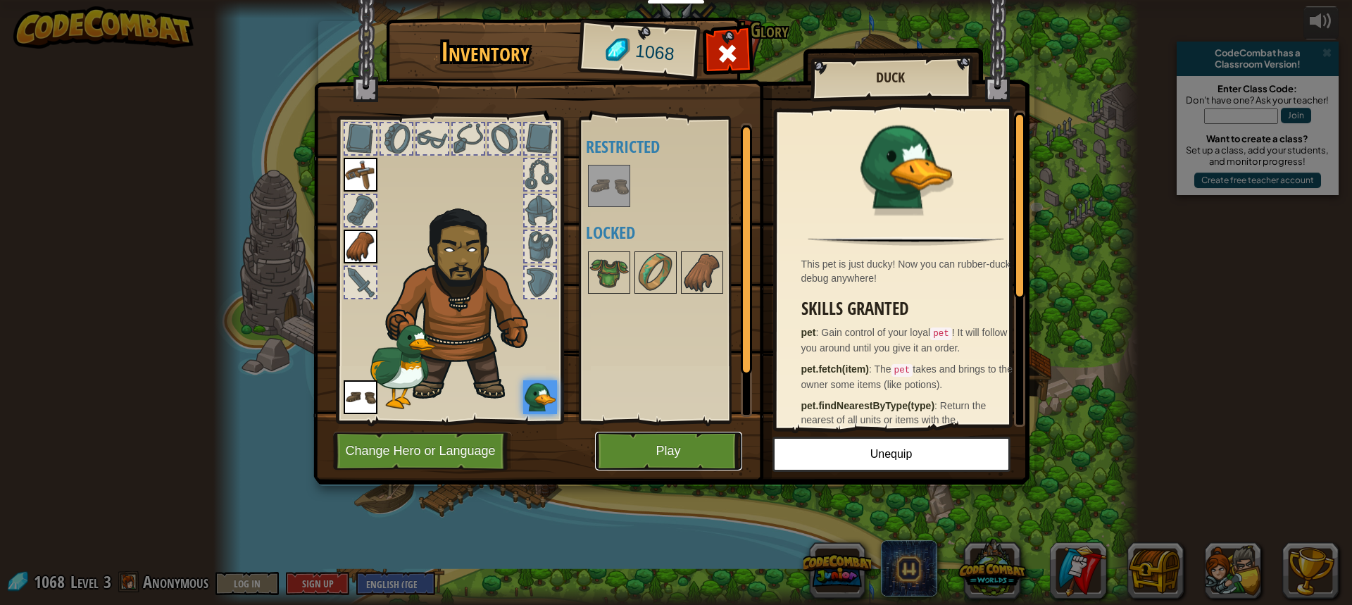
click at [666, 437] on button "Play" at bounding box center [668, 451] width 147 height 39
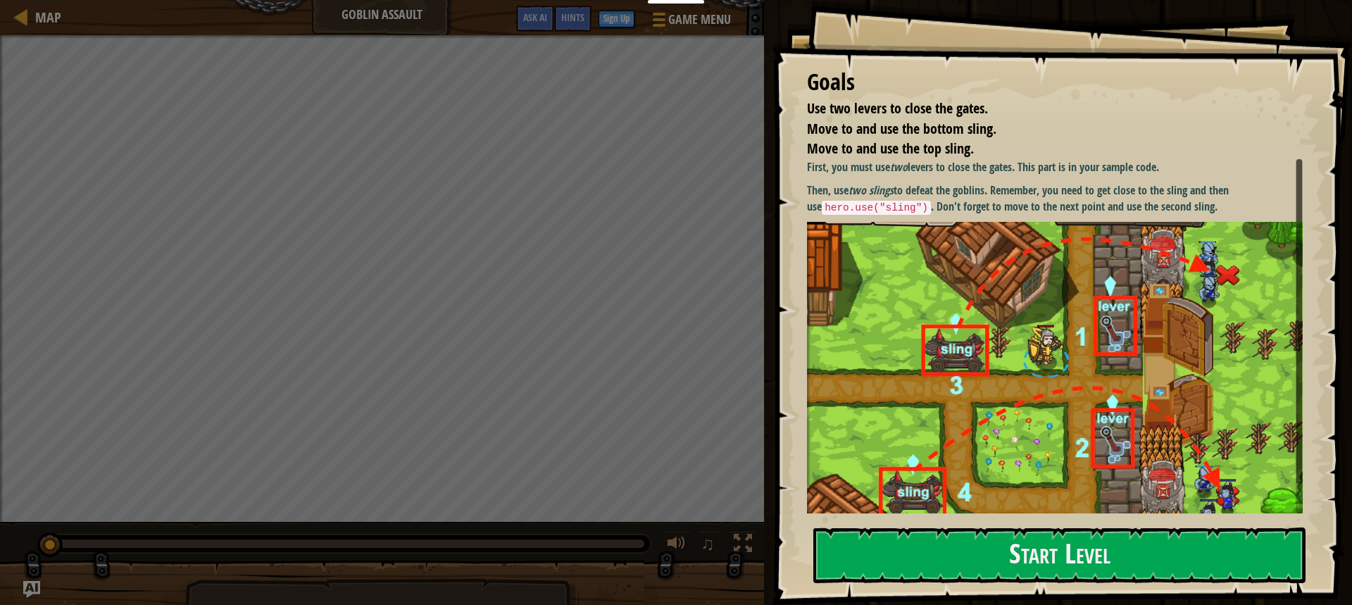
click at [958, 292] on img at bounding box center [1060, 378] width 506 height 313
drag, startPoint x: 958, startPoint y: 292, endPoint x: 949, endPoint y: 364, distance: 73.0
click at [949, 364] on img at bounding box center [1060, 378] width 506 height 313
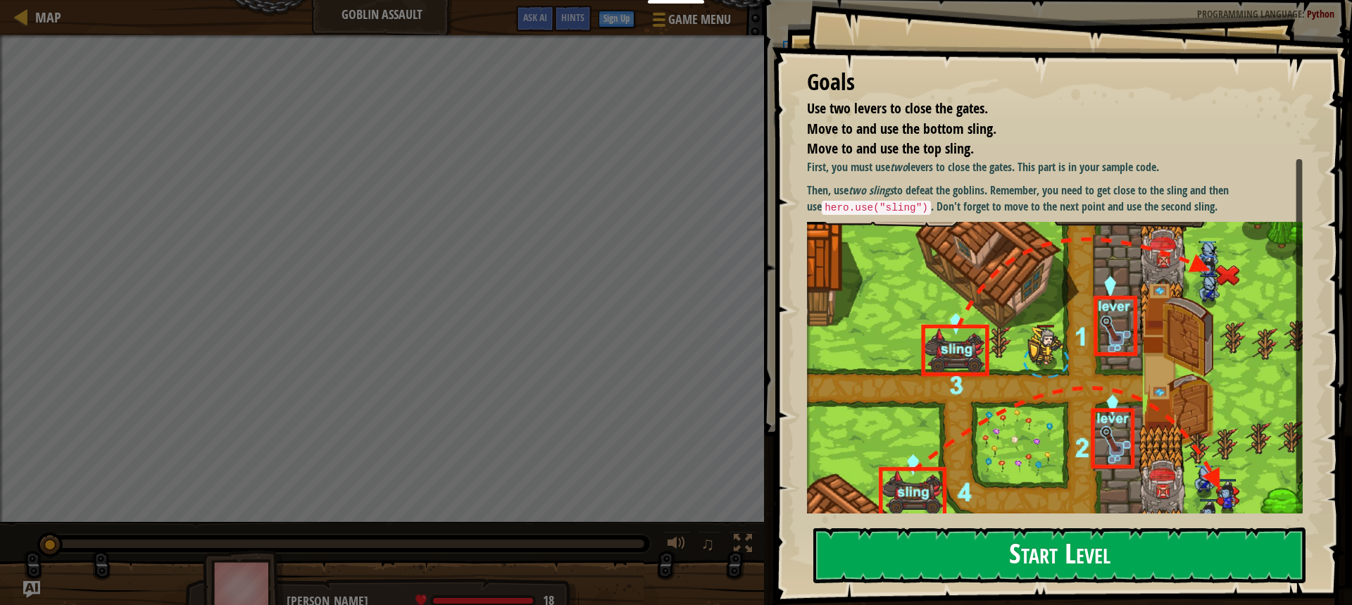
click at [1118, 544] on button "Start Level" at bounding box center [1059, 556] width 492 height 56
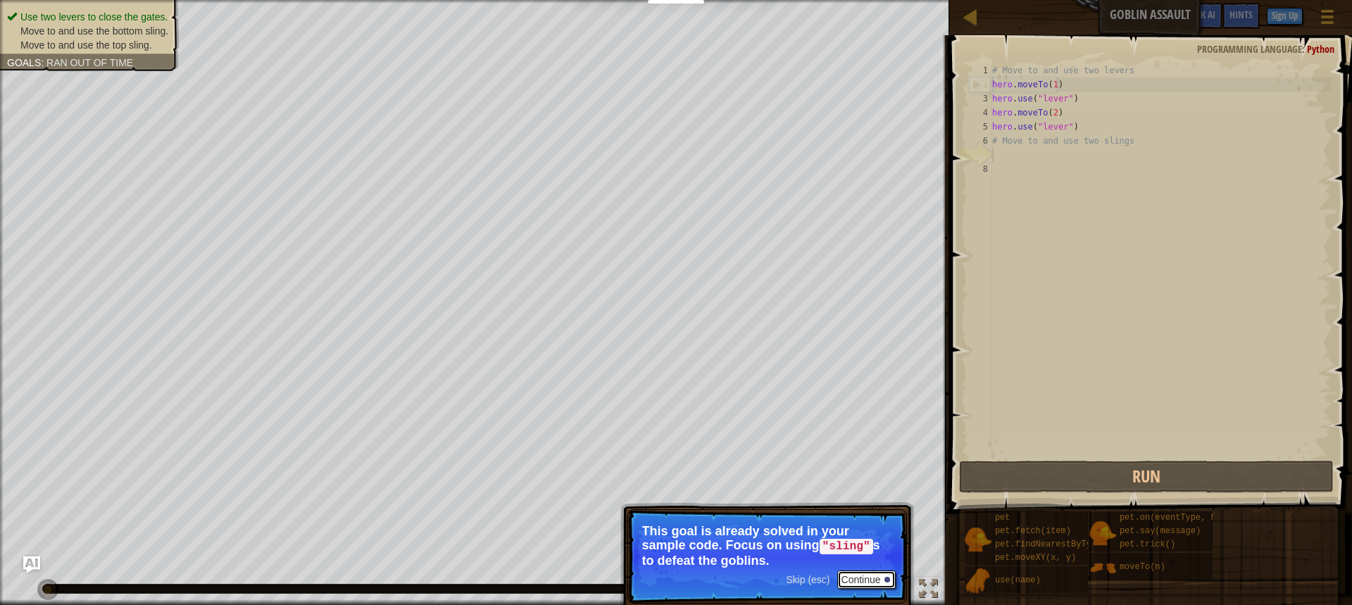
click at [872, 578] on button "Continue" at bounding box center [866, 579] width 58 height 18
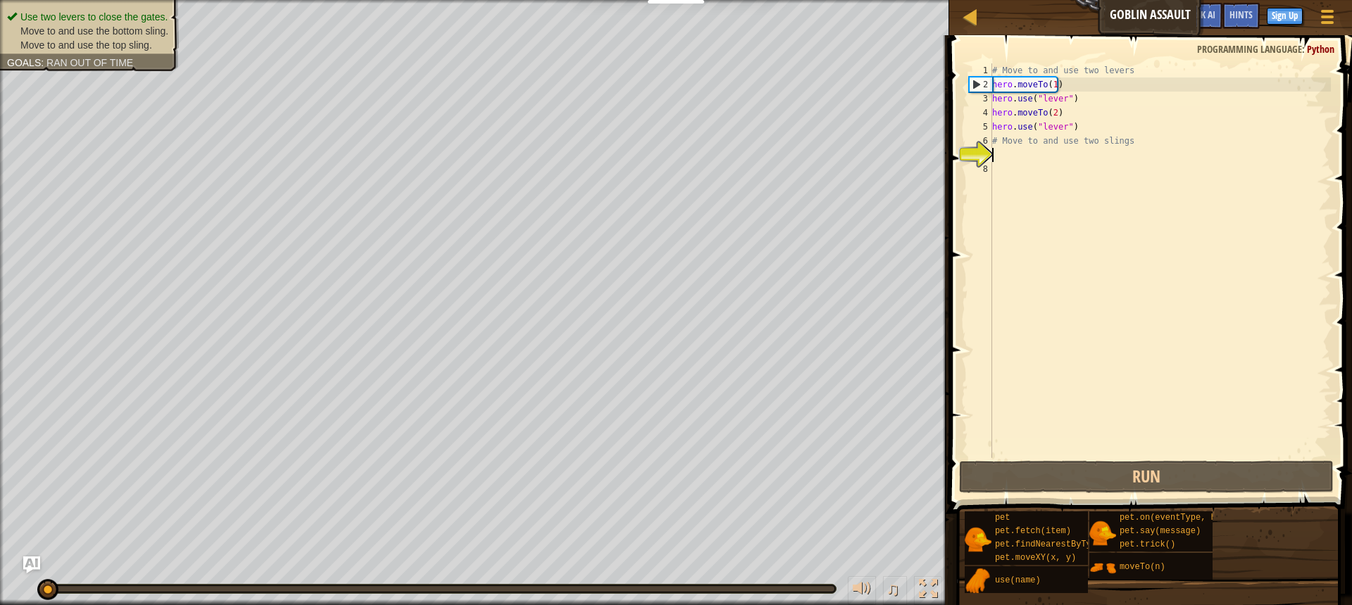
click at [1000, 154] on div "# Move to and use two levers hero . moveTo ( 1 ) hero . use ( "lever" ) hero . …" at bounding box center [1161, 274] width 342 height 423
type textarea "h"
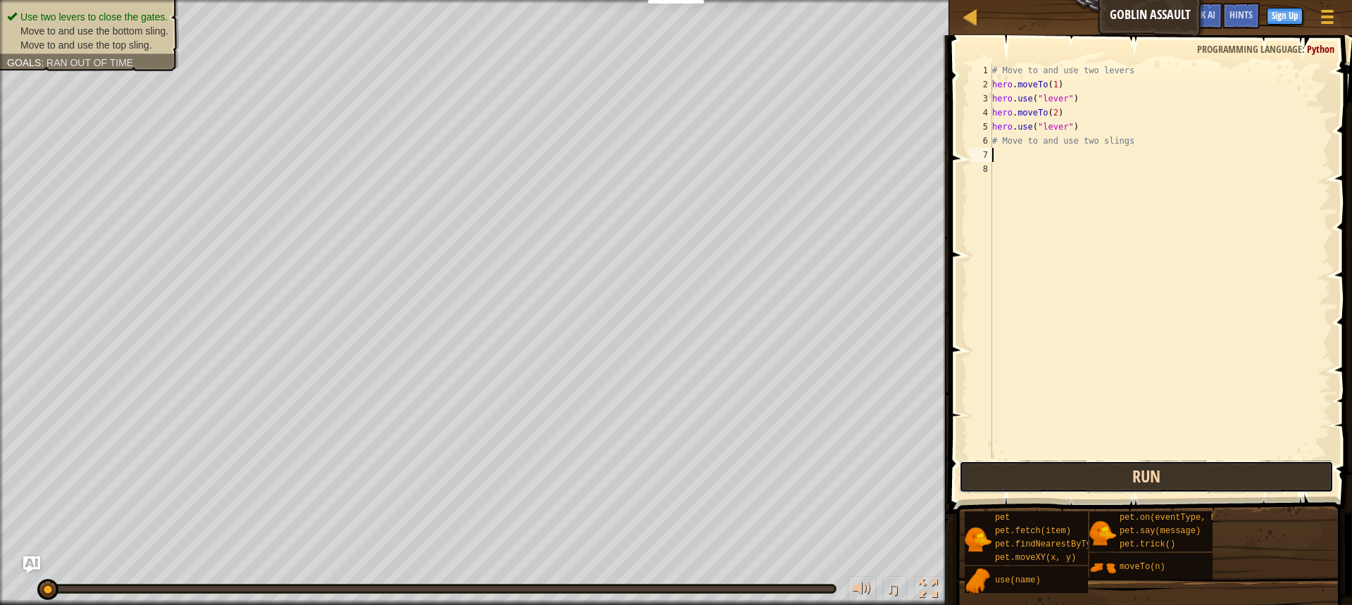
click at [1088, 475] on button "Run" at bounding box center [1146, 477] width 375 height 32
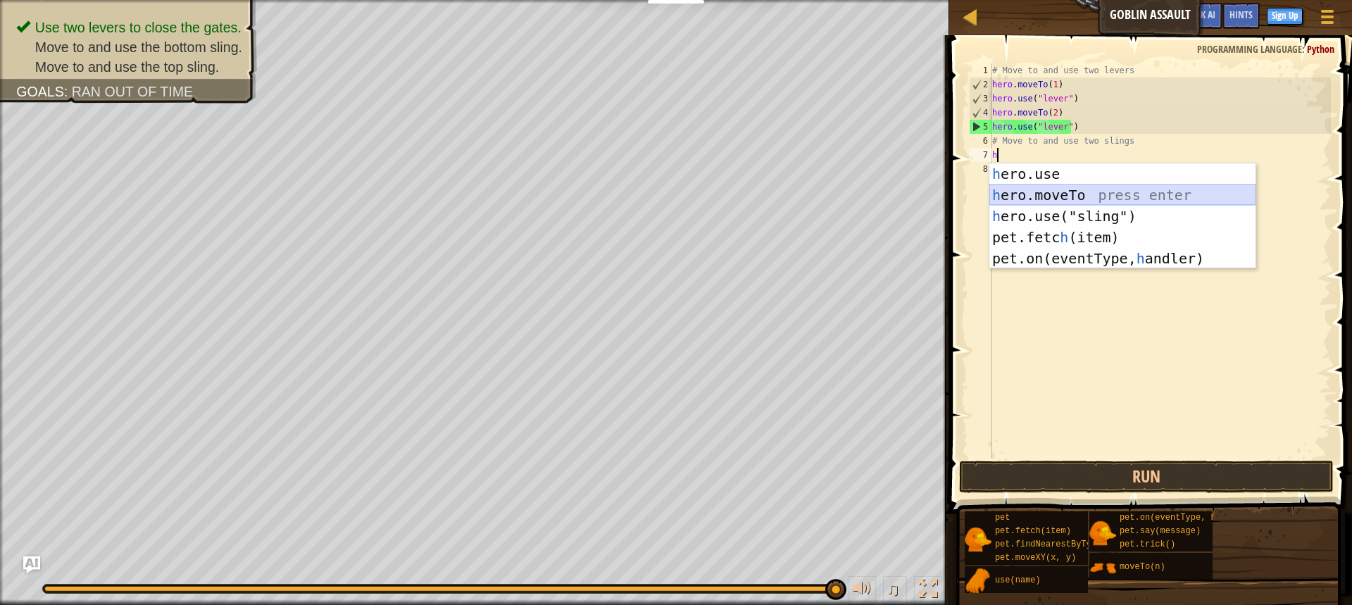
click at [1056, 190] on div "h ero.use press enter h ero.moveTo press enter h ero.use("sling") press enter p…" at bounding box center [1123, 237] width 266 height 148
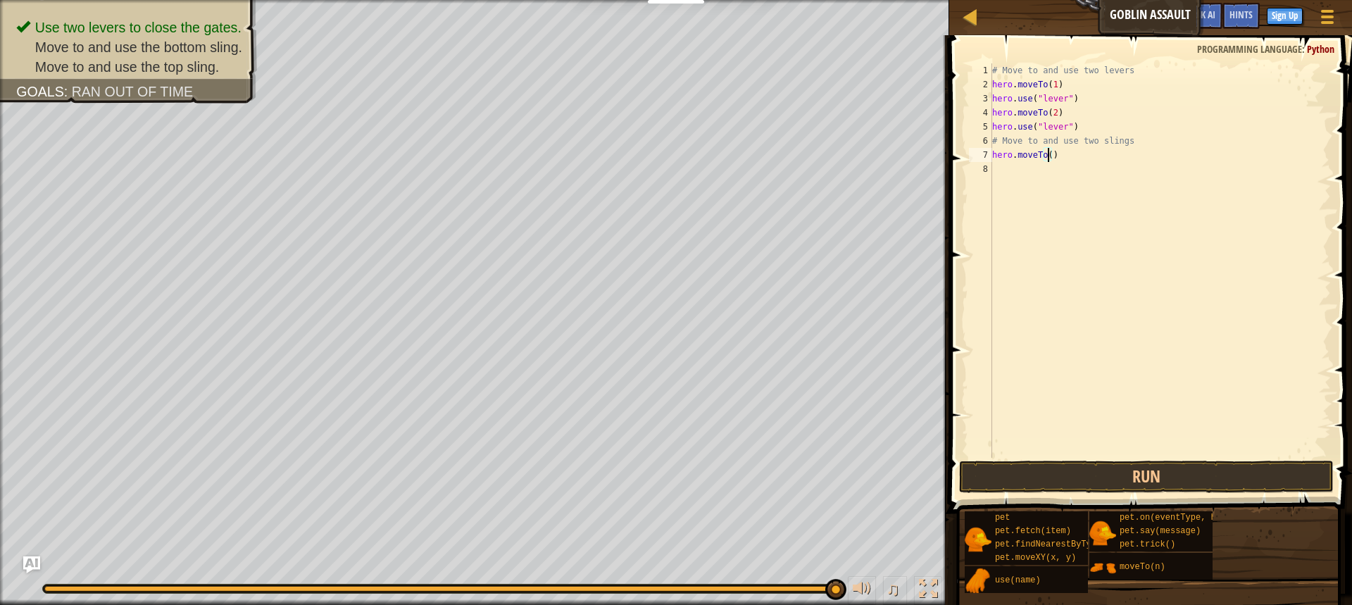
type textarea "hero.moveTo(3)"
click at [1044, 169] on div "# Move to and use two levers hero . moveTo ( 1 ) hero . use ( "lever" ) hero . …" at bounding box center [1161, 274] width 342 height 423
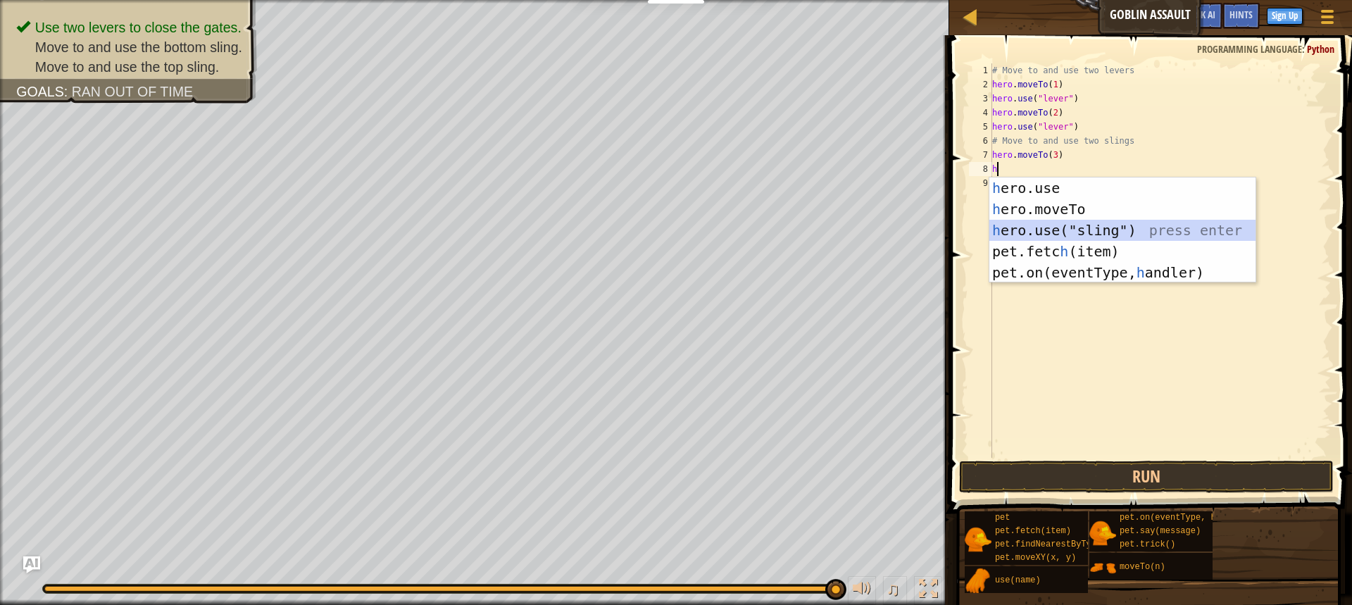
click at [1070, 229] on div "h ero.use press enter h ero.moveTo press enter h ero.use("sling") press enter p…" at bounding box center [1123, 251] width 266 height 148
type textarea "hero.use("sling")"
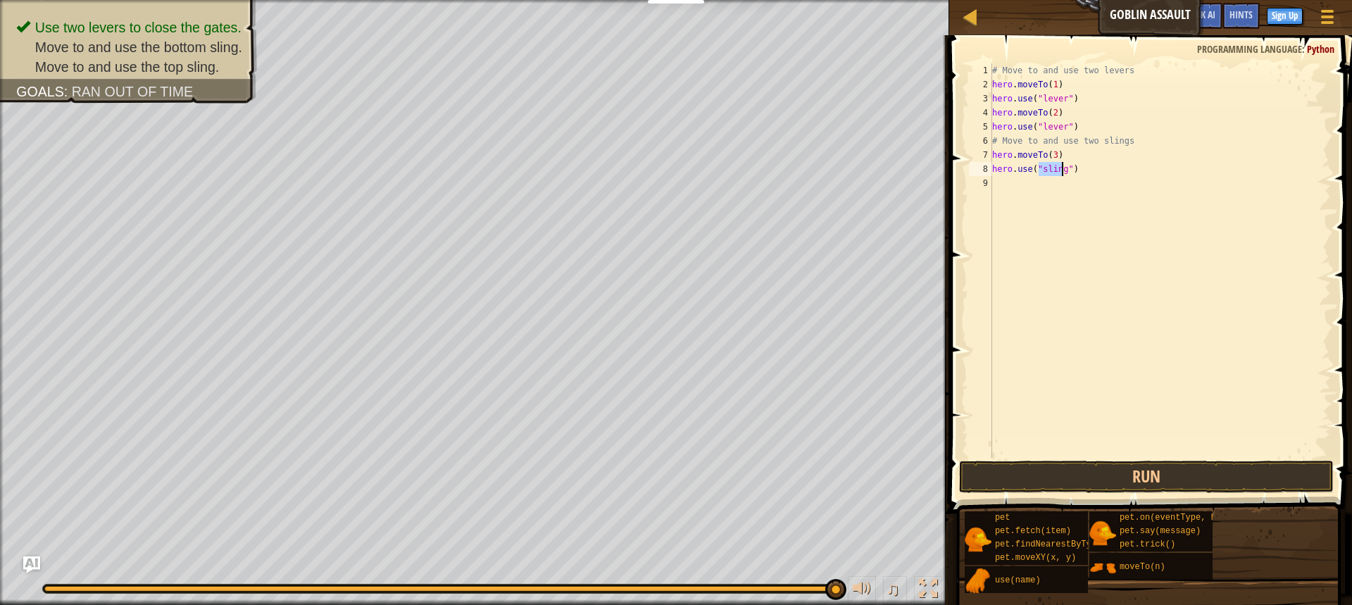
click at [1028, 194] on div "# Move to and use two levers hero . moveTo ( 1 ) hero . use ( "lever" ) hero . …" at bounding box center [1161, 274] width 342 height 423
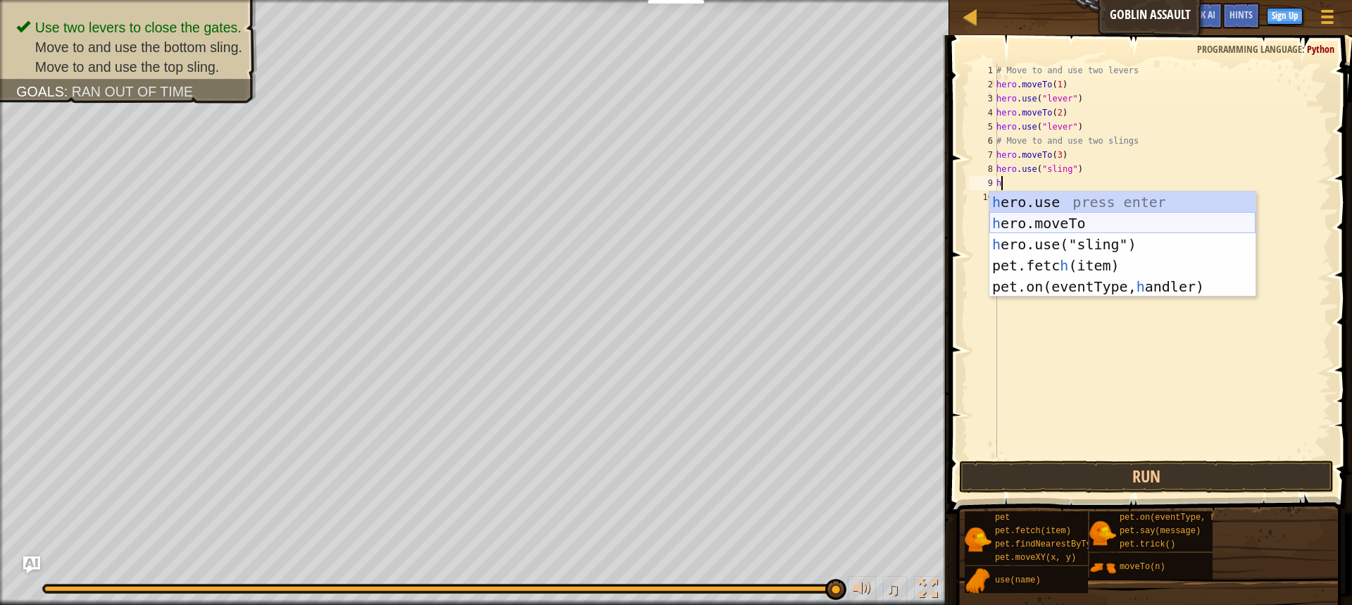
click at [1061, 217] on div "h ero.use press enter h ero.moveTo press enter h ero.use("sling") press enter p…" at bounding box center [1123, 266] width 266 height 148
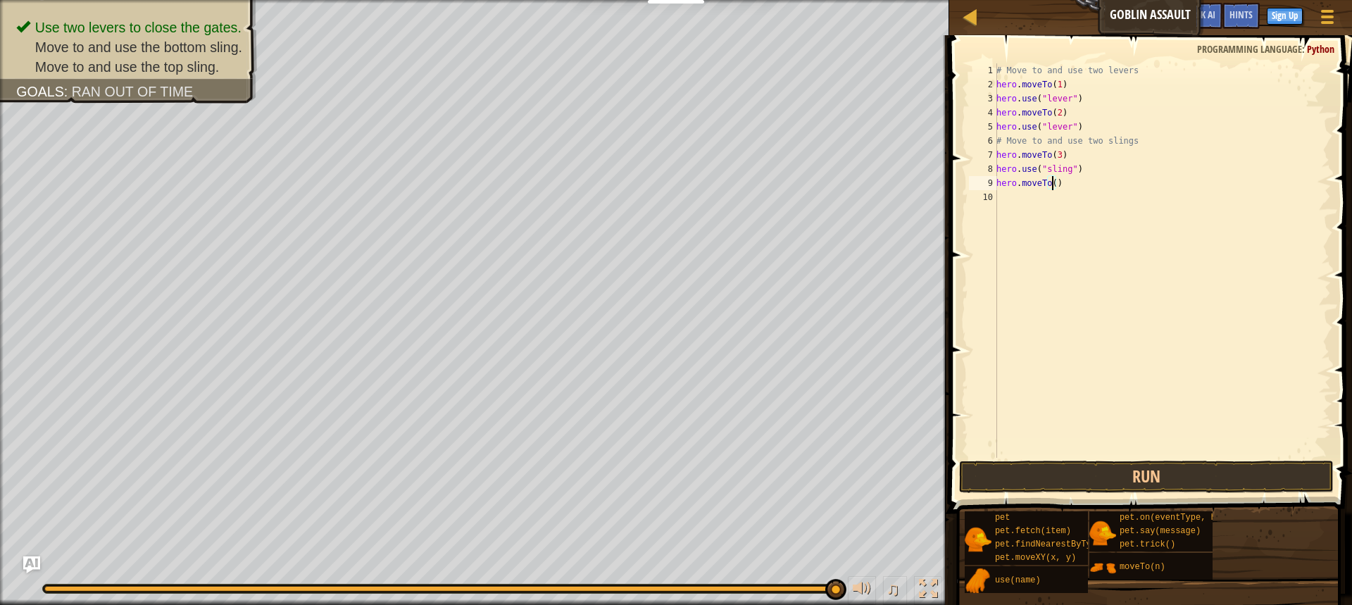
type textarea "hero.moveTo(4)"
click at [1056, 198] on div "# Move to and use two levers hero . moveTo ( 1 ) hero . use ( "lever" ) hero . …" at bounding box center [1162, 274] width 337 height 423
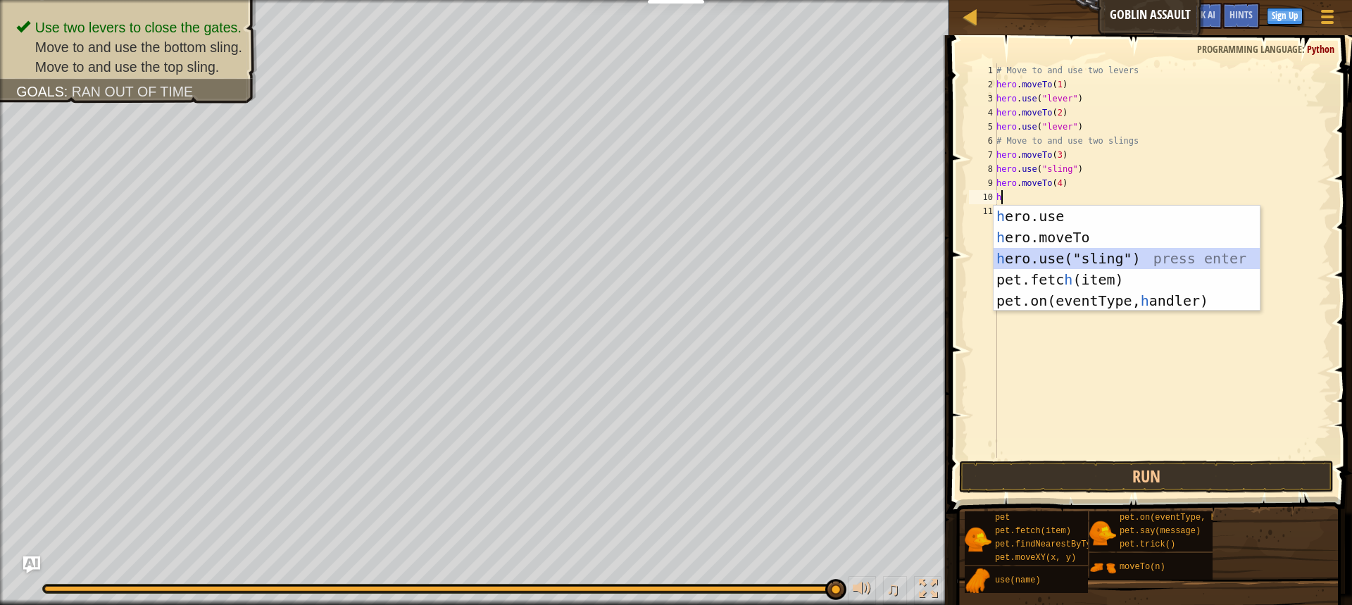
click at [1075, 250] on div "h ero.use press enter h ero.moveTo press enter h ero.use("sling") press enter p…" at bounding box center [1127, 280] width 266 height 148
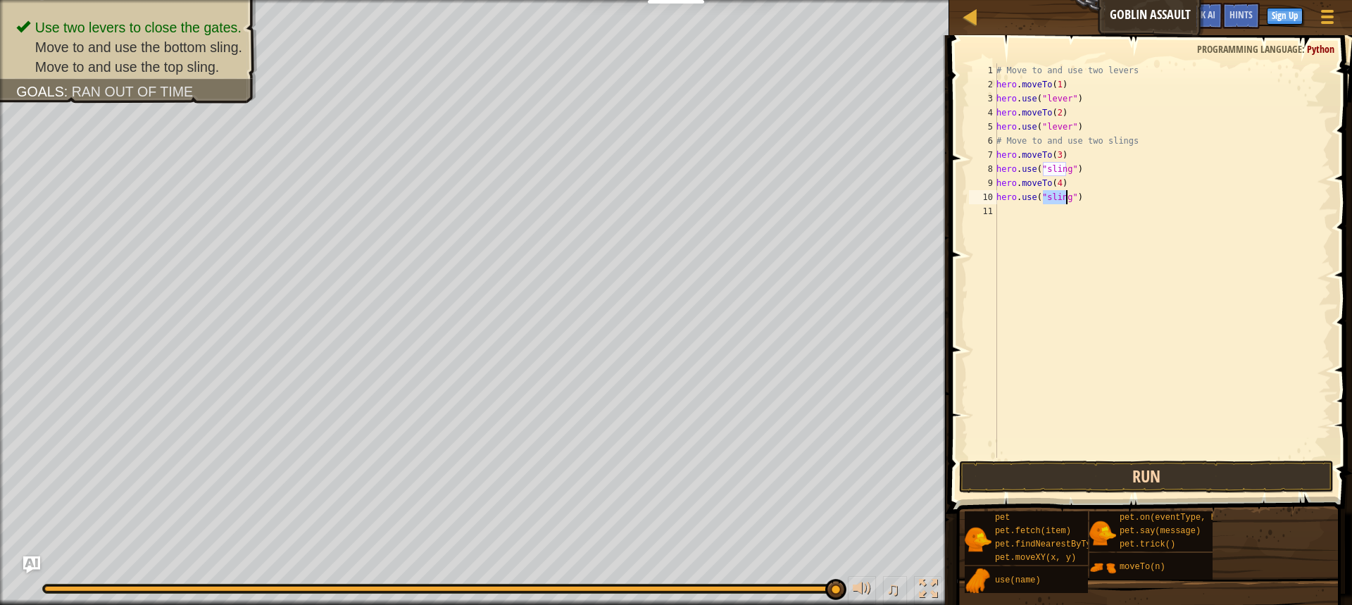
type textarea "hero.use("sling")"
click at [1037, 471] on button "Run" at bounding box center [1146, 477] width 375 height 32
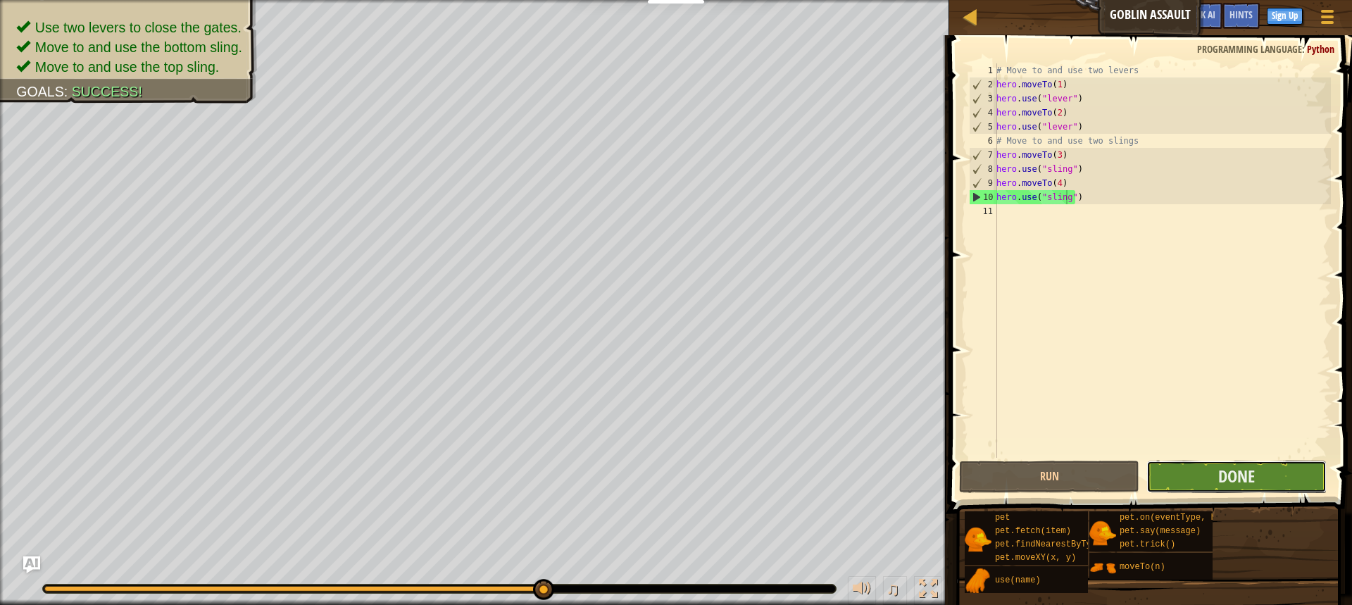
click at [1183, 472] on button "Done" at bounding box center [1237, 477] width 180 height 32
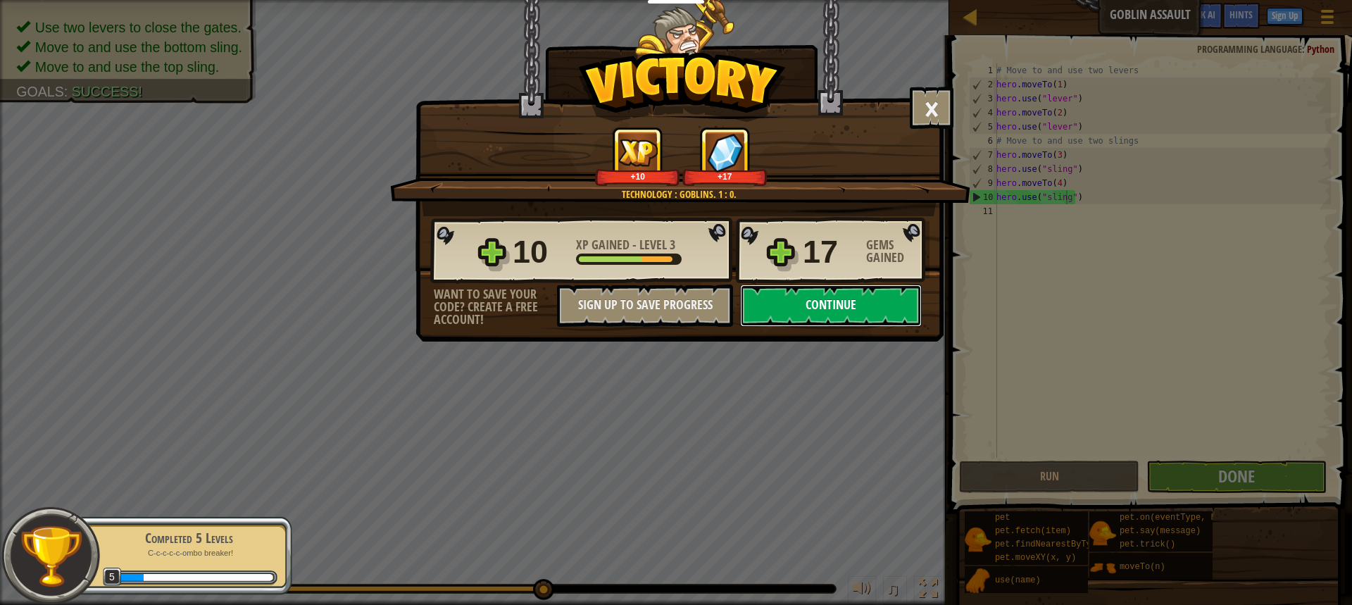
click at [849, 321] on button "Continue" at bounding box center [831, 306] width 182 height 42
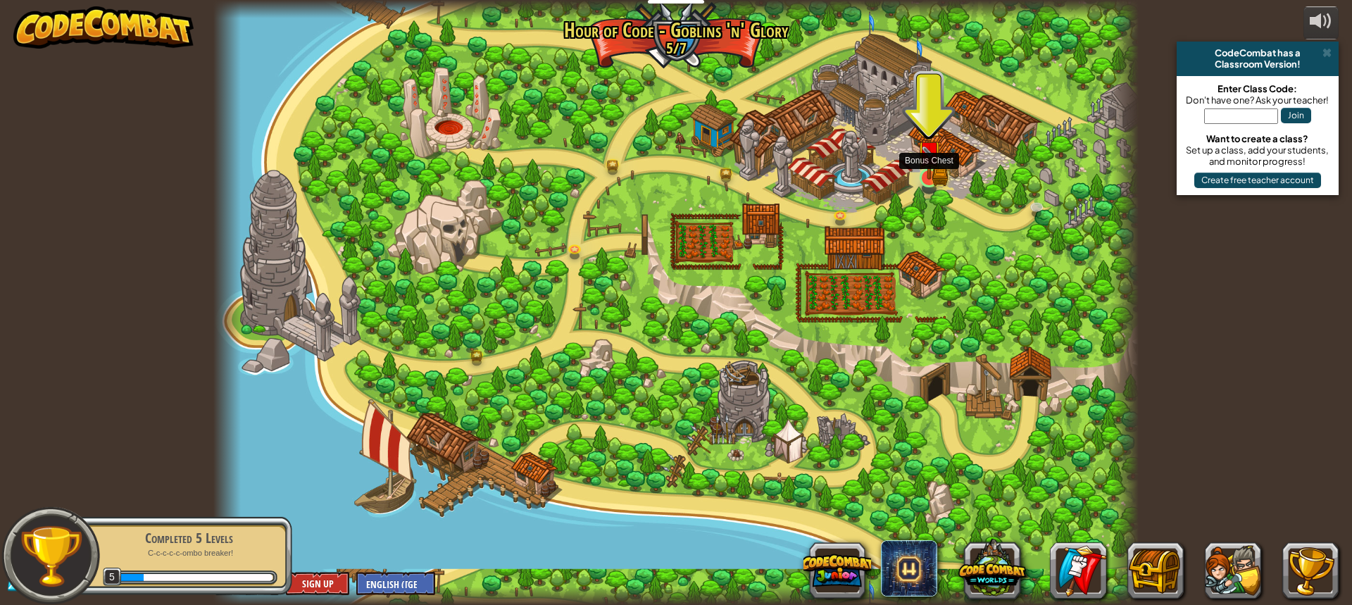
click at [918, 175] on img at bounding box center [929, 153] width 24 height 54
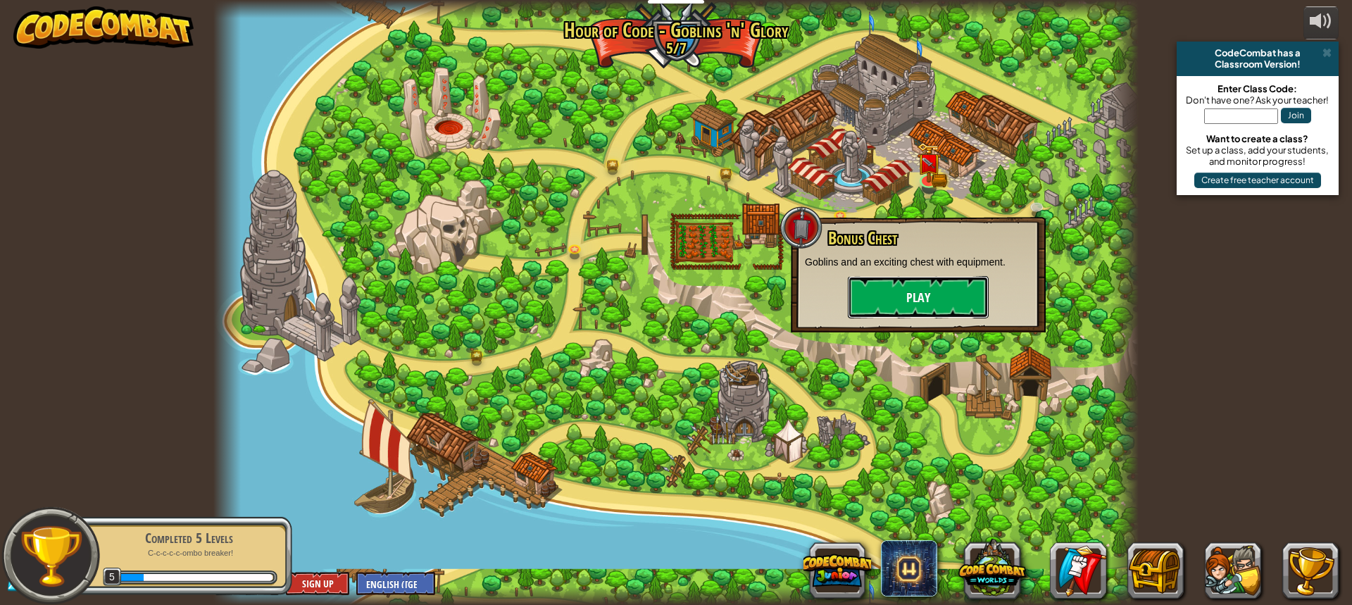
click at [892, 294] on button "Play" at bounding box center [918, 297] width 141 height 42
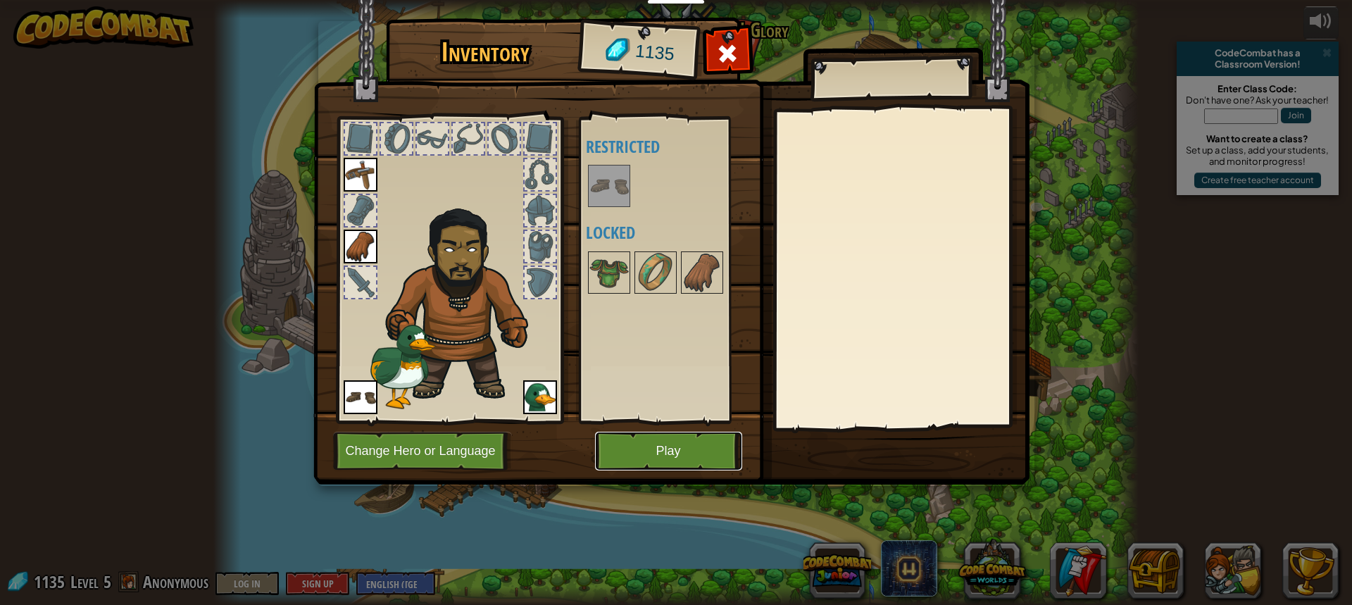
click at [690, 448] on button "Play" at bounding box center [668, 451] width 147 height 39
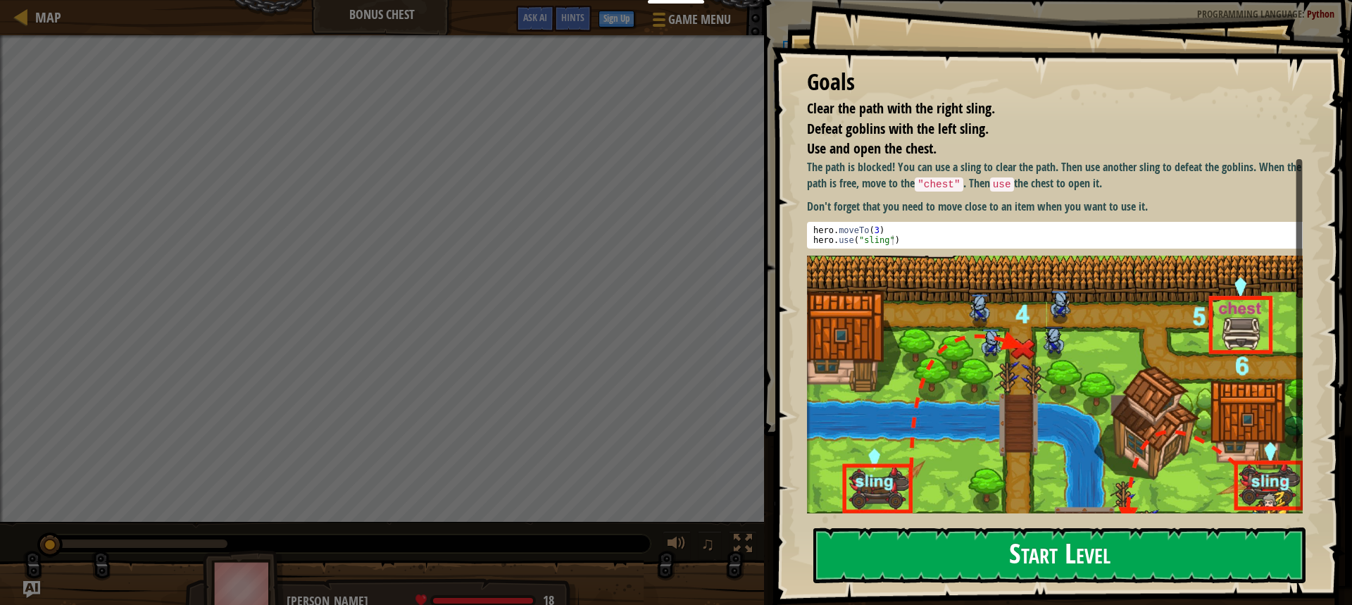
click at [982, 556] on button "Start Level" at bounding box center [1059, 556] width 492 height 56
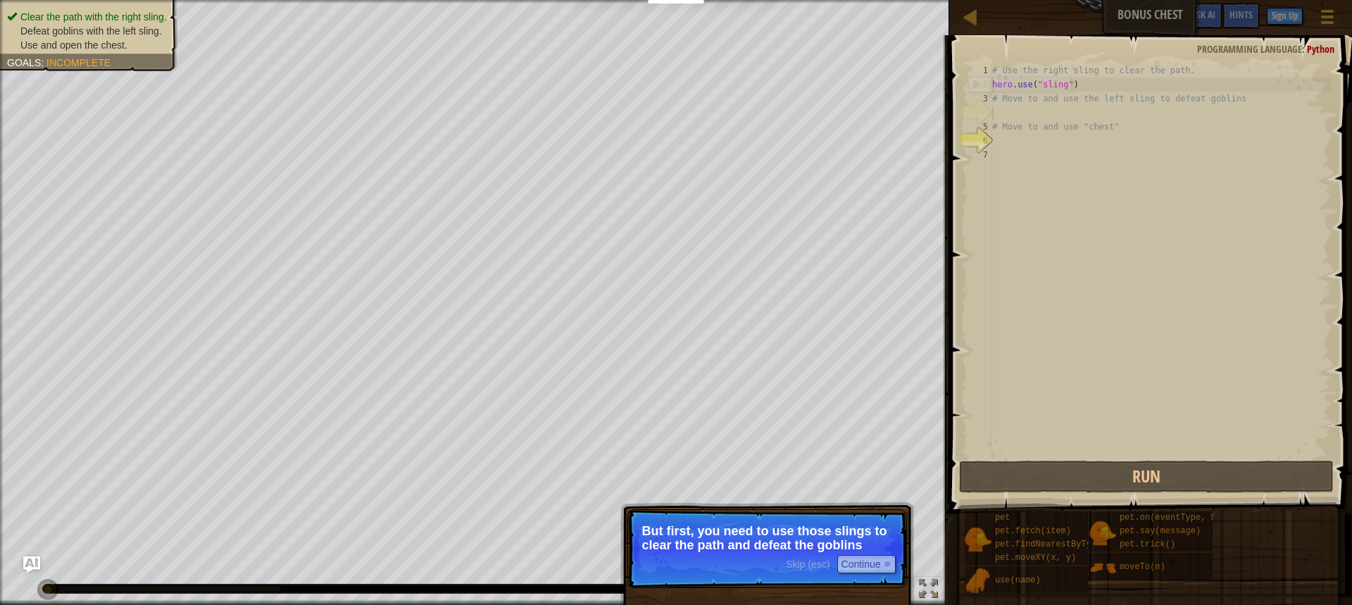
click at [826, 563] on span "Skip (esc)" at bounding box center [808, 564] width 44 height 11
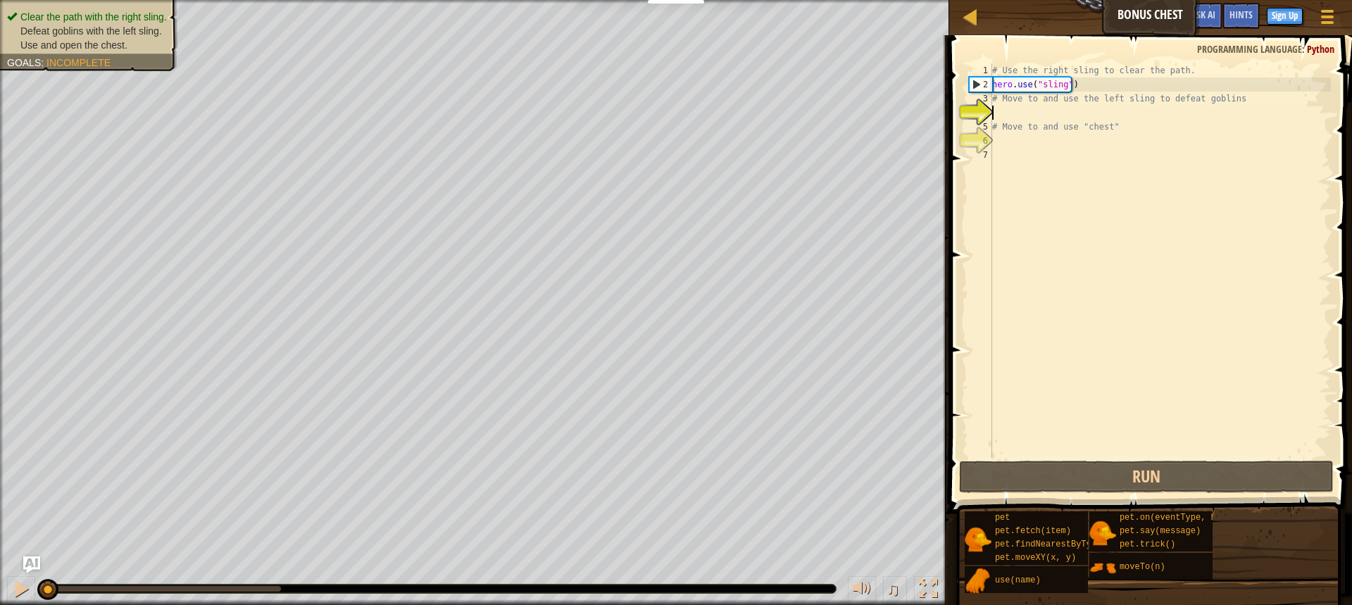
scroll to position [6, 0]
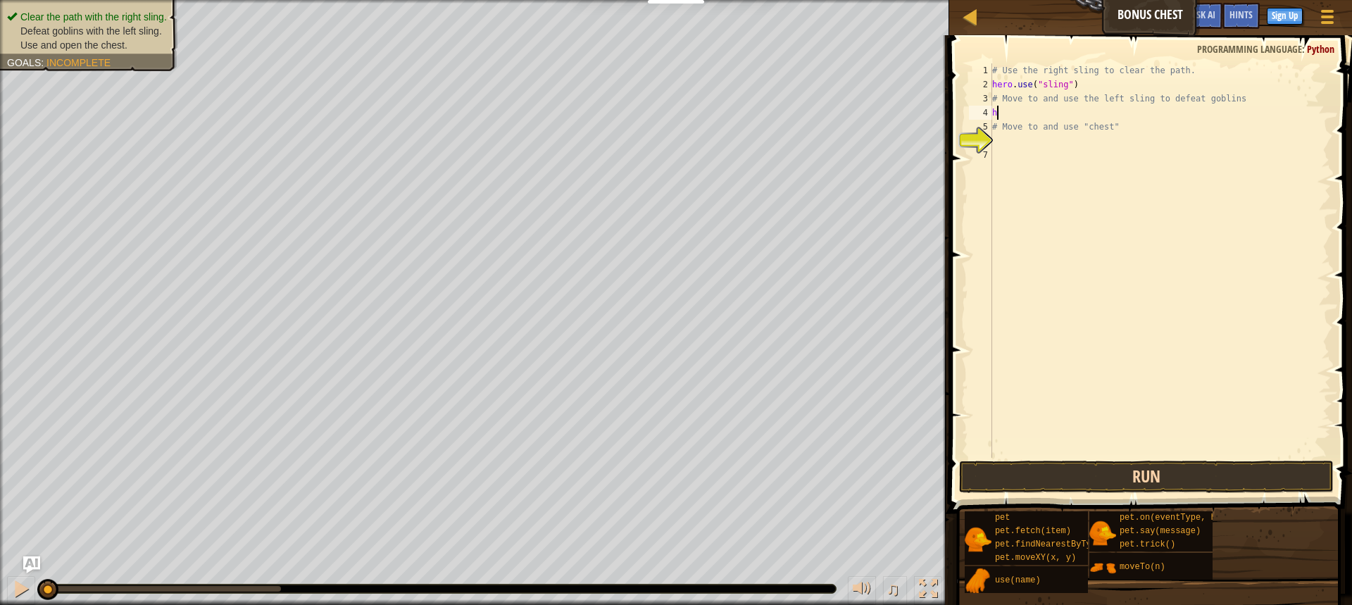
type textarea "h"
click at [1111, 478] on button "Run" at bounding box center [1146, 477] width 375 height 32
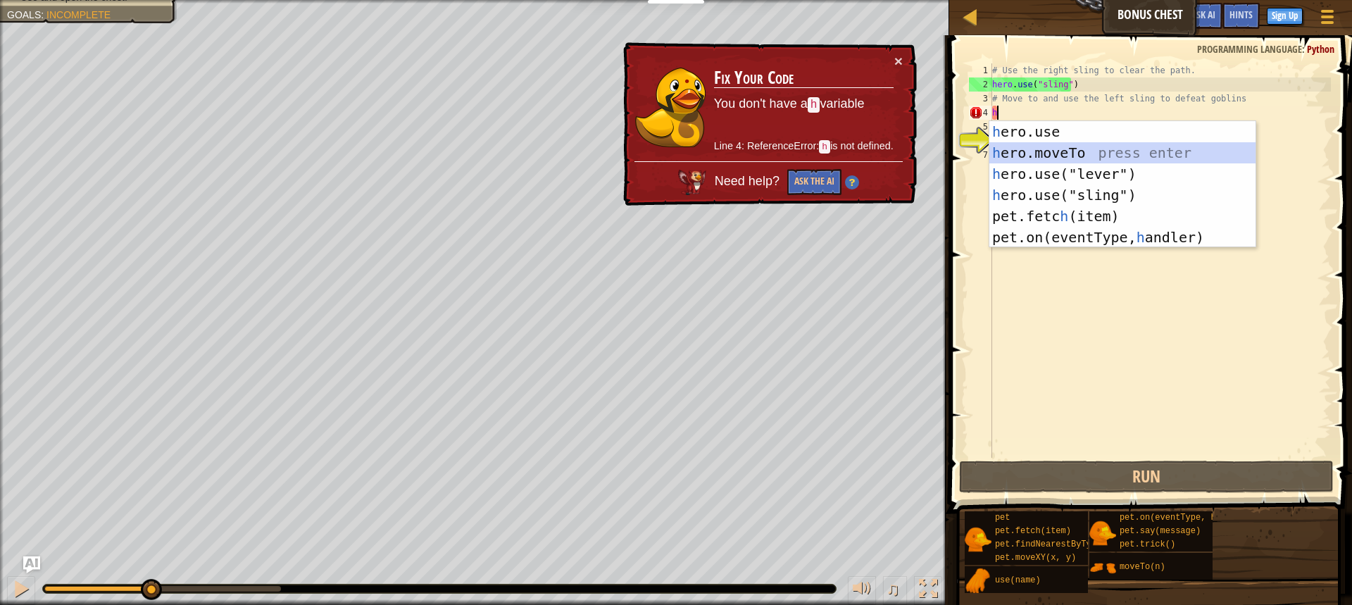
click at [1040, 149] on div "h ero.use press enter h ero.moveTo press enter h ero.use("lever") press enter h…" at bounding box center [1123, 205] width 266 height 169
type textarea "hero.moveTo(2)"
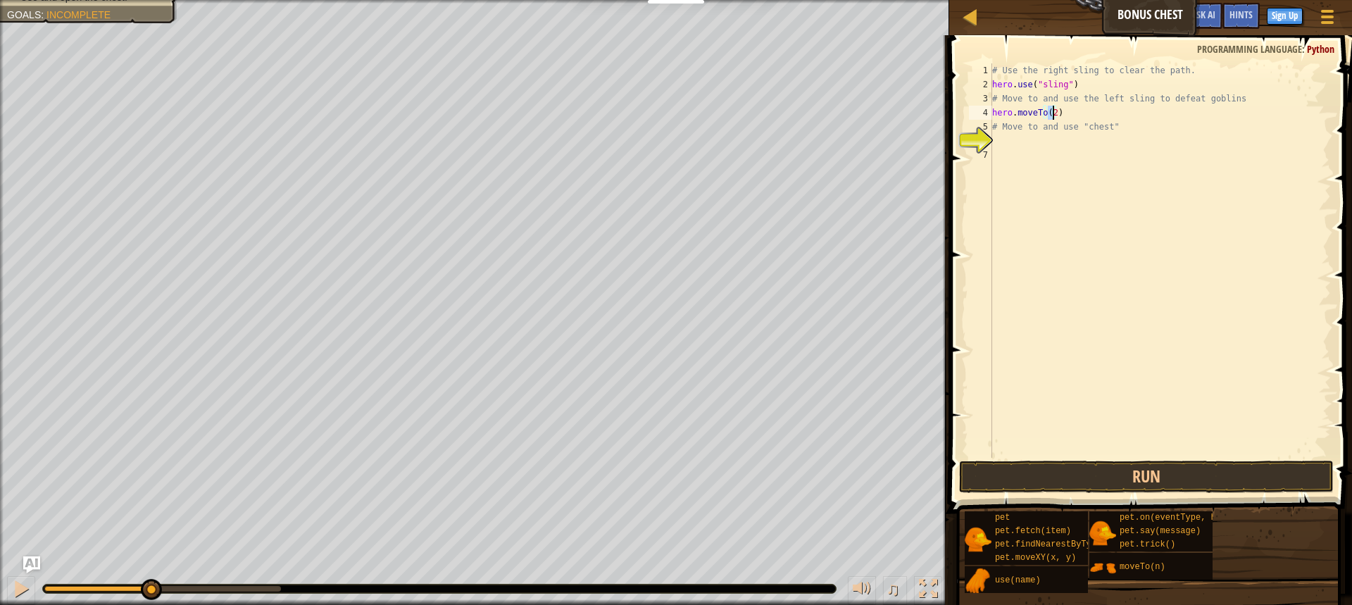
click at [1041, 144] on div "# Use the right sling to clear the path. hero . use ( "sling" ) # Move to and u…" at bounding box center [1161, 274] width 342 height 423
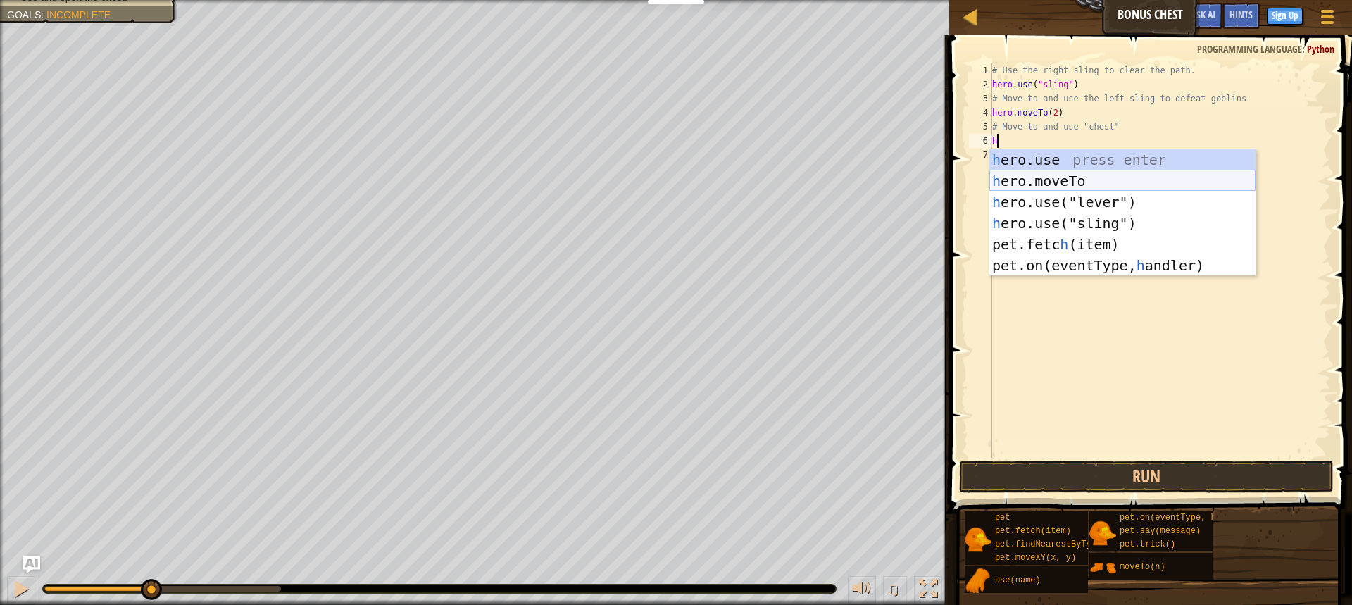
click at [1047, 175] on div "h ero.use press enter h ero.moveTo press enter h ero.use("lever") press enter h…" at bounding box center [1123, 233] width 266 height 169
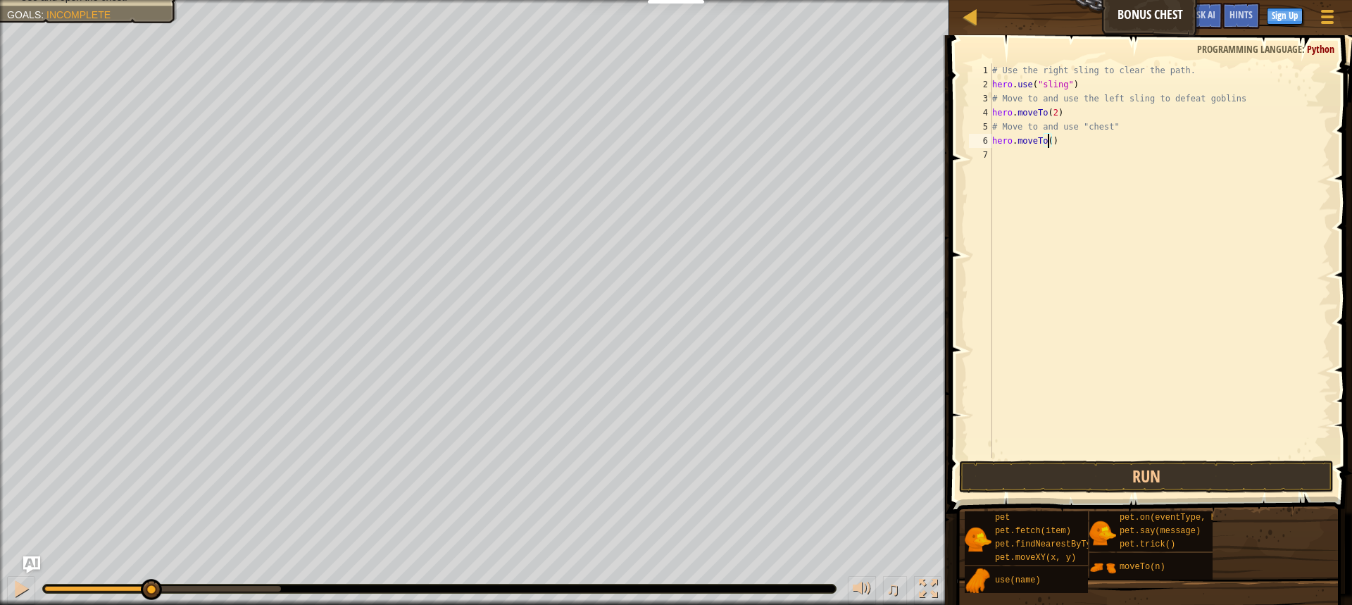
type textarea "hero.moveTo(3)"
click at [1059, 163] on div "# Use the right sling to clear the path. hero . use ( "sling" ) # Move to and u…" at bounding box center [1161, 274] width 342 height 423
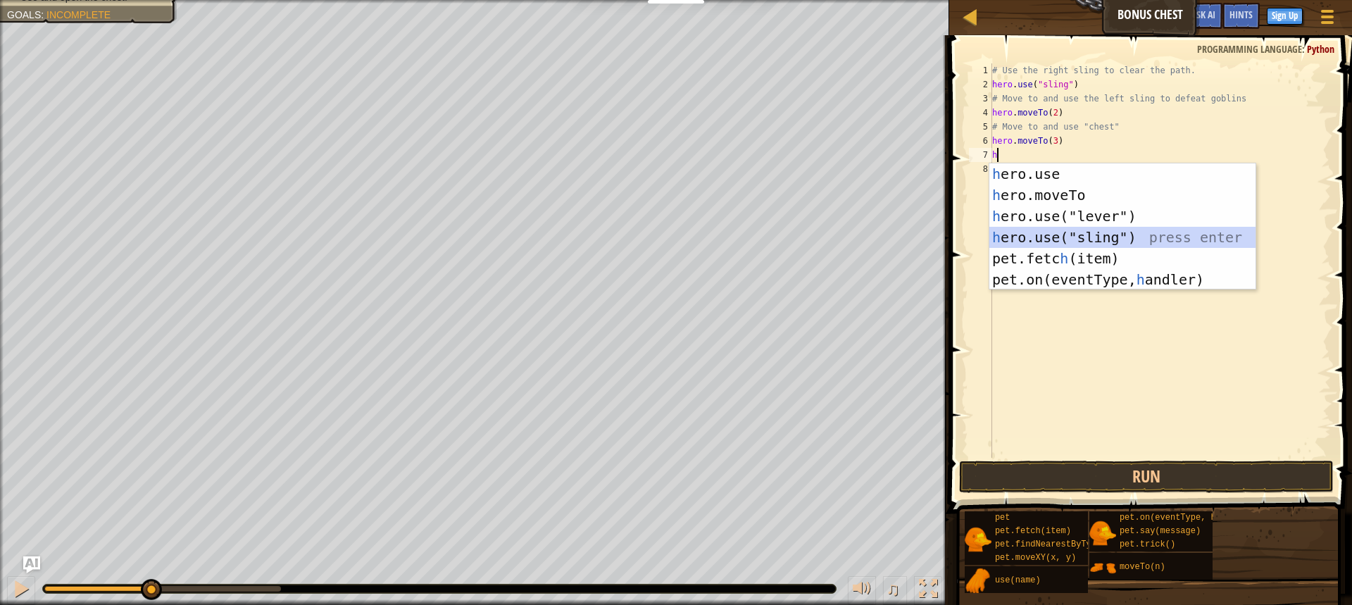
click at [1075, 236] on div "h ero.use press enter h ero.moveTo press enter h ero.use("lever") press enter h…" at bounding box center [1123, 247] width 266 height 169
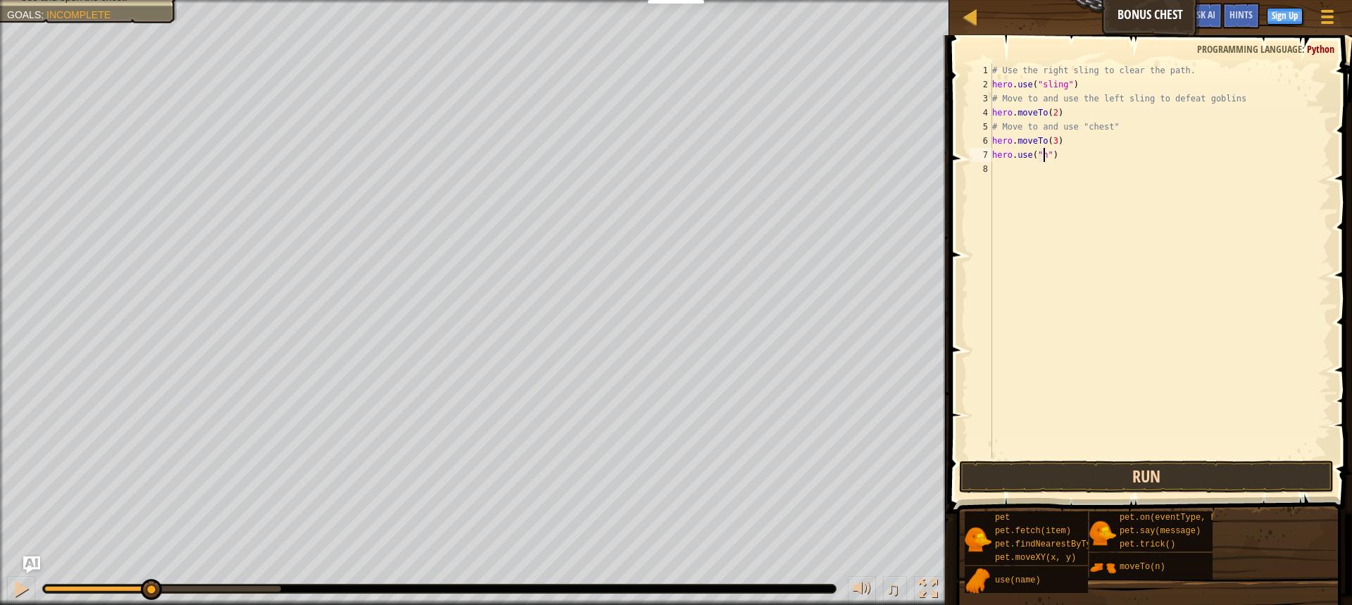
scroll to position [6, 4]
type textarea "hero.use("sling")"
click at [1002, 177] on div "# Use the right sling to clear the path. hero . use ( "sling" ) # Move to and u…" at bounding box center [1161, 274] width 342 height 423
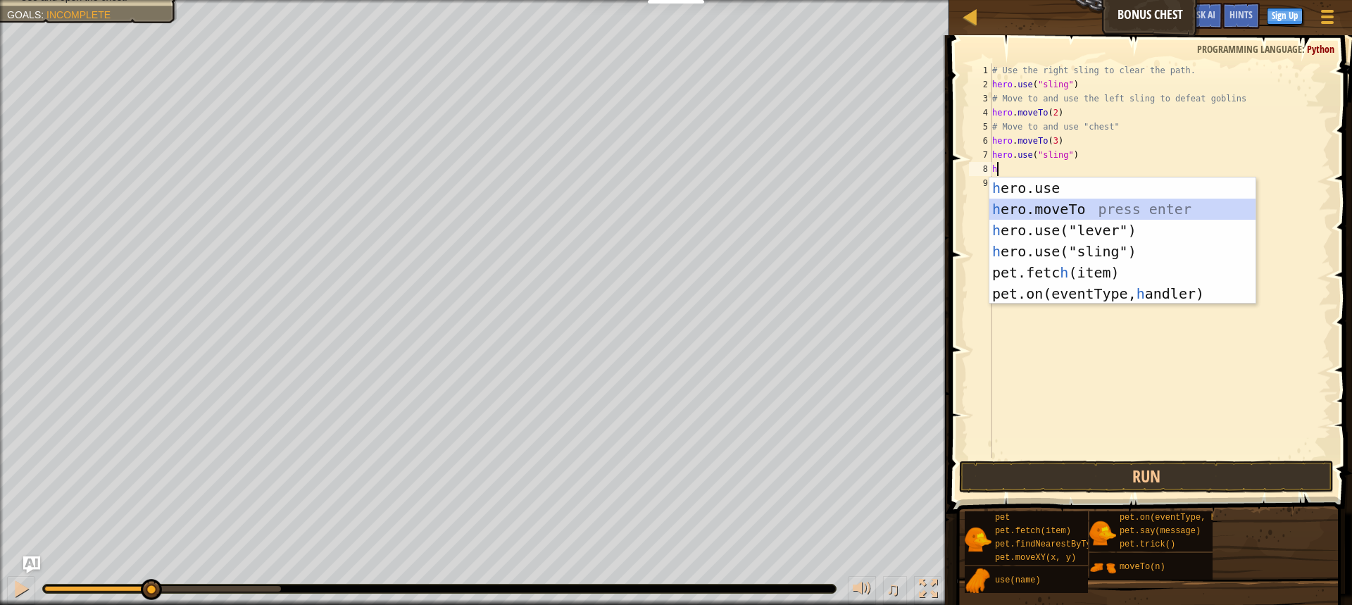
click at [1081, 201] on div "h ero.use press enter h ero.moveTo press enter h ero.use("lever") press enter h…" at bounding box center [1123, 261] width 266 height 169
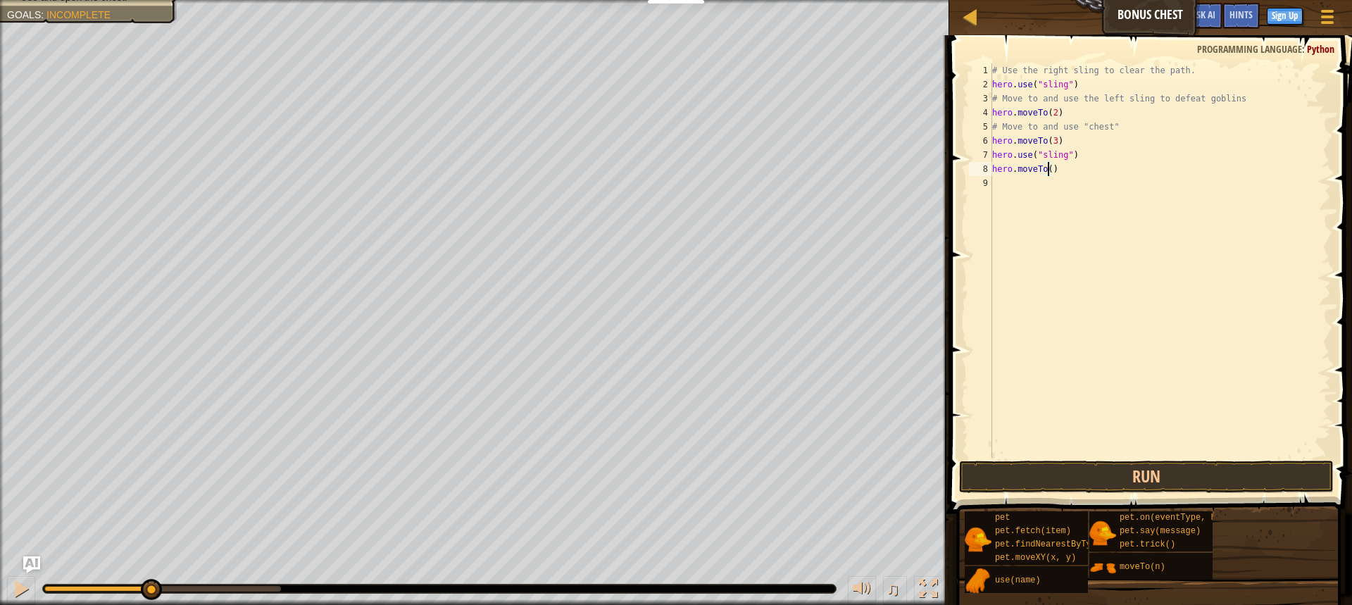
type textarea "hero.moveTo(4)"
click at [1064, 201] on div "# Use the right sling to clear the path. hero . use ( "sling" ) # Move to and u…" at bounding box center [1161, 274] width 342 height 423
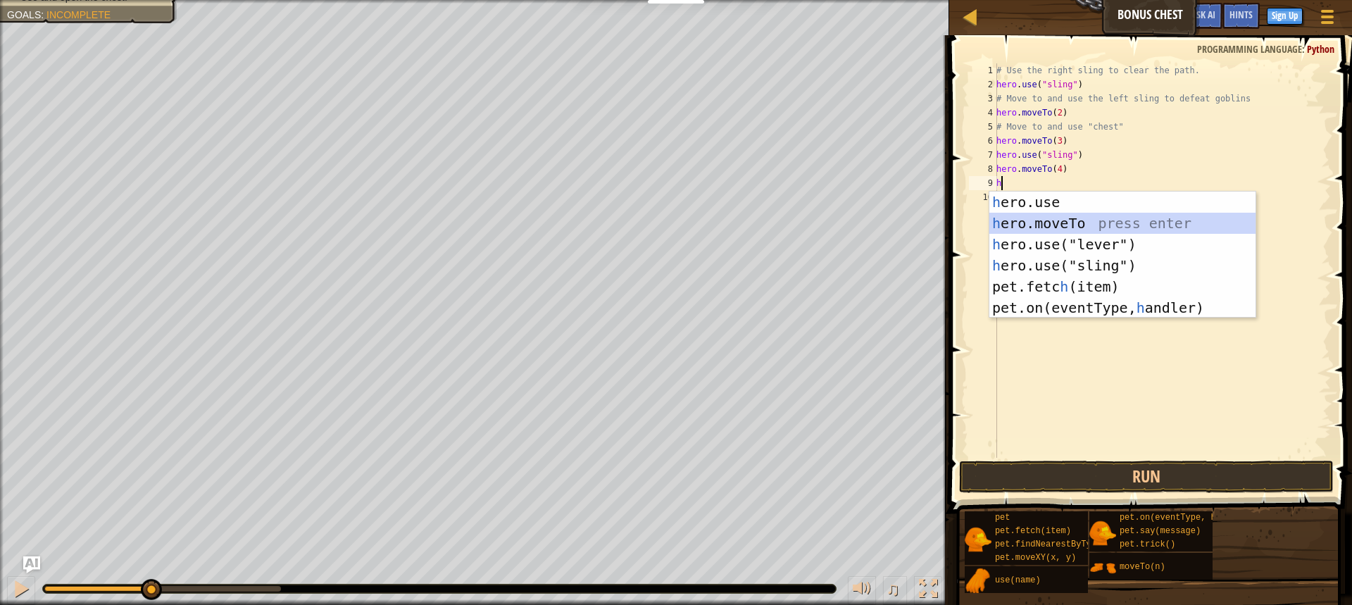
click at [1059, 220] on div "h ero.use press enter h ero.moveTo press enter h ero.use("lever") press enter h…" at bounding box center [1123, 276] width 266 height 169
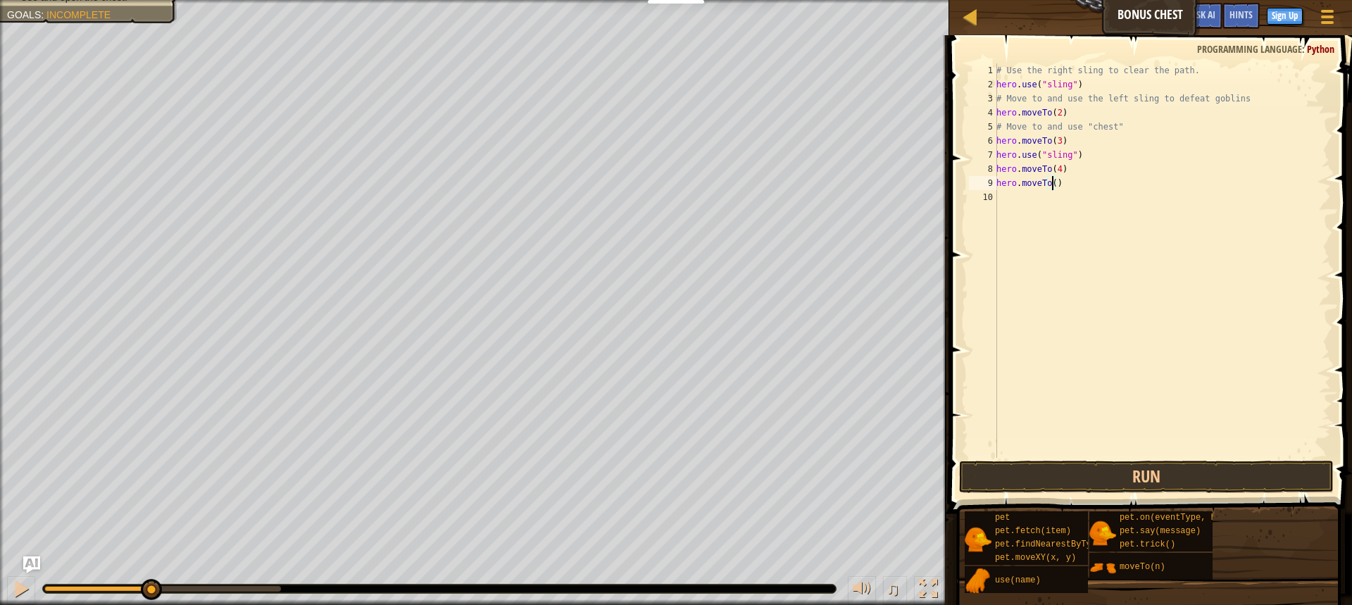
type textarea "hero.moveTo(6)"
click at [1037, 218] on div "# Use the right sling to clear the path. hero . use ( "sling" ) # Move to and u…" at bounding box center [1162, 274] width 337 height 423
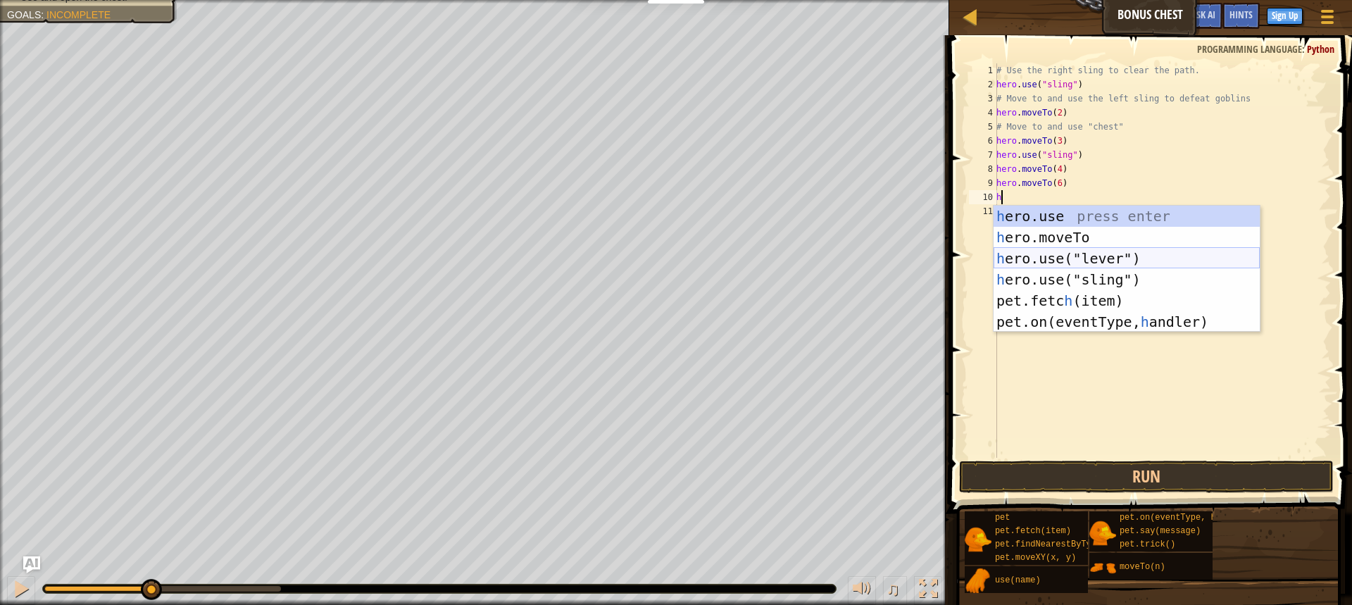
click at [1094, 267] on div "h ero.use press enter h ero.moveTo press enter h ero.use("lever") press enter h…" at bounding box center [1127, 290] width 266 height 169
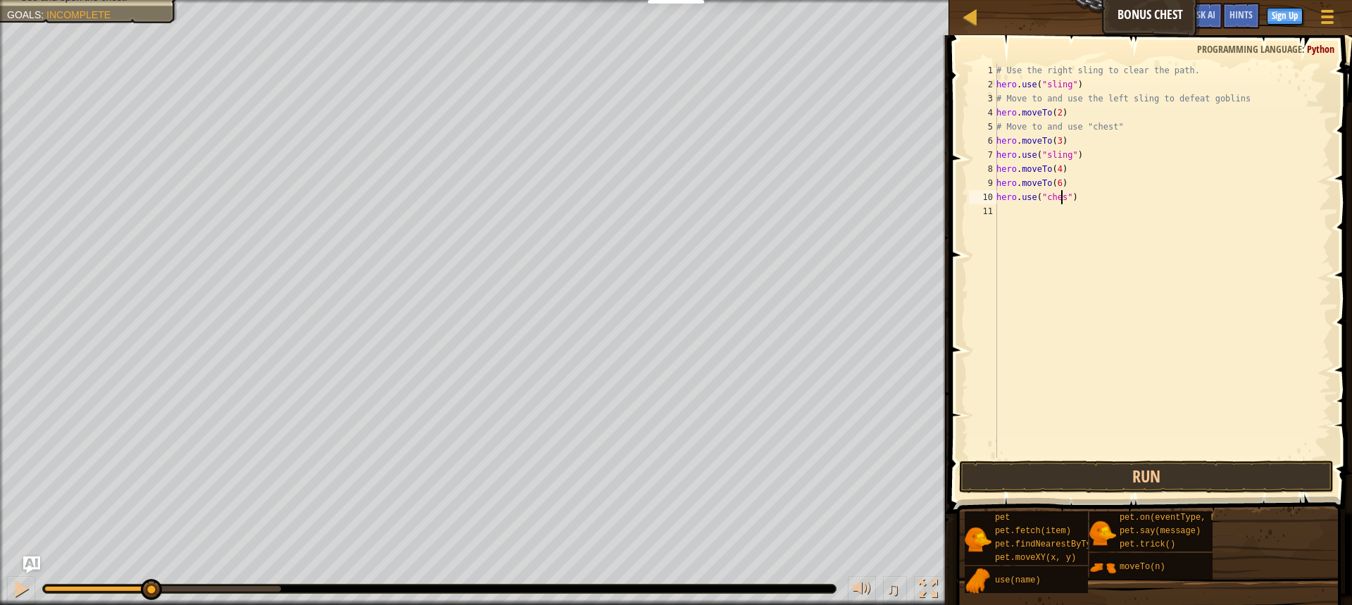
scroll to position [6, 6]
click at [1104, 475] on button "Run" at bounding box center [1146, 477] width 375 height 32
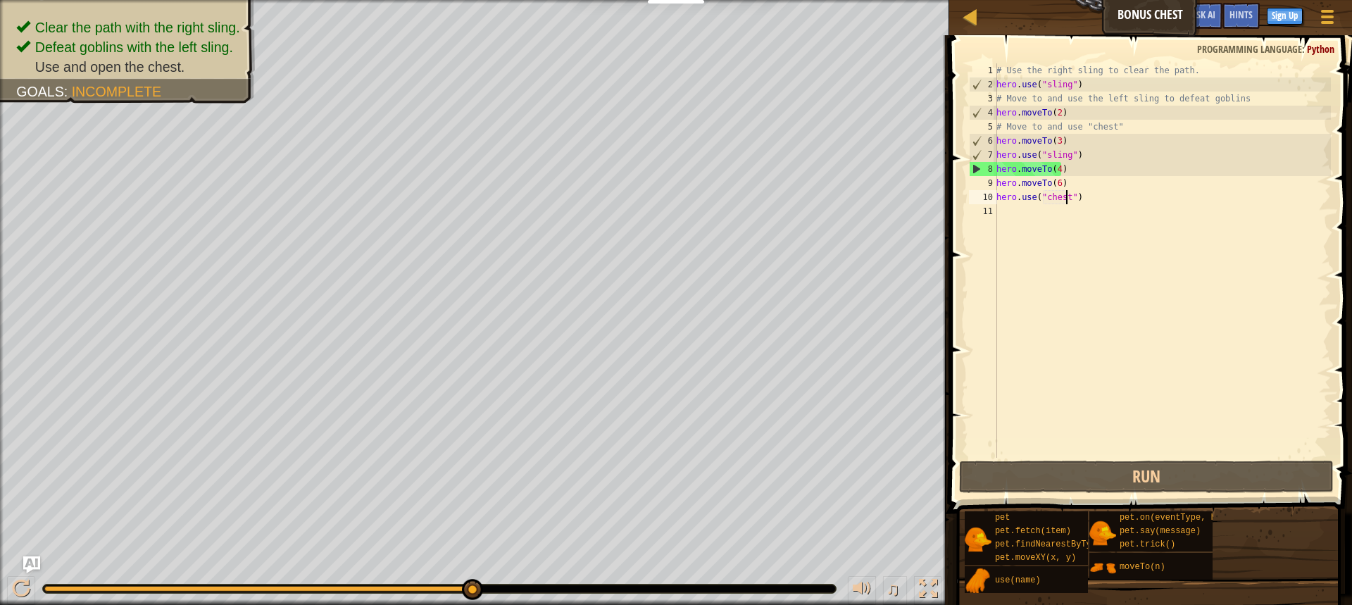
click at [1055, 167] on div "# Use the right sling to clear the path. hero . use ( "sling" ) # Move to and u…" at bounding box center [1162, 274] width 337 height 423
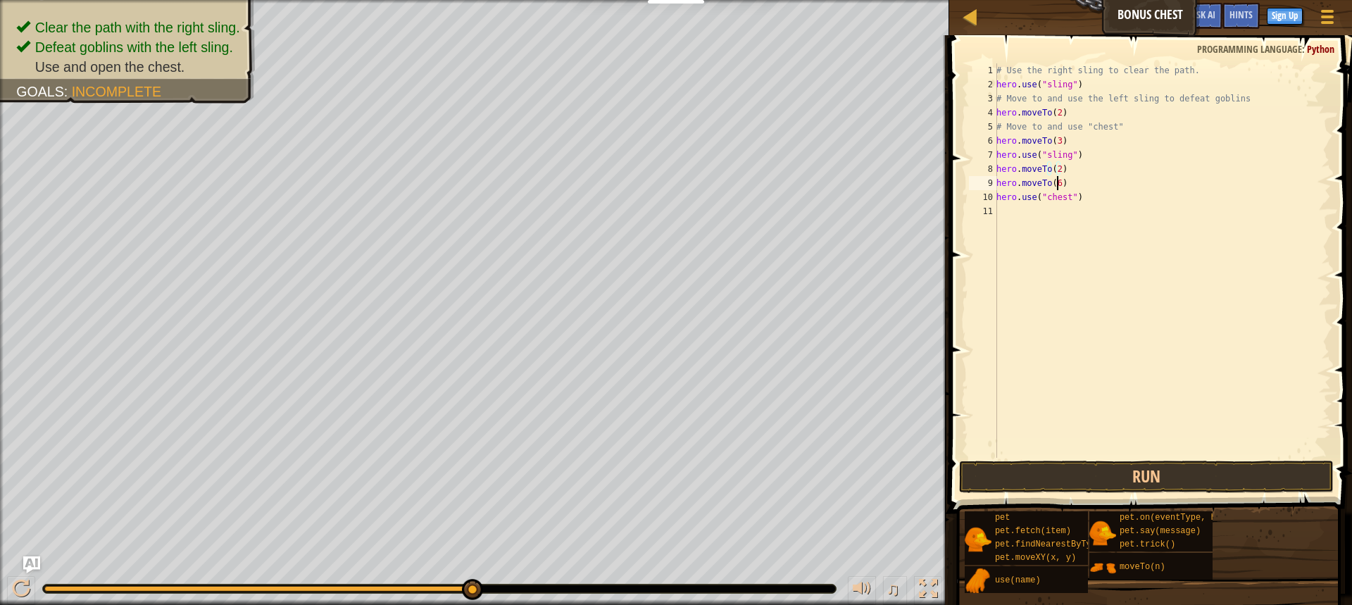
click at [1059, 180] on div "# Use the right sling to clear the path. hero . use ( "sling" ) # Move to and u…" at bounding box center [1162, 274] width 337 height 423
click at [1075, 192] on div "# Use the right sling to clear the path. hero . use ( "sling" ) # Move to and u…" at bounding box center [1162, 274] width 337 height 423
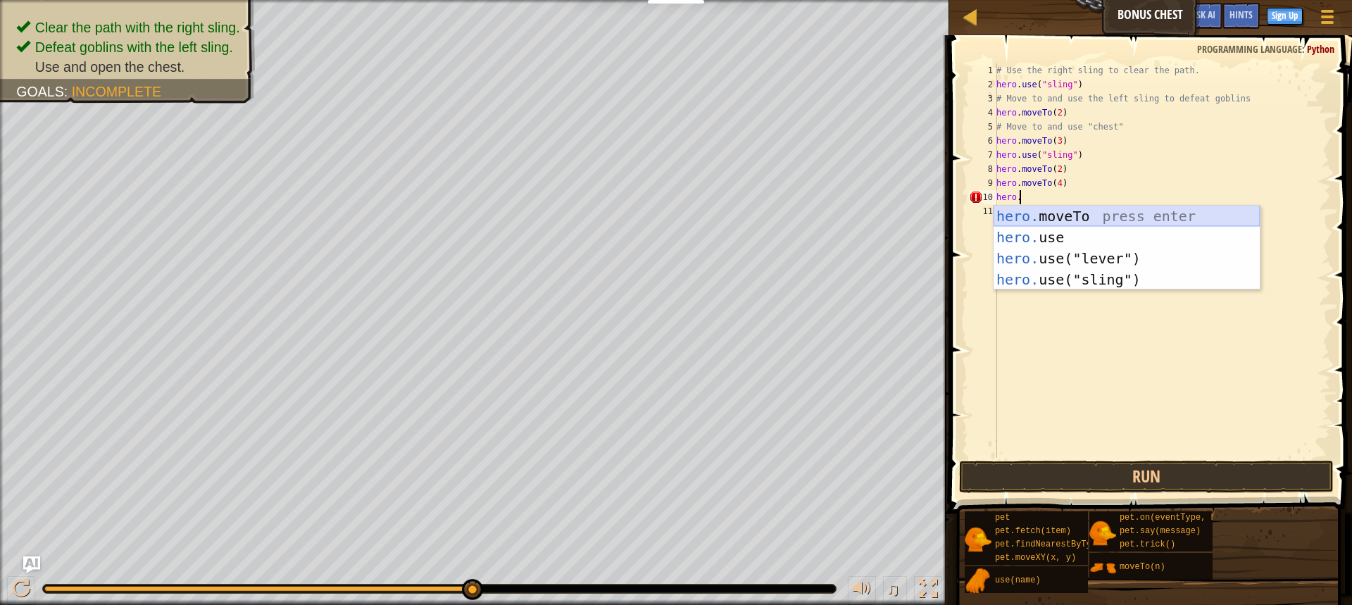
click at [1060, 213] on div "hero. moveTo press enter hero. use press enter hero. use("lever") press enter h…" at bounding box center [1127, 269] width 266 height 127
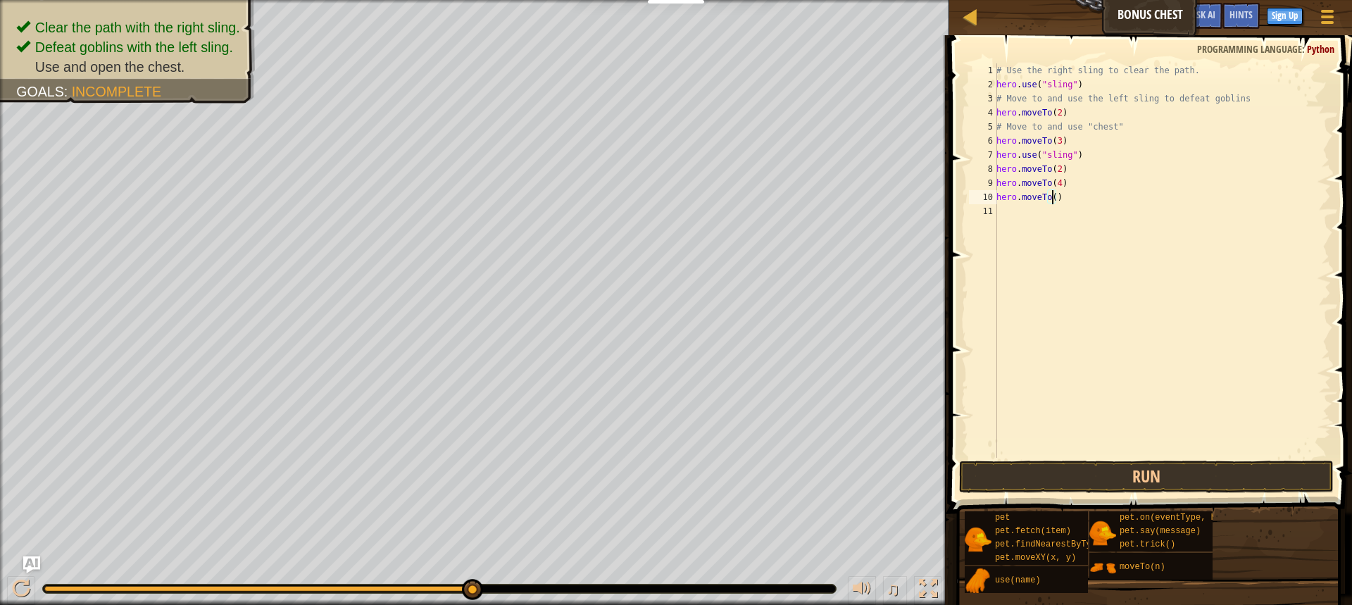
type textarea "hero.moveTo(6)"
click at [1026, 206] on div "# Use the right sling to clear the path. hero . use ( "sling" ) # Move to and u…" at bounding box center [1162, 274] width 337 height 423
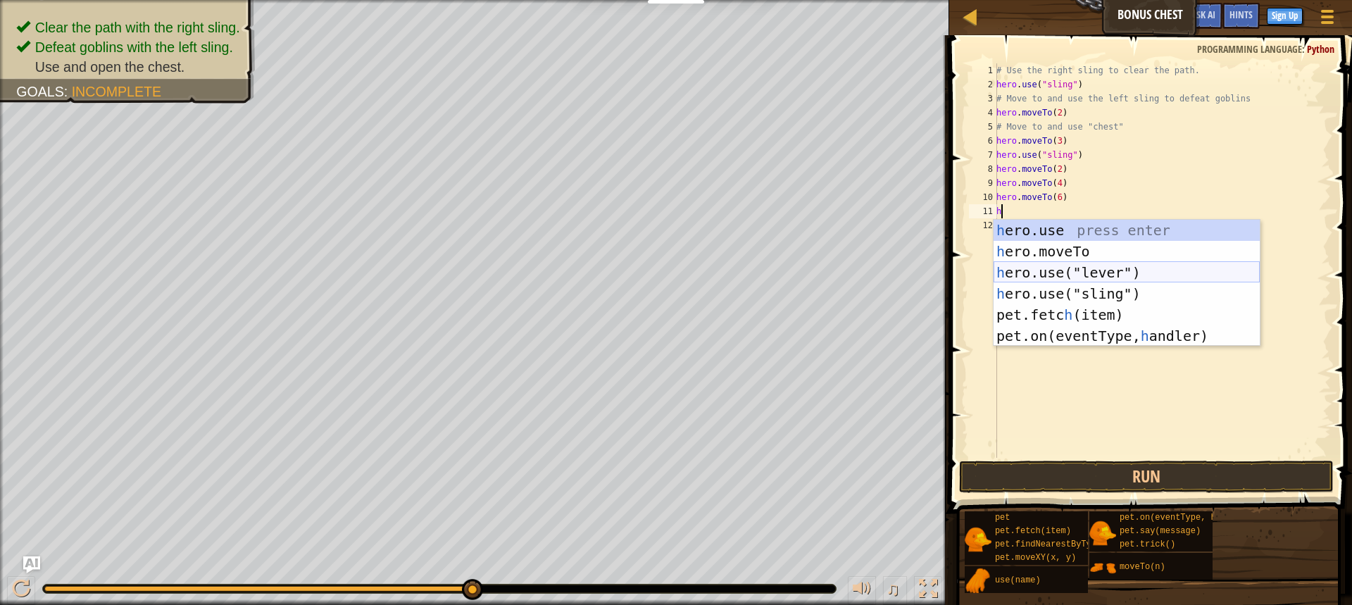
click at [1088, 266] on div "h ero.use press enter h ero.moveTo press enter h ero.use("lever") press enter h…" at bounding box center [1127, 304] width 266 height 169
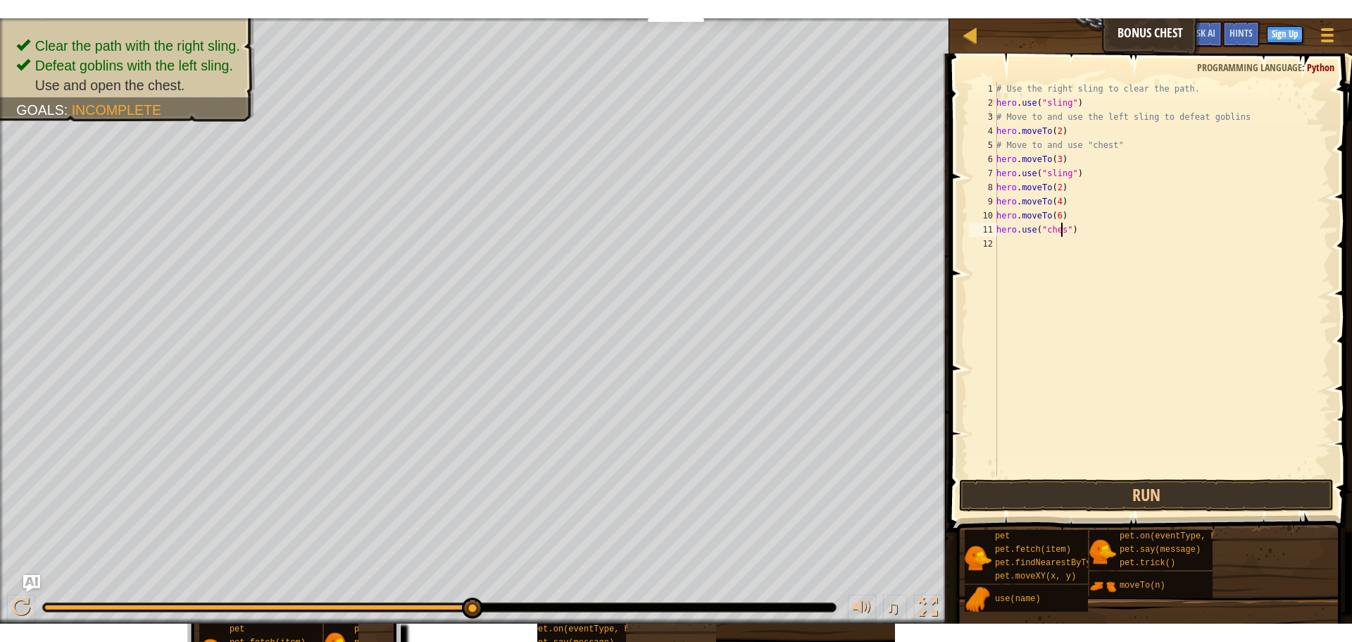
scroll to position [6, 6]
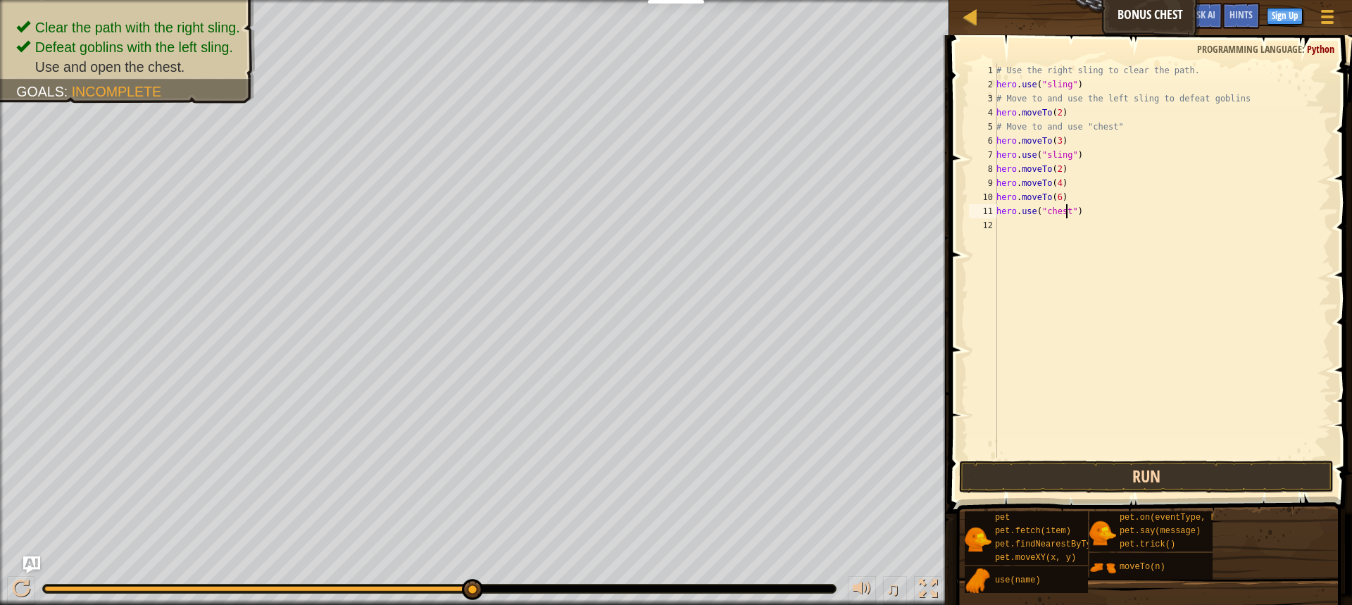
type textarea "hero.use("chest")"
click at [1217, 485] on button "Run" at bounding box center [1146, 477] width 375 height 32
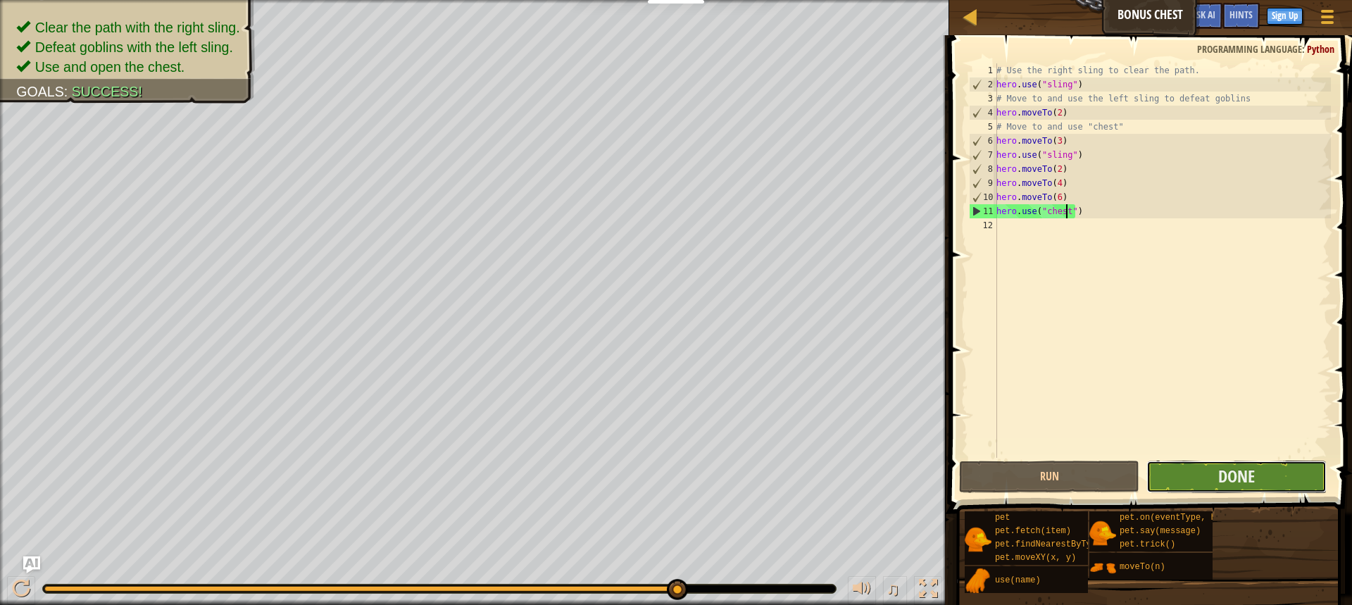
click at [1281, 478] on button "Done" at bounding box center [1237, 477] width 180 height 32
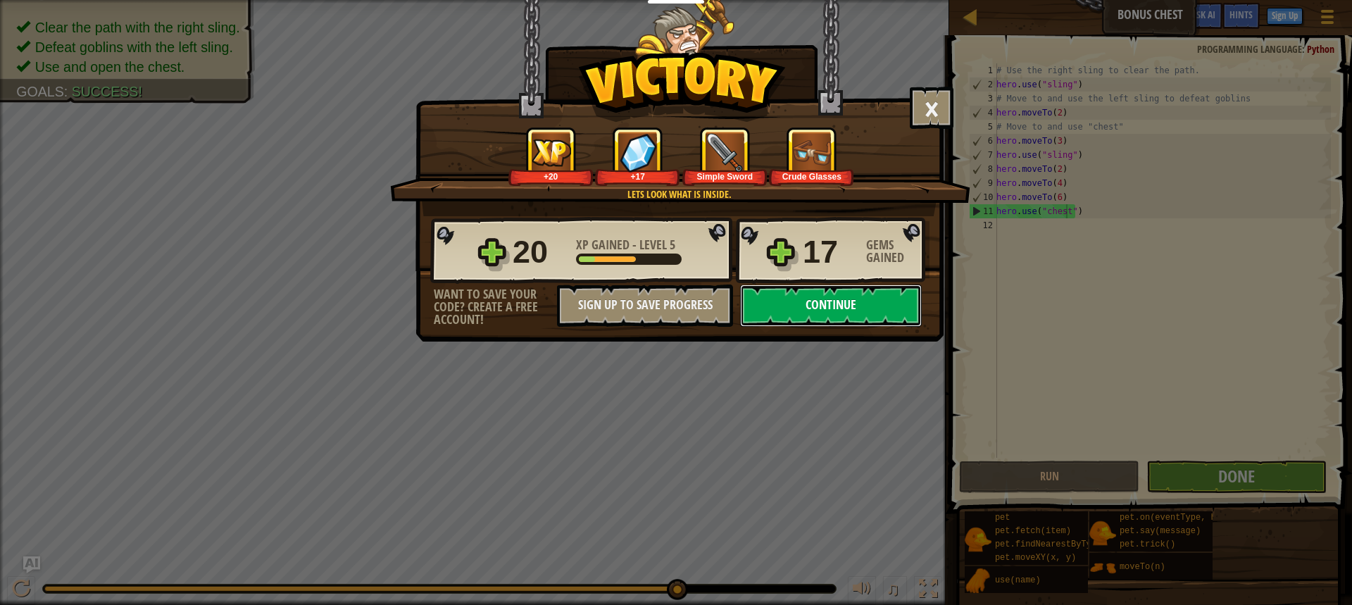
click button "Continue" at bounding box center [831, 306] width 182 height 42
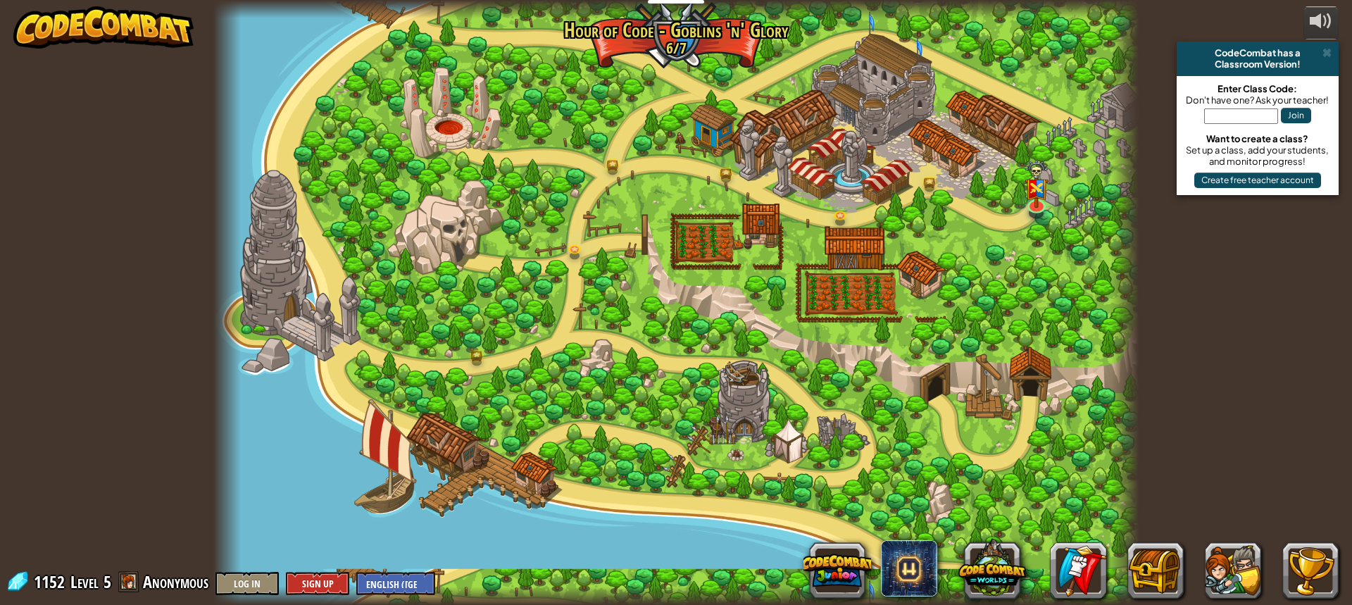
click at [1052, 387] on div at bounding box center [675, 302] width 925 height 605
click at [1326, 54] on span at bounding box center [1327, 52] width 9 height 11
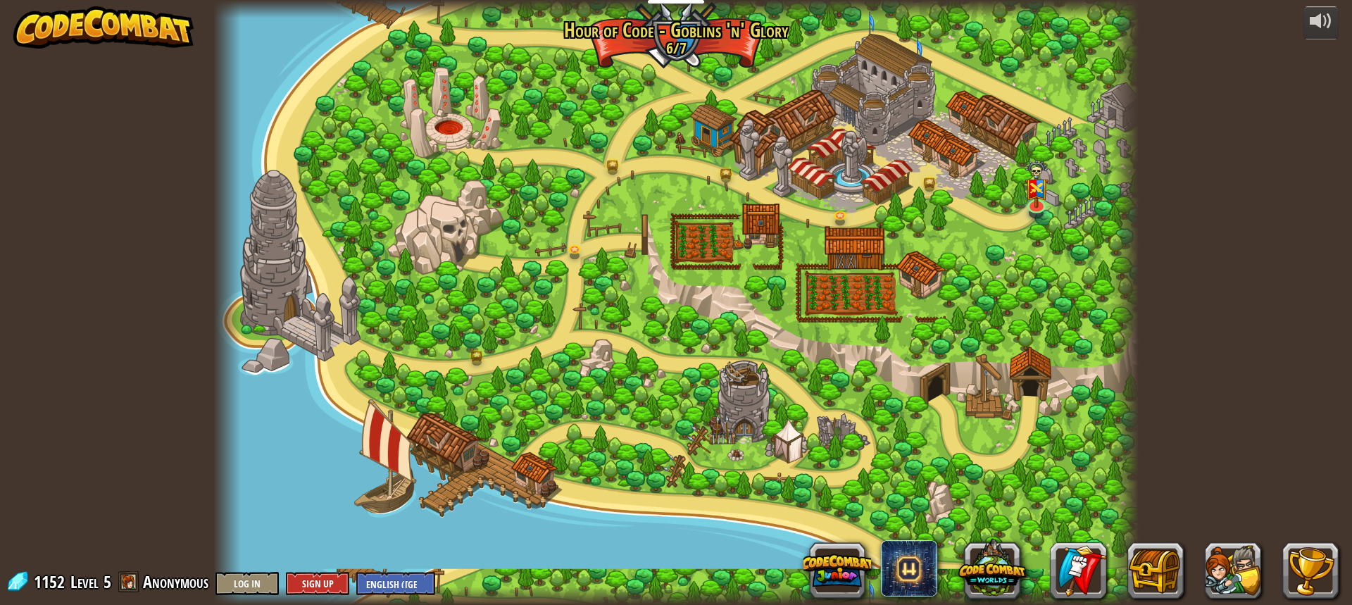
click at [755, 142] on div at bounding box center [675, 302] width 925 height 605
click at [857, 130] on div at bounding box center [675, 302] width 925 height 605
click at [895, 70] on div at bounding box center [675, 302] width 925 height 605
drag, startPoint x: 473, startPoint y: 206, endPoint x: 462, endPoint y: 208, distance: 10.8
click at [472, 207] on div at bounding box center [675, 302] width 925 height 605
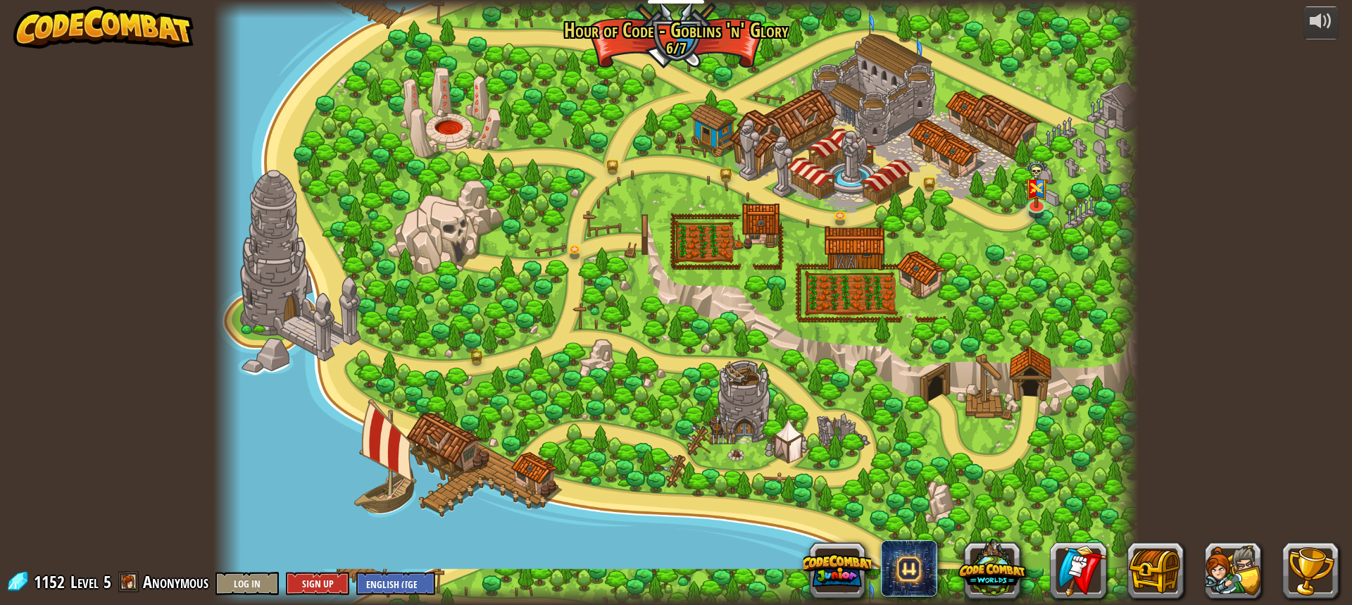
drag, startPoint x: 391, startPoint y: 356, endPoint x: 499, endPoint y: 258, distance: 145.6
click at [414, 337] on div at bounding box center [675, 302] width 925 height 605
click at [651, 36] on div at bounding box center [675, 302] width 925 height 605
drag, startPoint x: 561, startPoint y: 51, endPoint x: 971, endPoint y: 140, distance: 419.4
drag, startPoint x: 971, startPoint y: 140, endPoint x: 916, endPoint y: 118, distance: 59.1
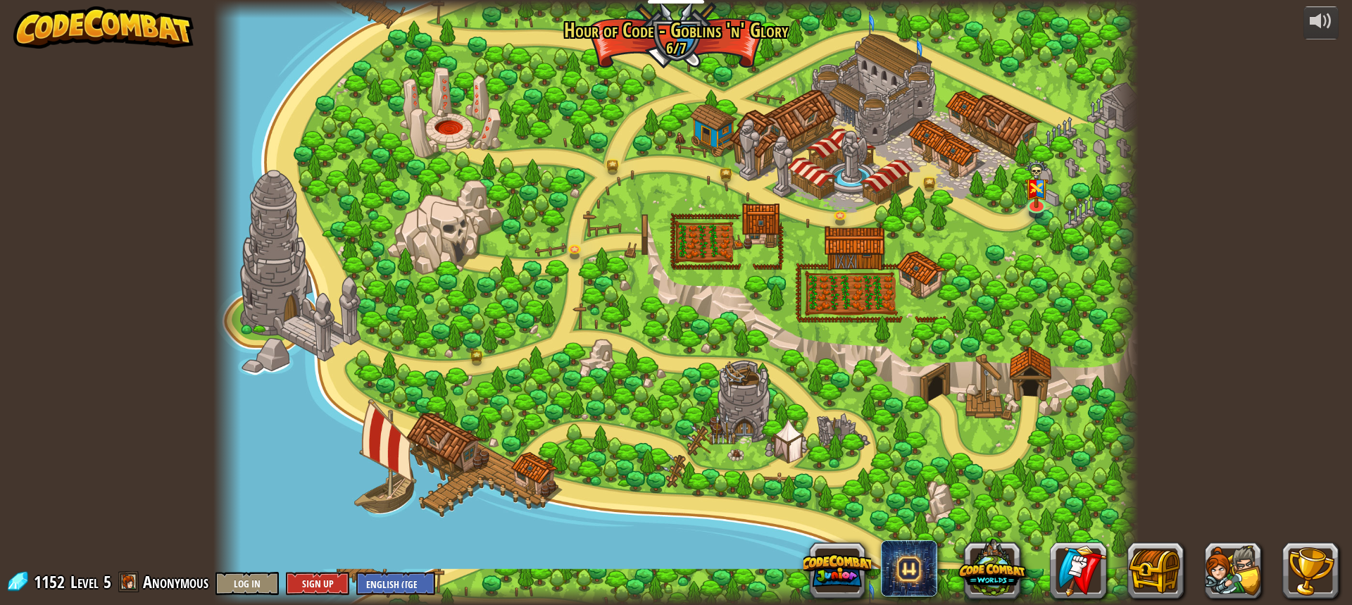
click at [916, 118] on div at bounding box center [675, 302] width 925 height 605
drag, startPoint x: 912, startPoint y: 130, endPoint x: 934, endPoint y: 218, distance: 90.7
click at [934, 218] on div at bounding box center [675, 302] width 925 height 605
drag, startPoint x: 835, startPoint y: 248, endPoint x: 838, endPoint y: 255, distance: 7.9
drag, startPoint x: 838, startPoint y: 255, endPoint x: 878, endPoint y: 207, distance: 62.5
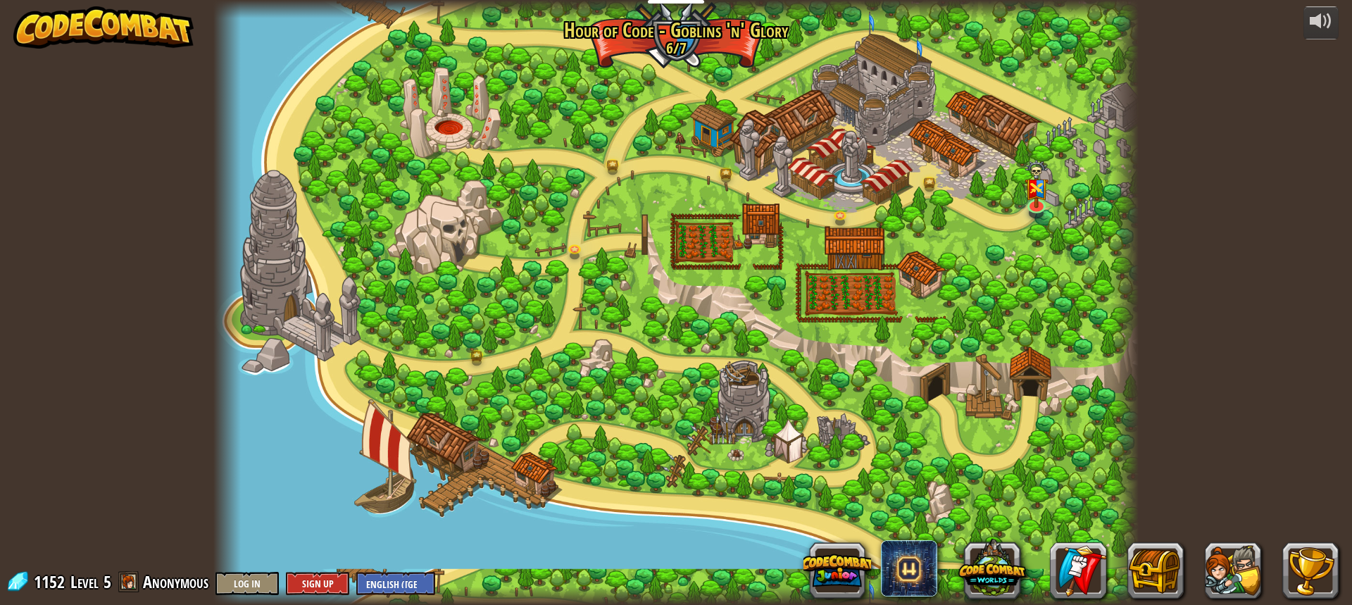
click at [878, 207] on div at bounding box center [675, 302] width 925 height 605
click at [1046, 184] on img at bounding box center [1037, 172] width 24 height 64
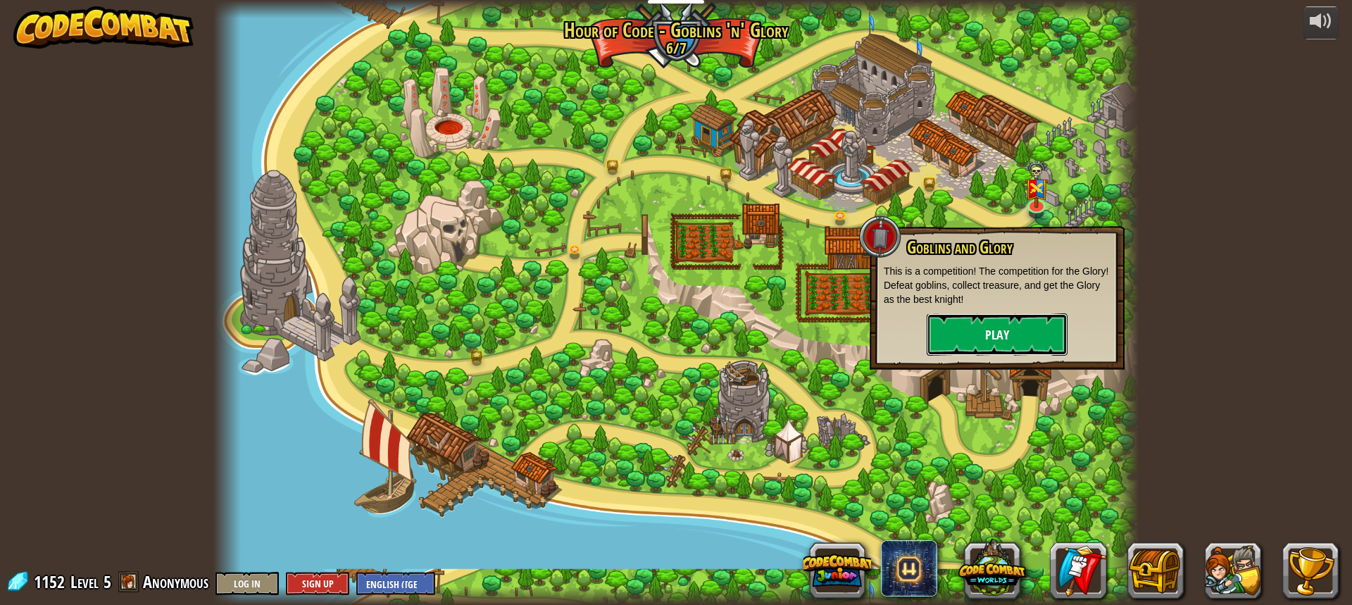
click at [1011, 322] on button "Play" at bounding box center [997, 334] width 141 height 42
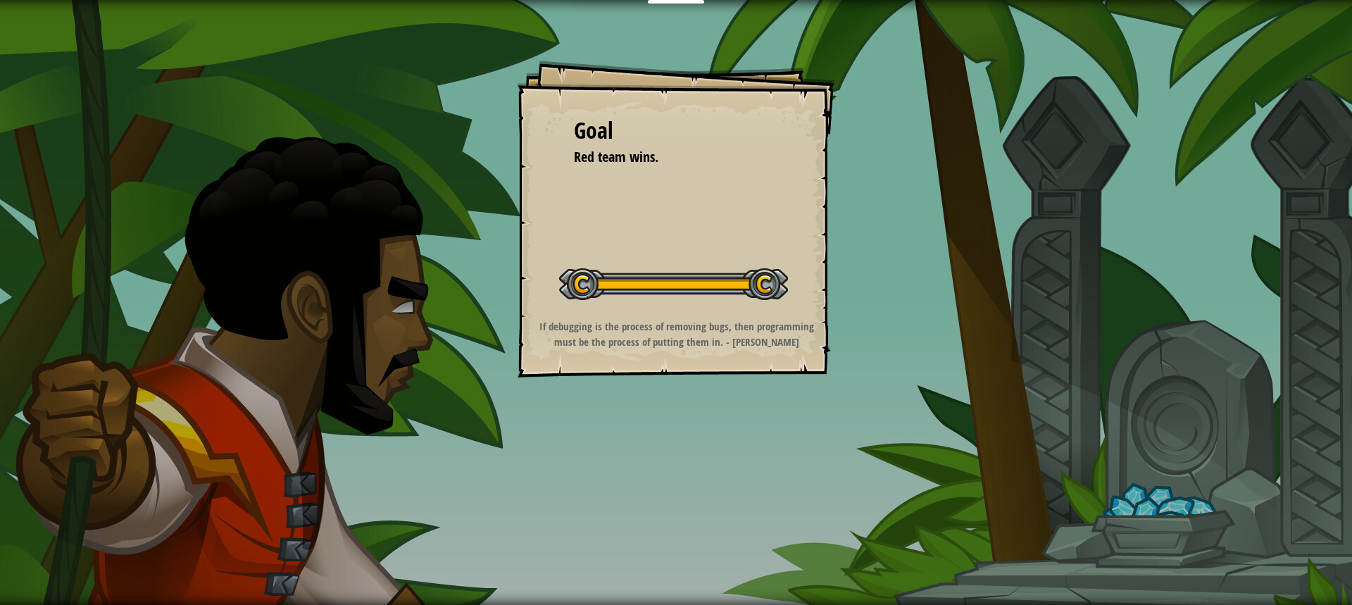
drag, startPoint x: 768, startPoint y: 276, endPoint x: 747, endPoint y: 279, distance: 20.6
click at [750, 279] on div at bounding box center [673, 284] width 229 height 32
drag, startPoint x: 601, startPoint y: 288, endPoint x: 599, endPoint y: 277, distance: 10.8
click at [601, 285] on div at bounding box center [673, 284] width 229 height 32
drag, startPoint x: 597, startPoint y: 268, endPoint x: 695, endPoint y: 139, distance: 162.8
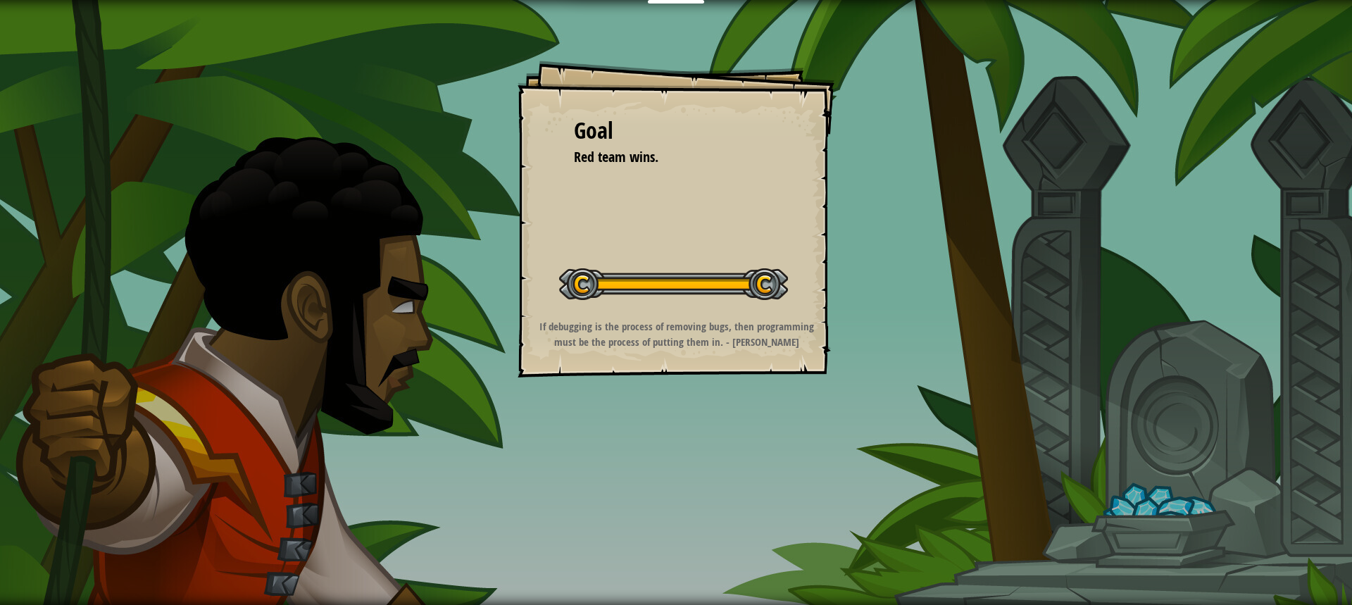
click at [618, 238] on div "Goal Red team wins. Start Level Error loading from server. Try refreshing the p…" at bounding box center [676, 219] width 317 height 317
click at [651, 328] on strong "If debugging is the process of removing bugs, then programming must be the proc…" at bounding box center [676, 334] width 275 height 30
drag, startPoint x: 874, startPoint y: 282, endPoint x: 898, endPoint y: 274, distance: 25.2
click at [898, 275] on div "Goal Red team wins. Start Level Error loading from server. Try refreshing the p…" at bounding box center [676, 302] width 1352 height 605
click at [744, 280] on div at bounding box center [673, 284] width 229 height 32
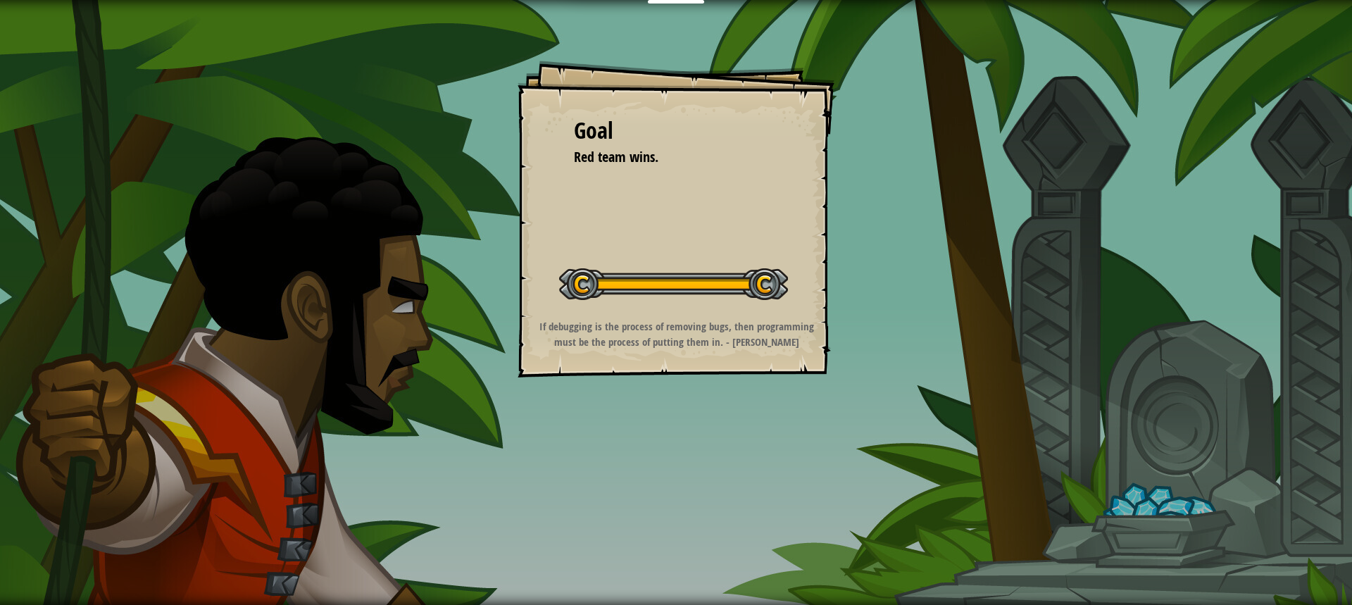
click at [747, 277] on div at bounding box center [673, 284] width 229 height 32
click at [752, 280] on div at bounding box center [673, 284] width 229 height 32
drag, startPoint x: 753, startPoint y: 278, endPoint x: 623, endPoint y: 249, distance: 132.9
click at [623, 249] on div "Goal Red team wins. Start Level Error loading from server. Try refreshing the p…" at bounding box center [676, 219] width 317 height 317
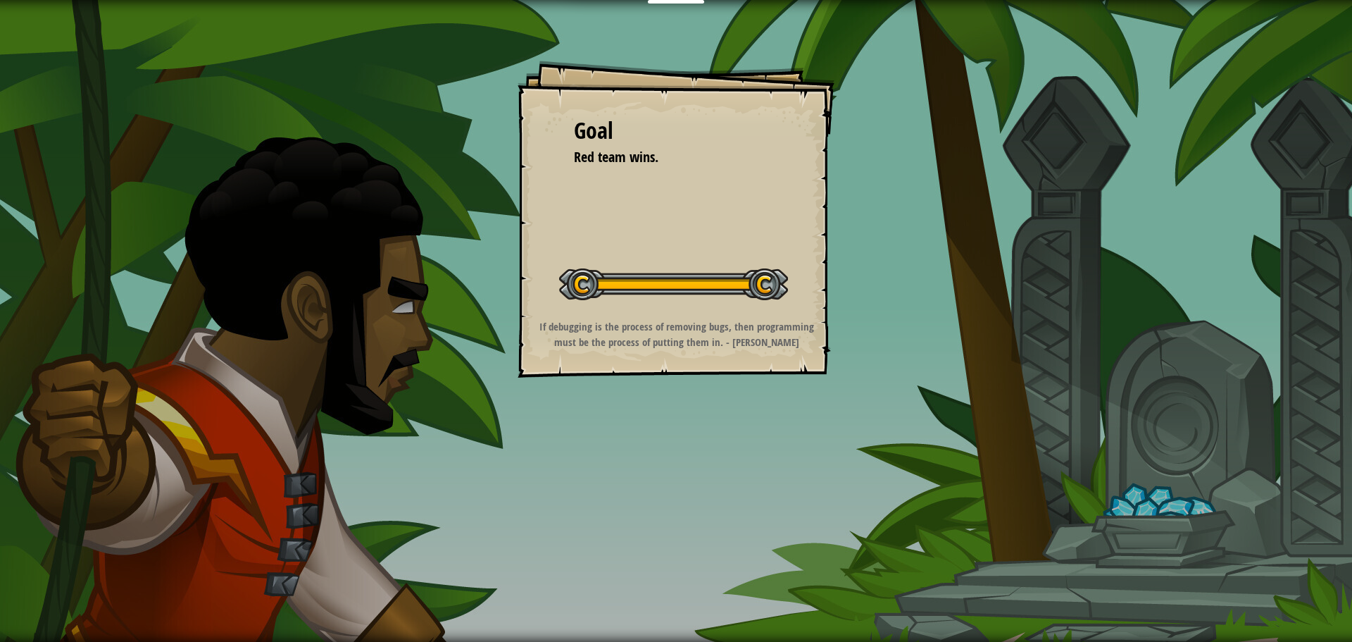
drag, startPoint x: 1178, startPoint y: 488, endPoint x: 1166, endPoint y: 444, distance: 45.3
click at [1166, 444] on div "Goal Red team wins. Start Level Error loading from server. Try refreshing the p…" at bounding box center [676, 321] width 1352 height 642
drag, startPoint x: 592, startPoint y: 583, endPoint x: 603, endPoint y: 577, distance: 12.3
click at [594, 582] on div "Goal Red team wins. Start Level Error loading from server. Try refreshing the p…" at bounding box center [676, 321] width 1352 height 642
drag, startPoint x: 965, startPoint y: 375, endPoint x: 718, endPoint y: 261, distance: 271.9
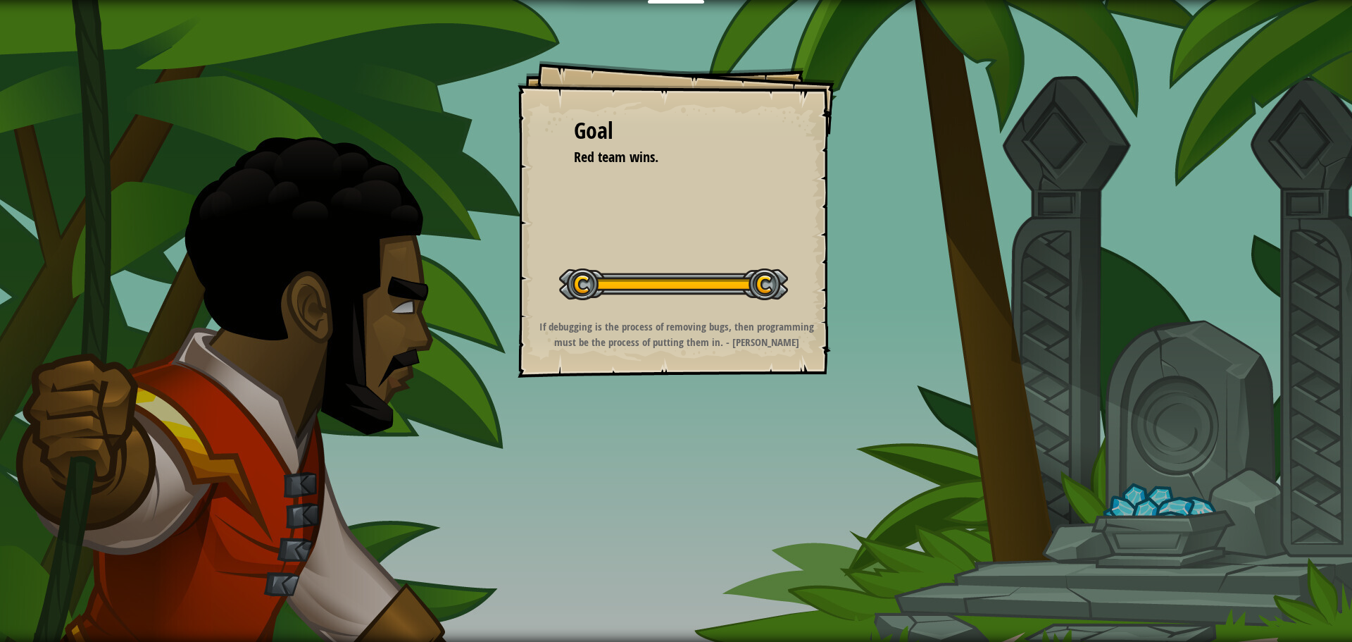
drag, startPoint x: 718, startPoint y: 261, endPoint x: 267, endPoint y: 132, distance: 469.3
drag, startPoint x: 267, startPoint y: 132, endPoint x: 881, endPoint y: 266, distance: 628.4
click at [881, 266] on div "Goal Red team wins. Start Level Error loading from server. Try refreshing the p…" at bounding box center [676, 321] width 1352 height 642
drag, startPoint x: 710, startPoint y: 288, endPoint x: 675, endPoint y: 235, distance: 63.7
